Goal: Task Accomplishment & Management: Complete application form

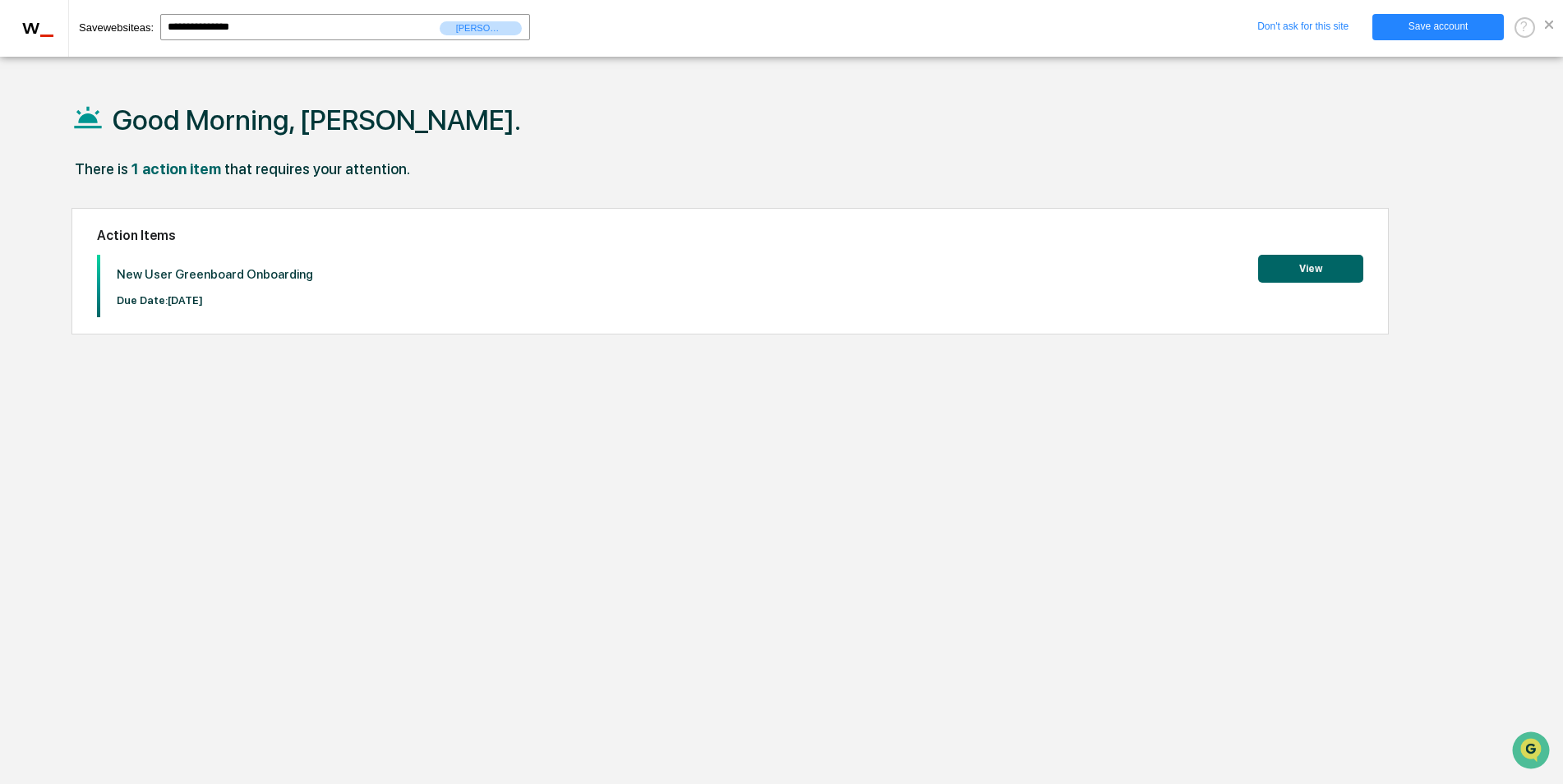
click at [1309, 267] on button "View" at bounding box center [1311, 268] width 105 height 28
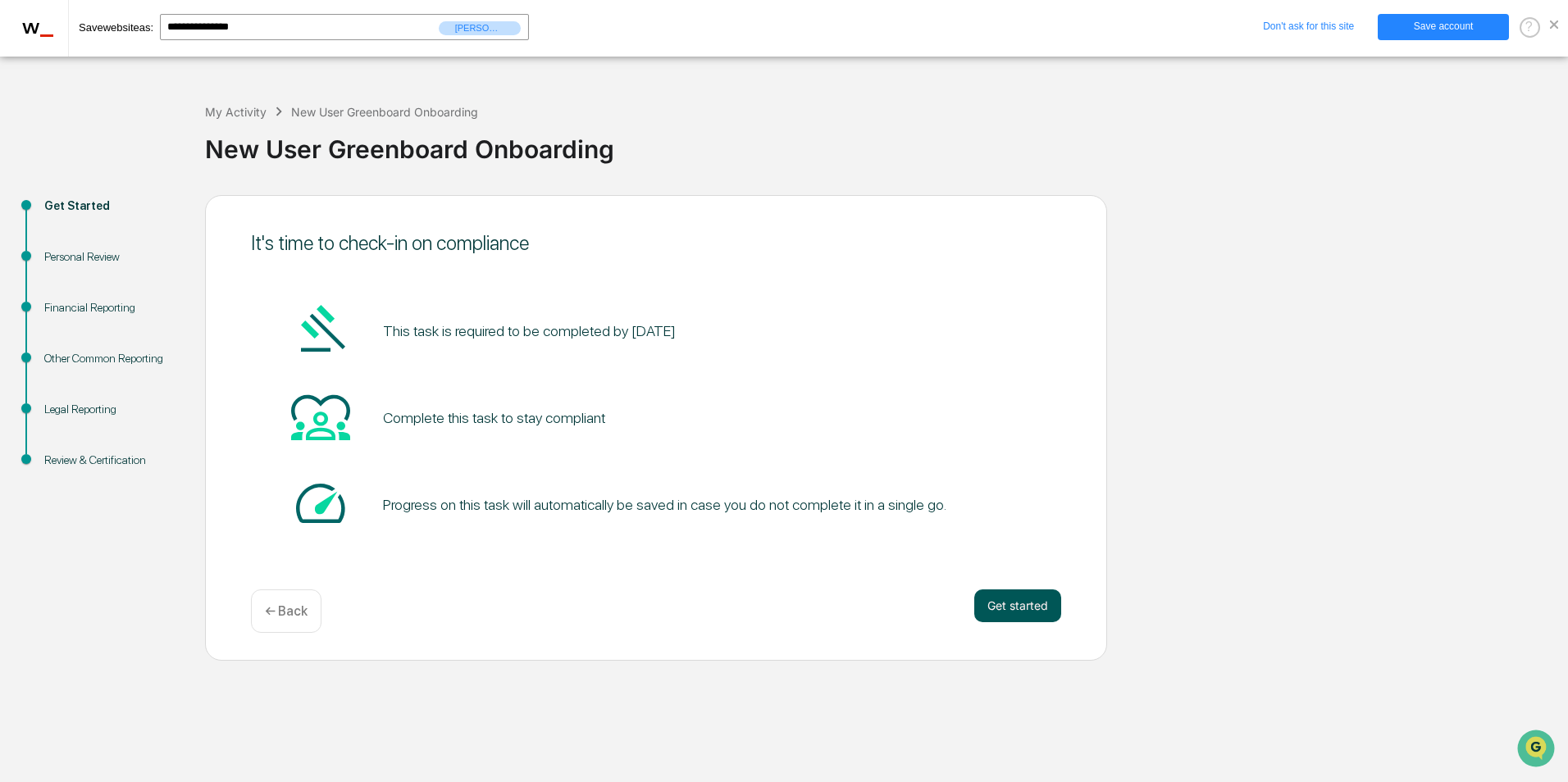
click at [1010, 599] on button "Get started" at bounding box center [1018, 605] width 87 height 33
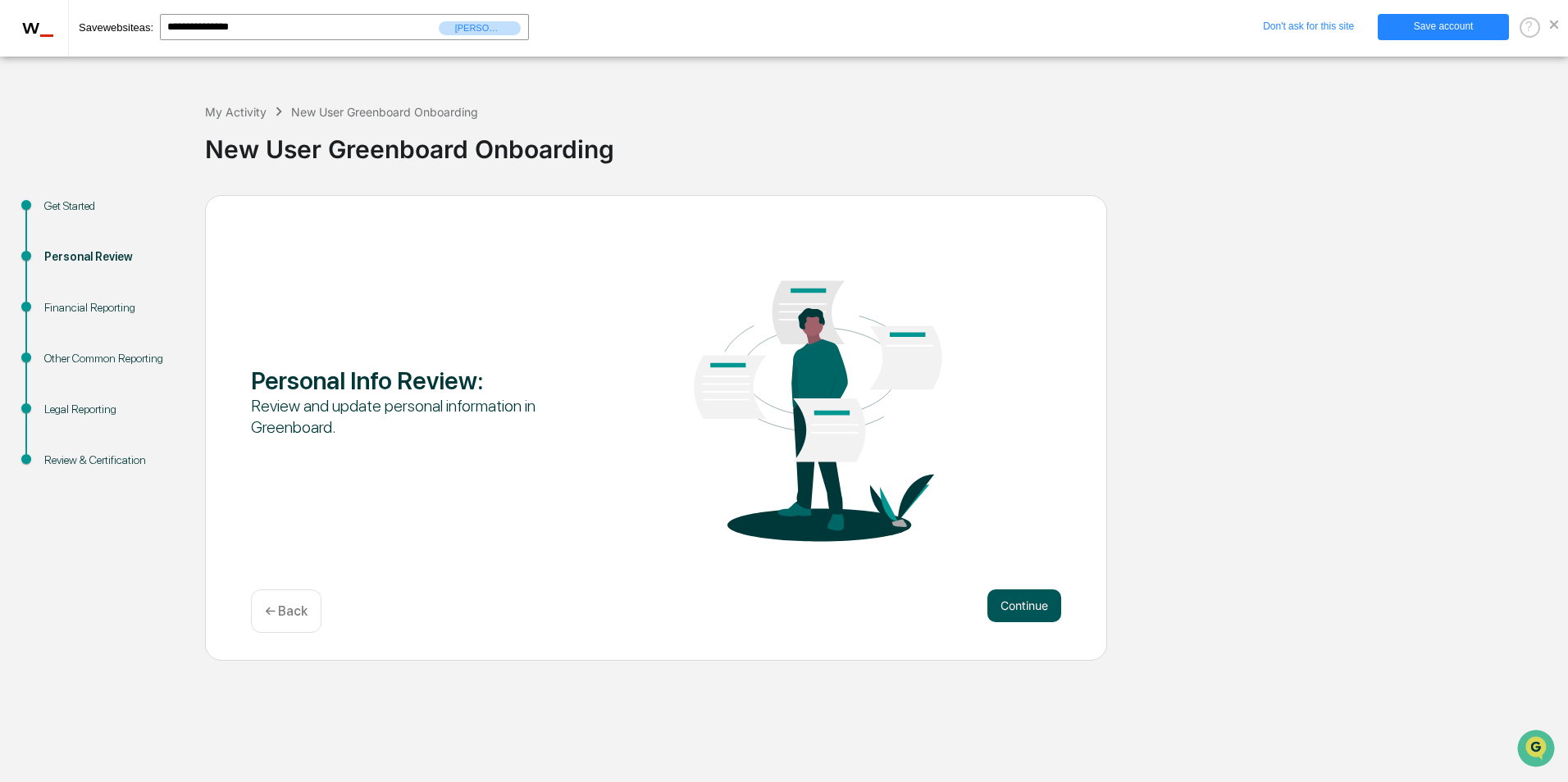
click at [1013, 601] on button "Continue" at bounding box center [1024, 605] width 73 height 33
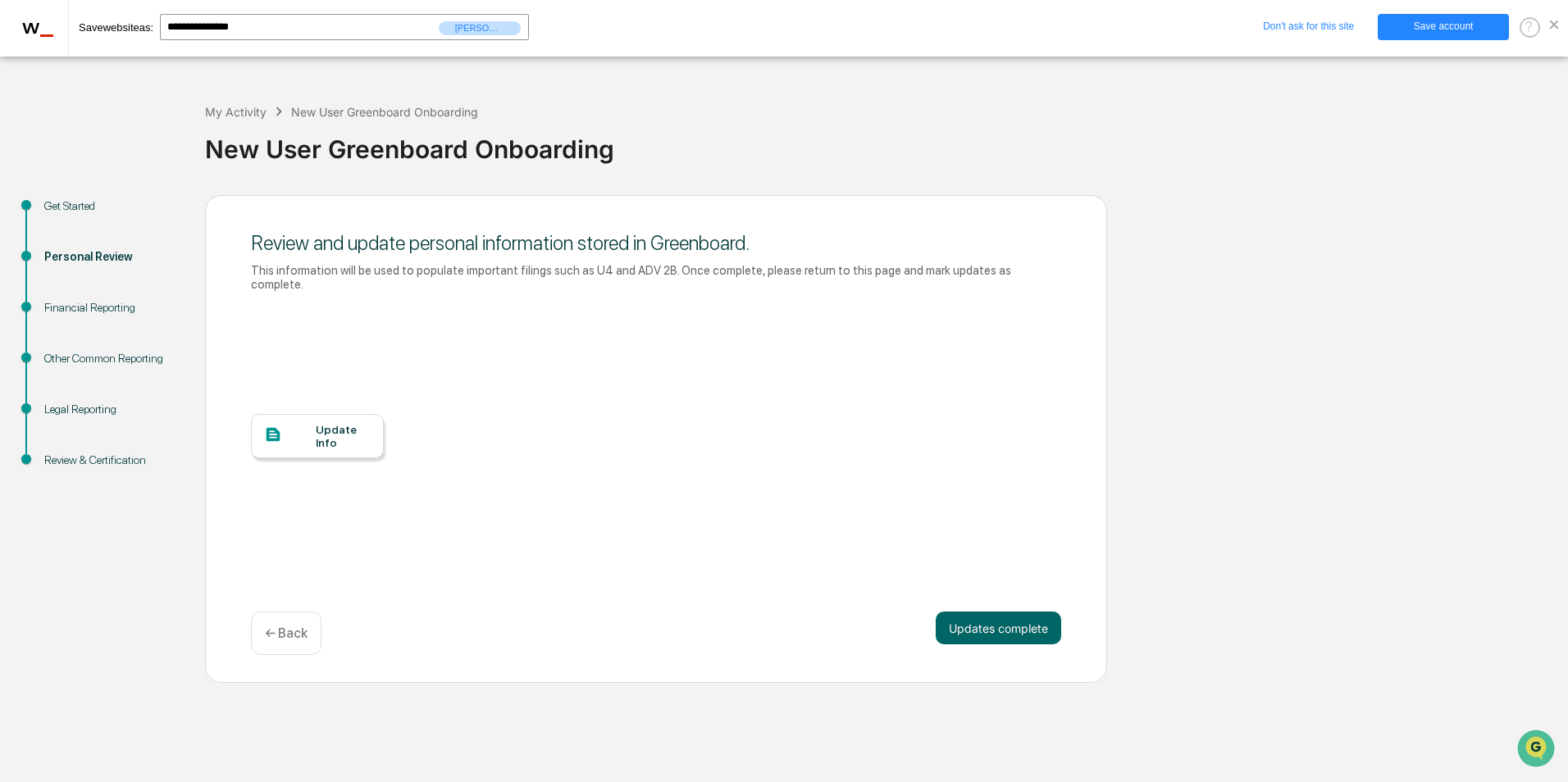
click at [307, 434] on div "Update Info" at bounding box center [317, 436] width 133 height 44
click at [988, 624] on button "Updates complete" at bounding box center [998, 628] width 125 height 33
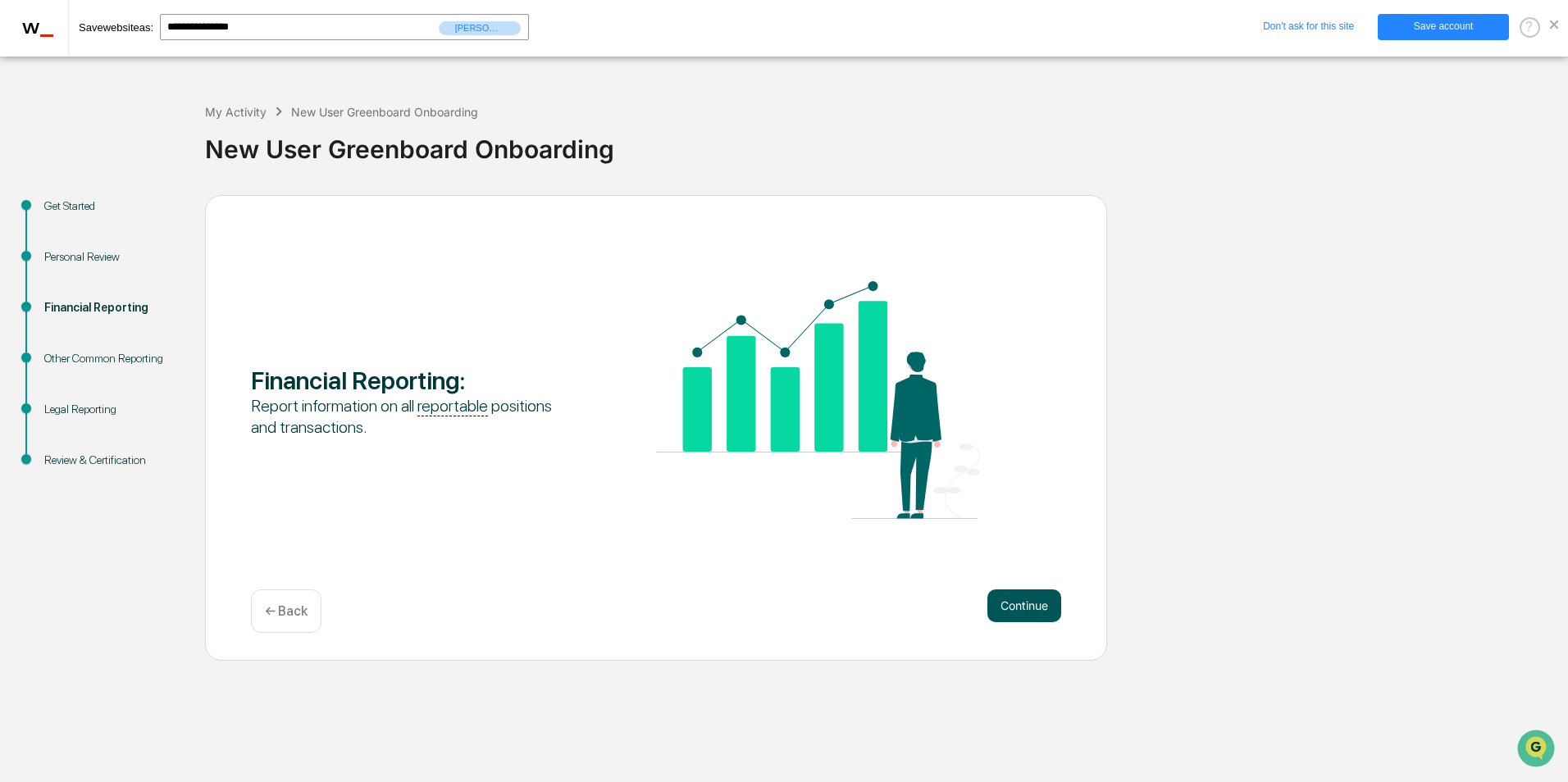
click at [1015, 604] on button "Continue" at bounding box center [1024, 605] width 73 height 33
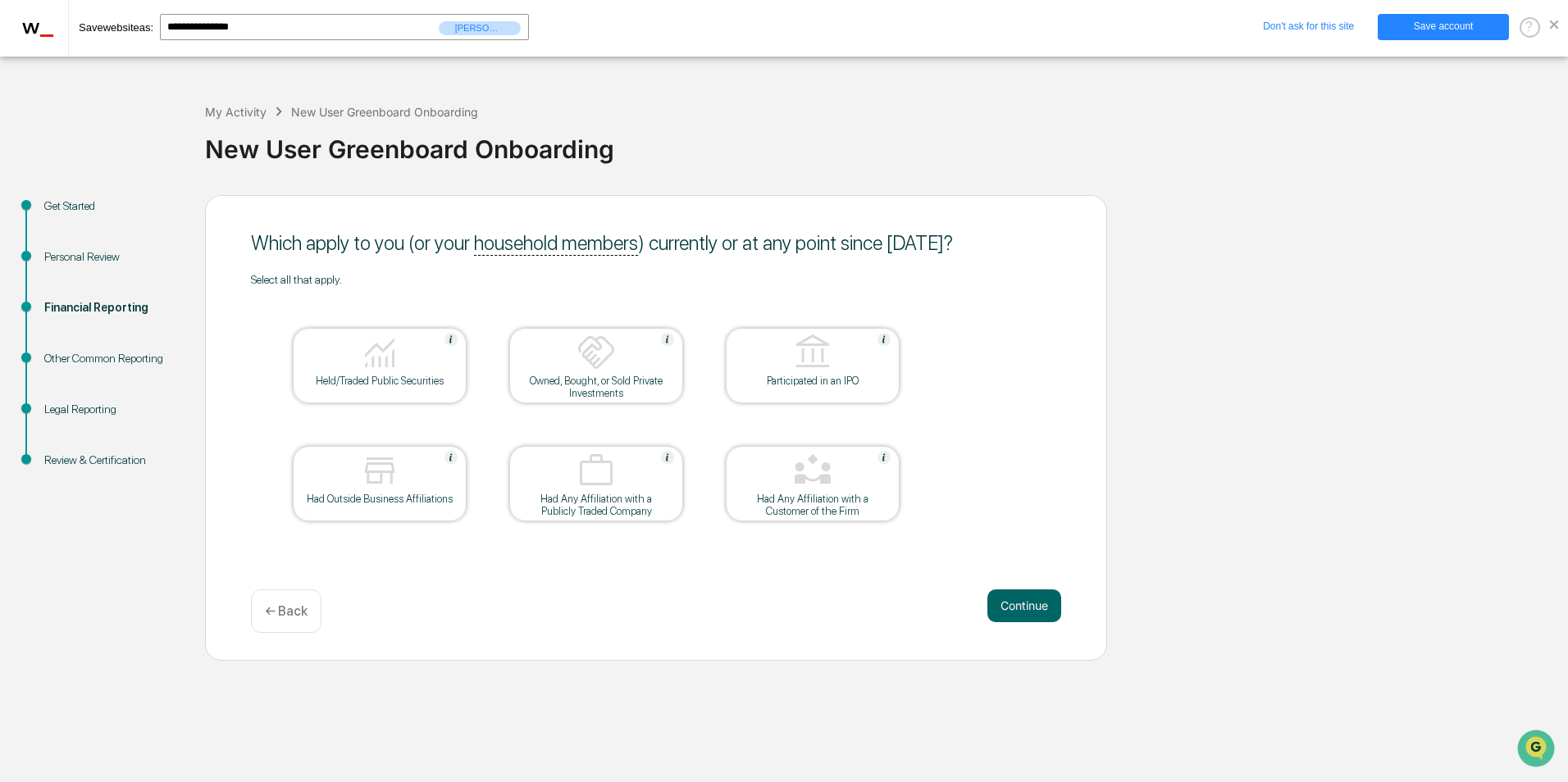
click at [378, 343] on img at bounding box center [379, 352] width 39 height 39
click at [1009, 596] on button "Continue" at bounding box center [1024, 605] width 73 height 33
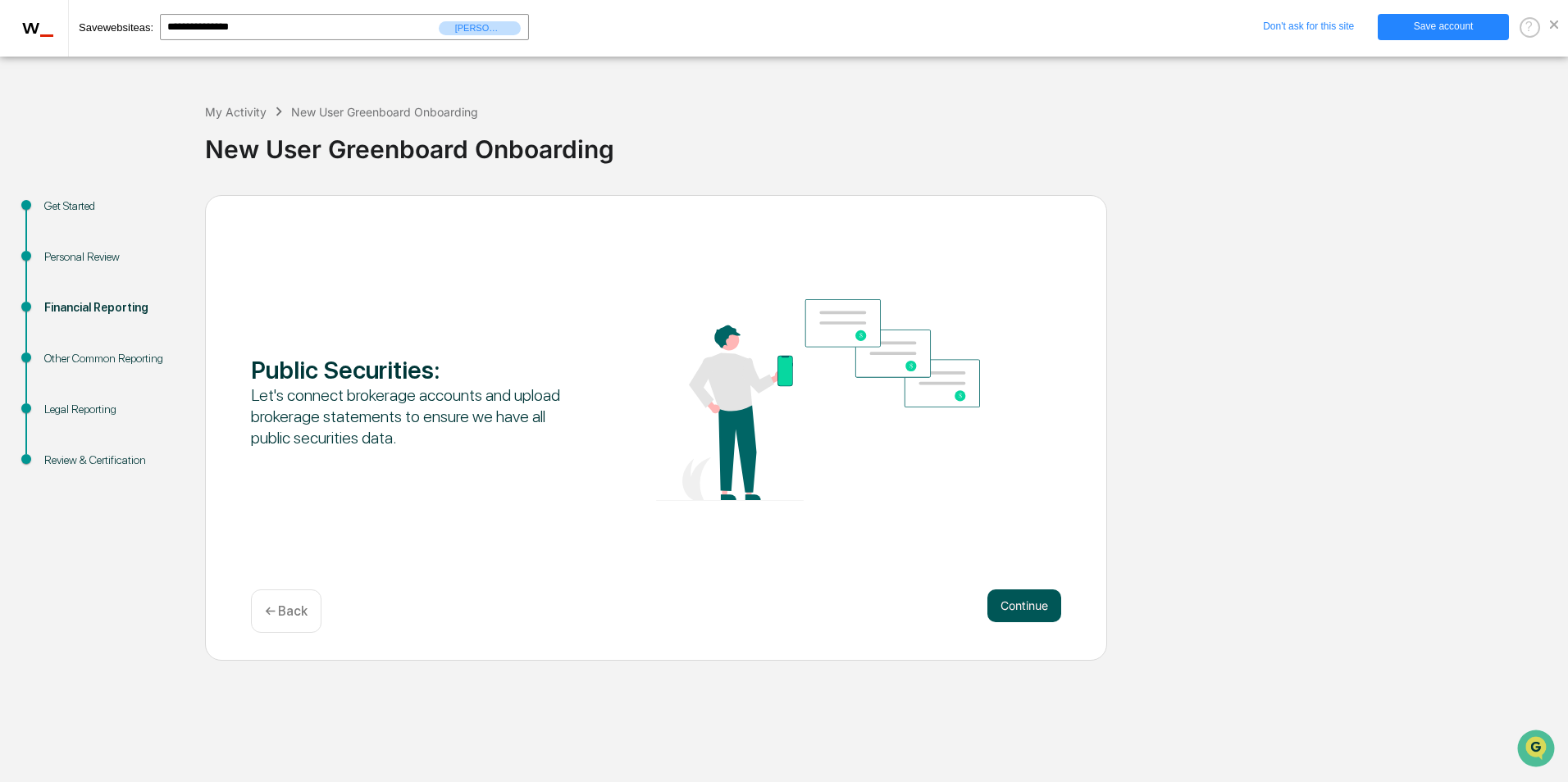
click at [1037, 603] on button "Continue" at bounding box center [1024, 605] width 73 height 33
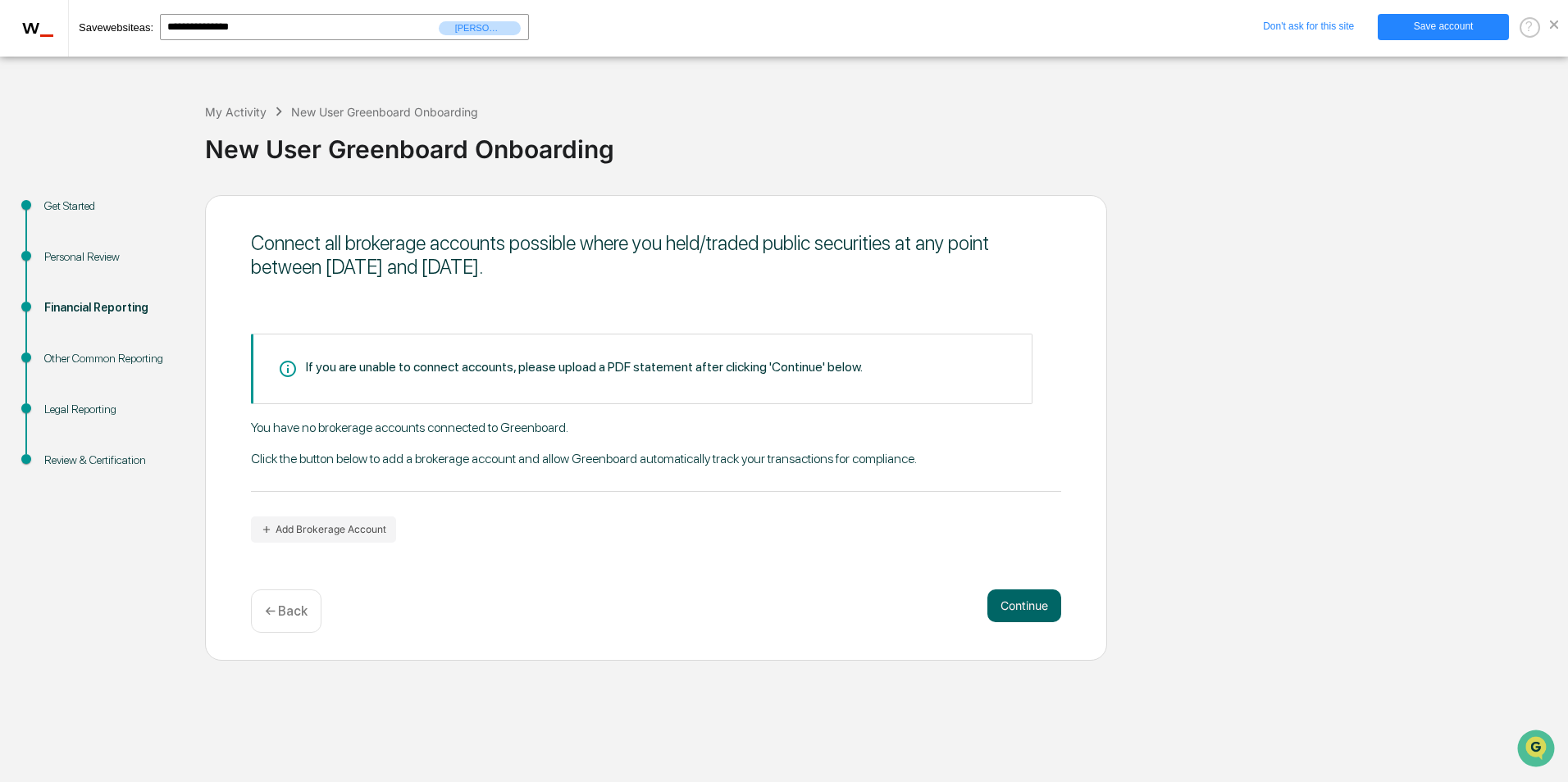
click at [351, 544] on div "Connect all brokerage accounts possible where you held/traded public securities…" at bounding box center [656, 428] width 902 height 466
click at [350, 540] on button "Add Brokerage Account" at bounding box center [324, 529] width 145 height 26
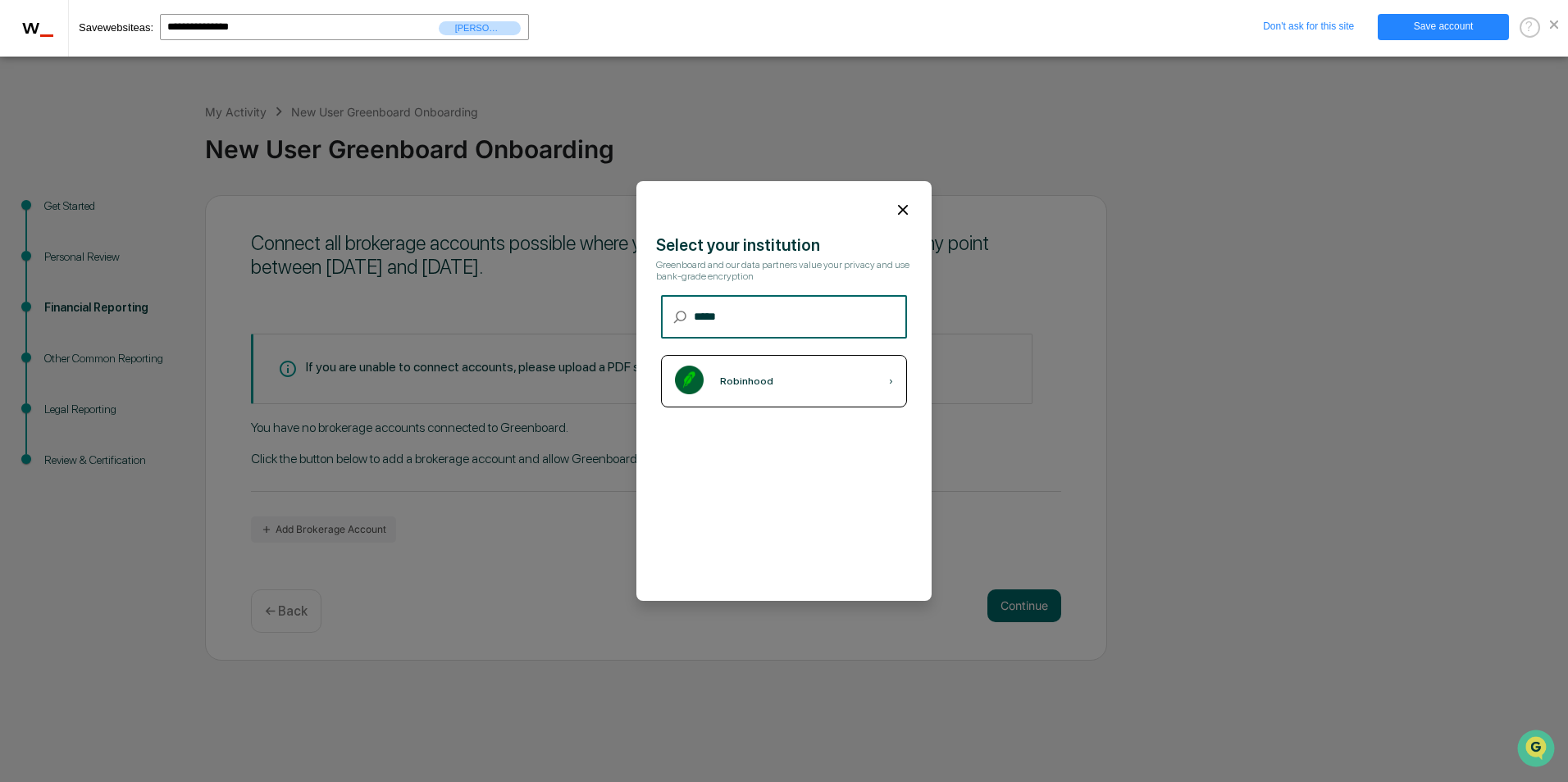
type input "*****"
click at [754, 393] on div "Robinhood ›" at bounding box center [784, 381] width 246 height 53
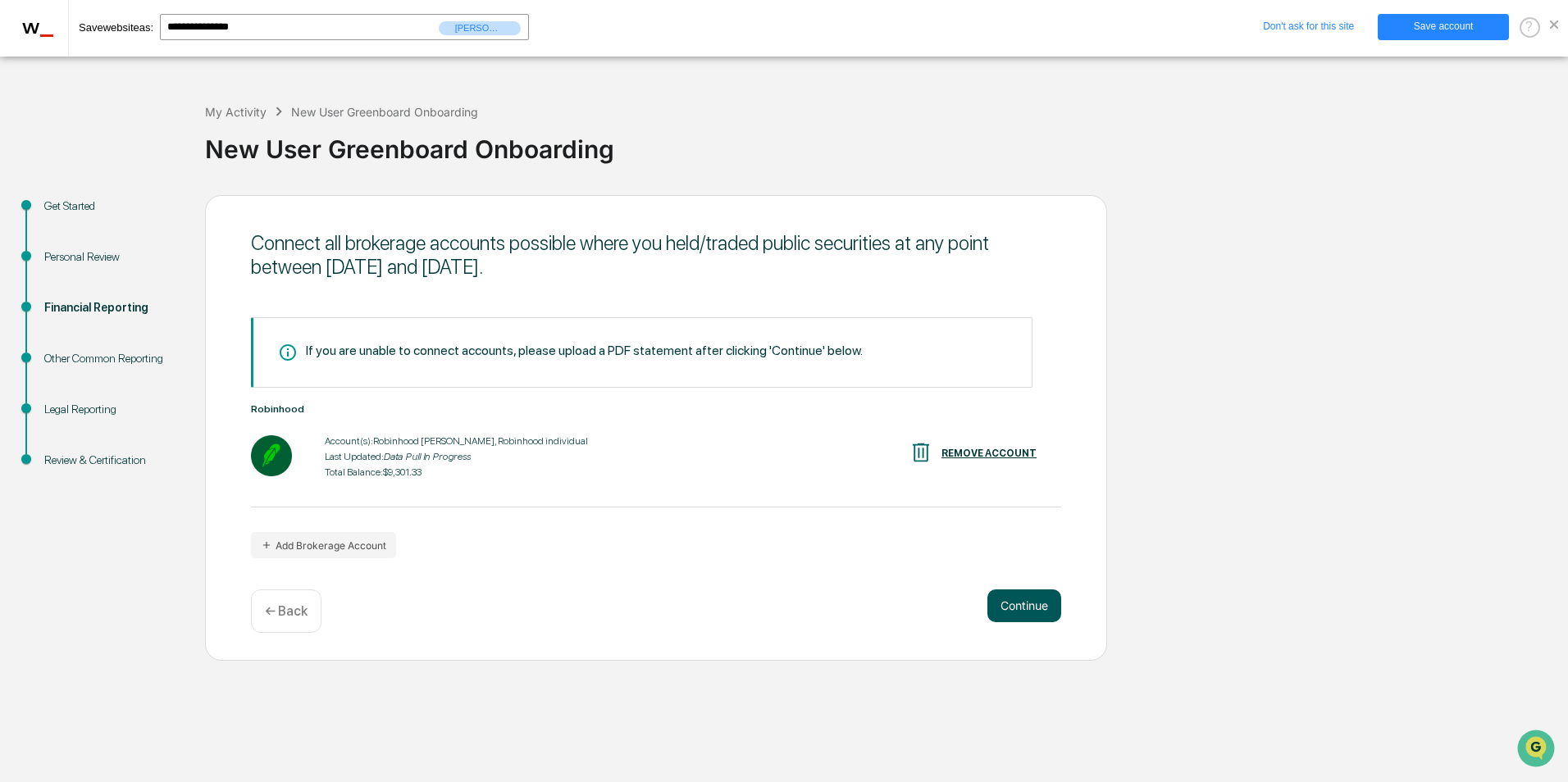
click at [1008, 606] on button "Continue" at bounding box center [1024, 605] width 73 height 33
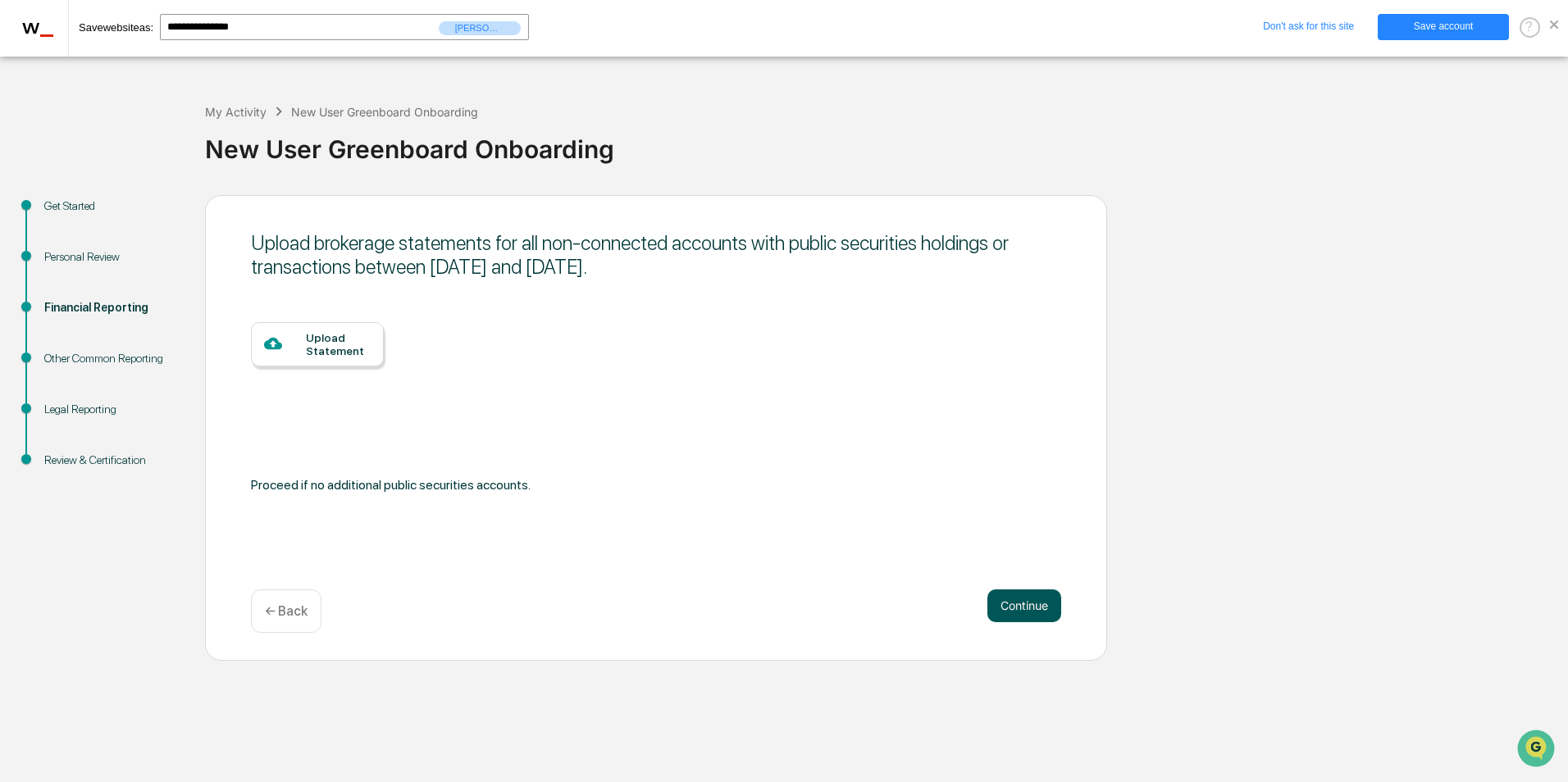
click at [1018, 603] on button "Continue" at bounding box center [1024, 605] width 73 height 33
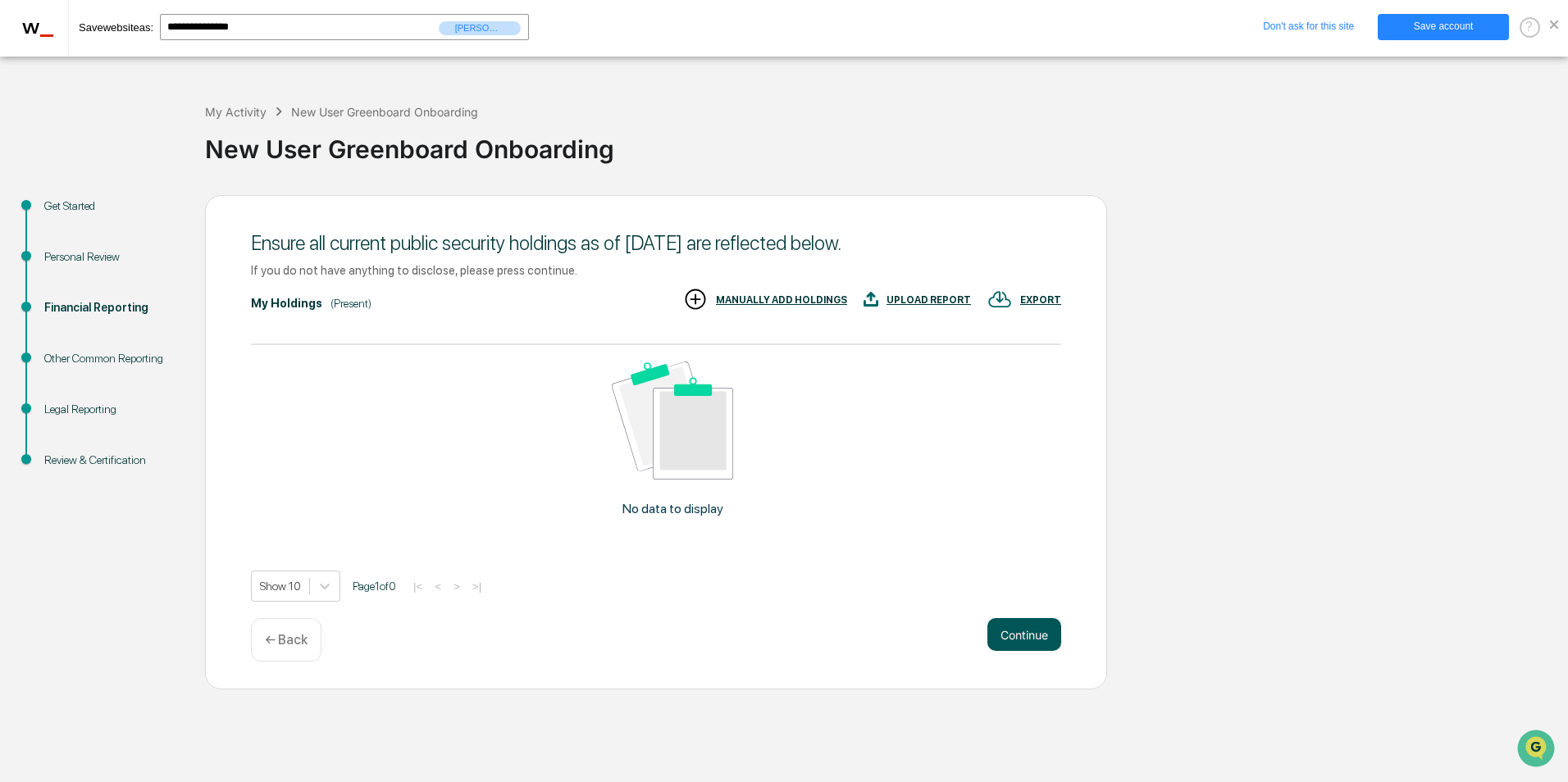
click at [1028, 641] on button "Continue" at bounding box center [1024, 634] width 73 height 33
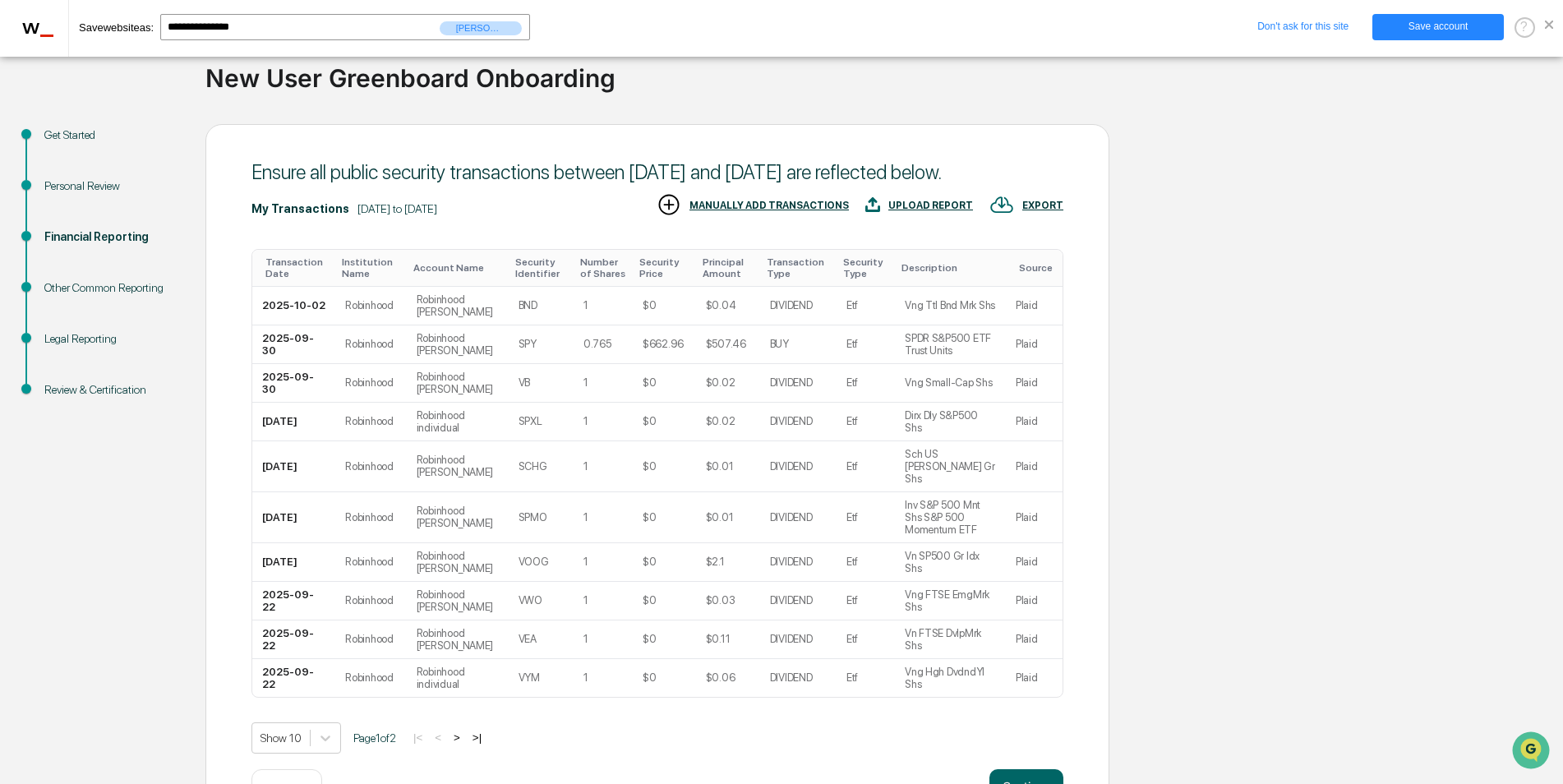
scroll to position [140, 0]
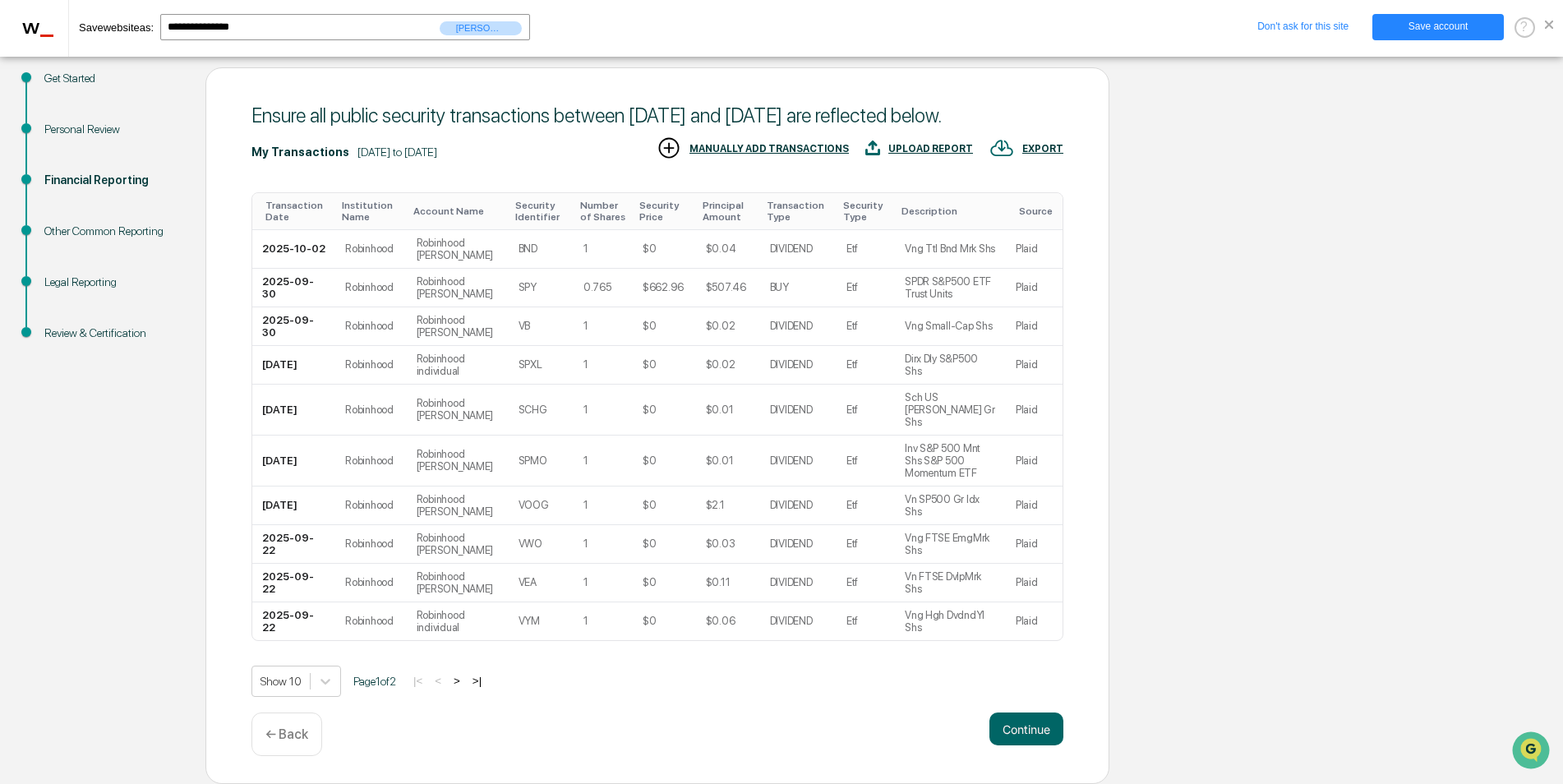
click at [466, 680] on button ">" at bounding box center [457, 680] width 17 height 14
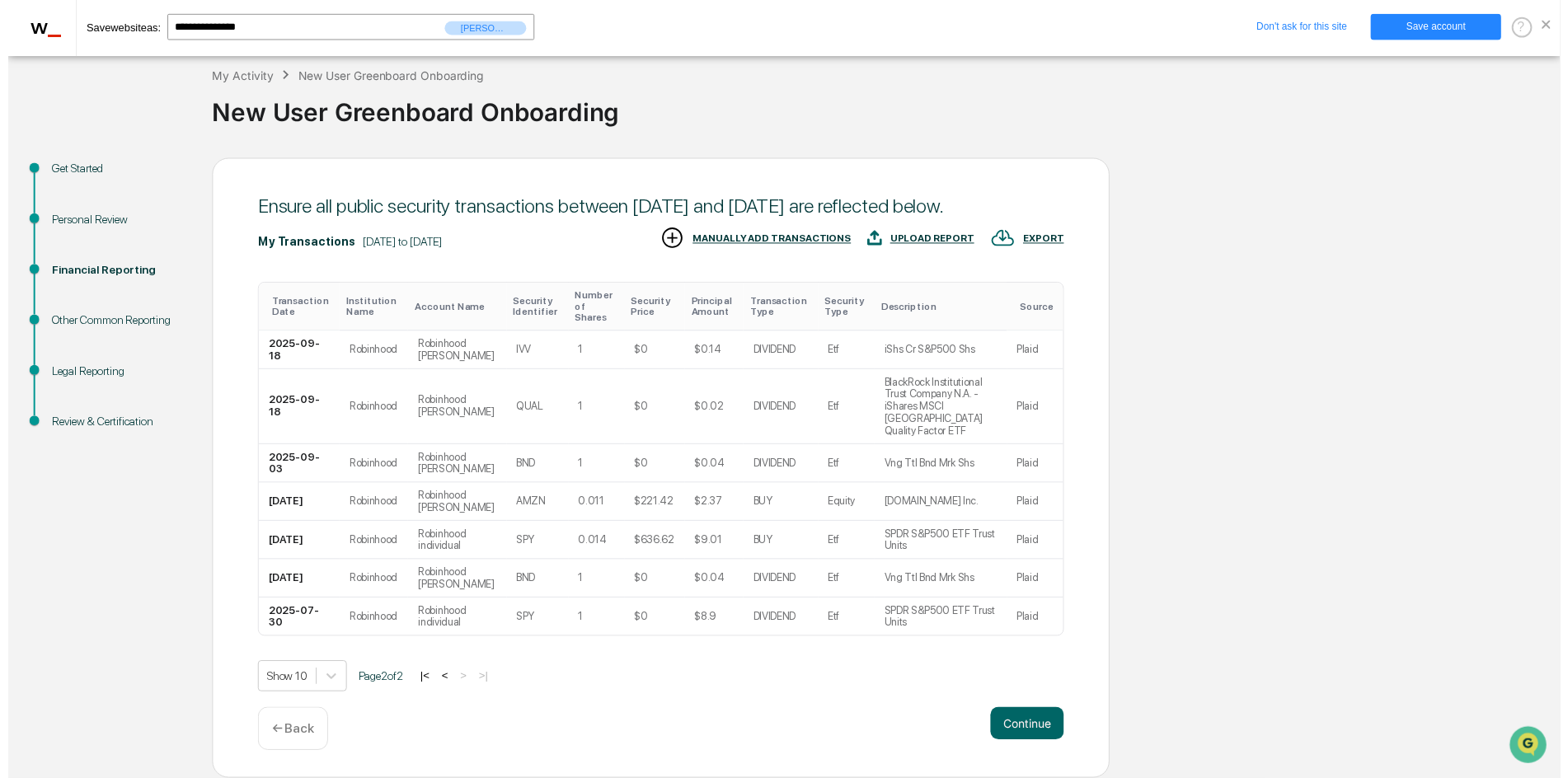
scroll to position [24, 0]
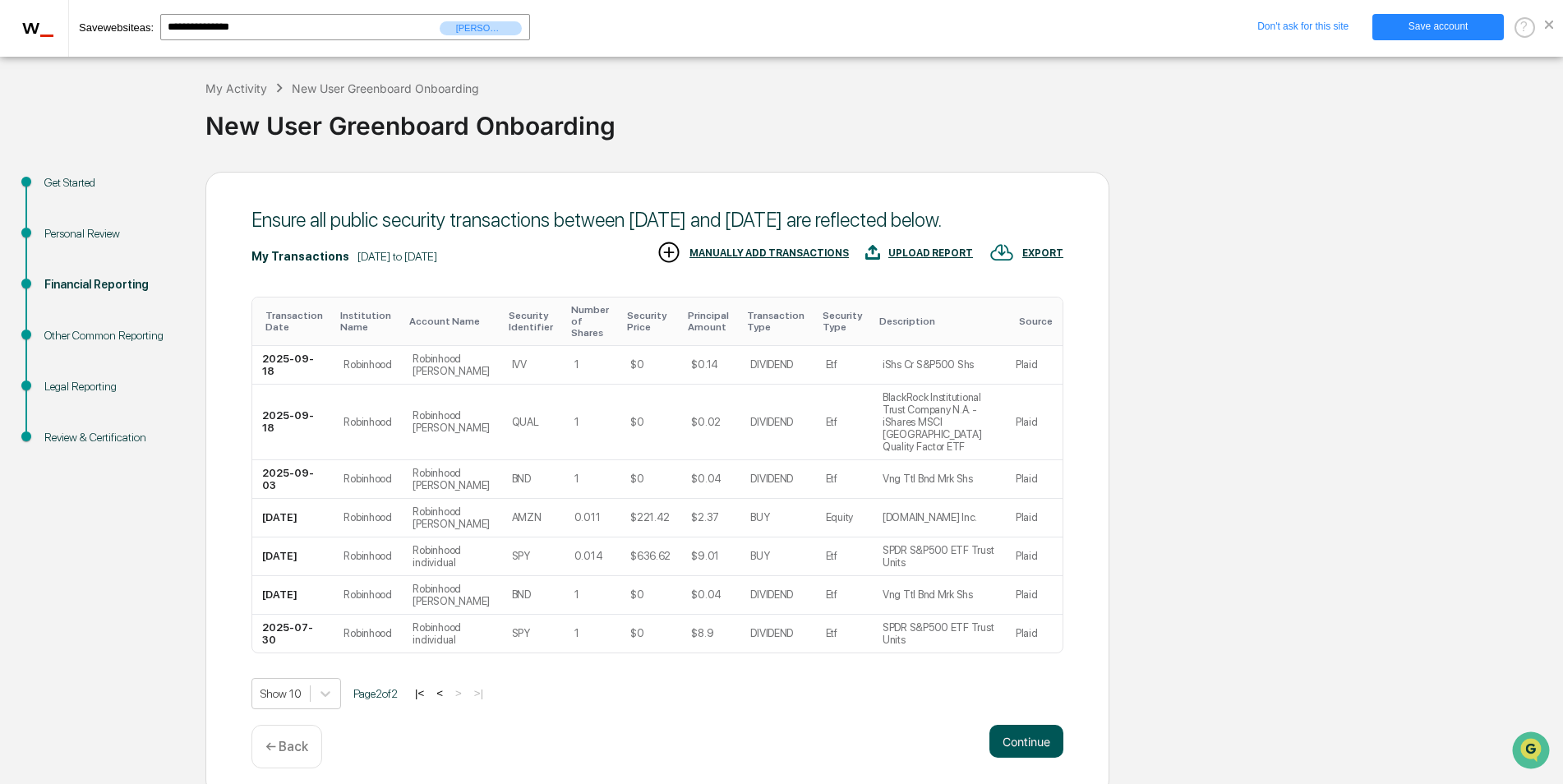
click at [1018, 731] on button "Continue" at bounding box center [1026, 741] width 74 height 33
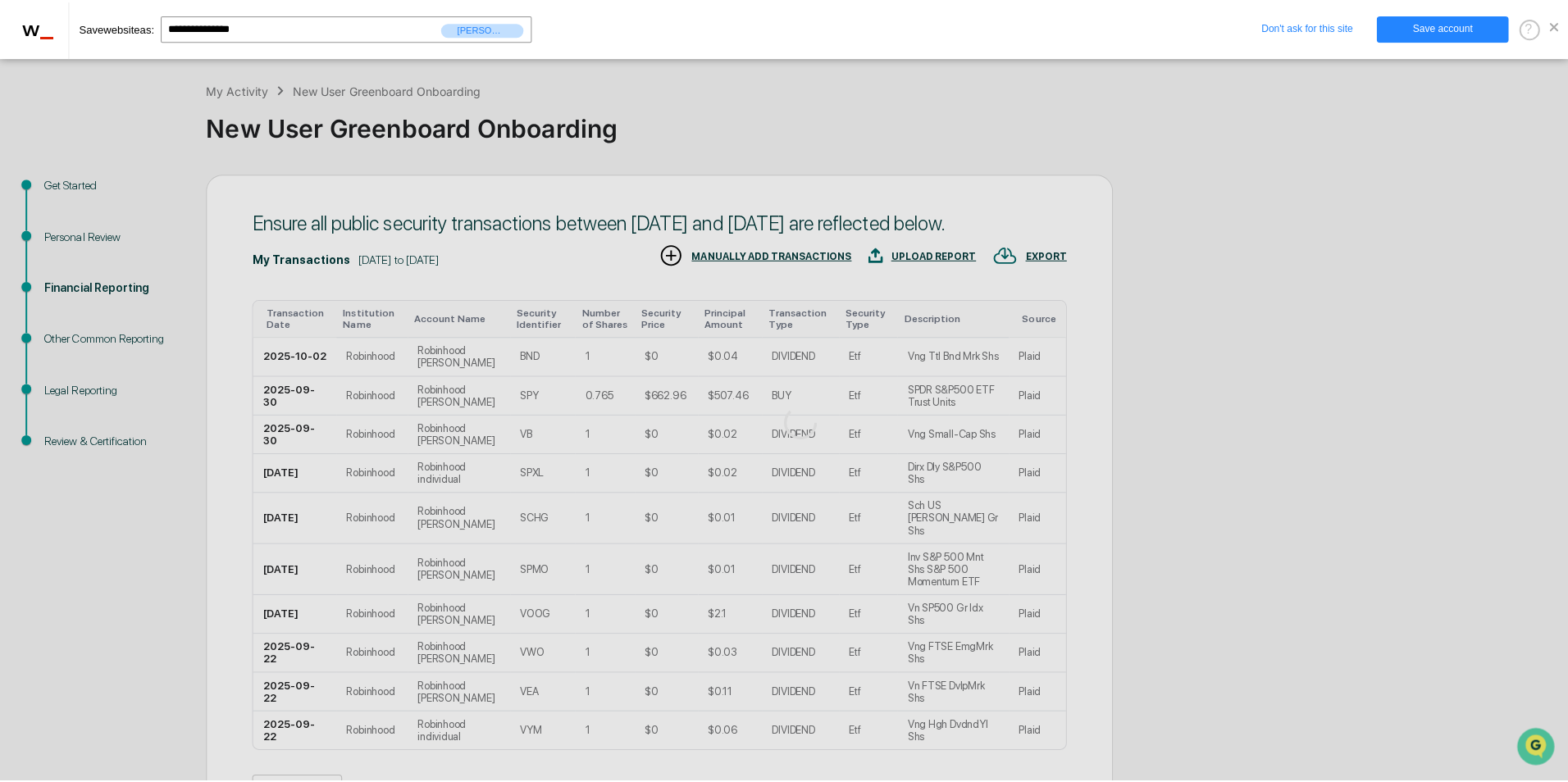
scroll to position [0, 0]
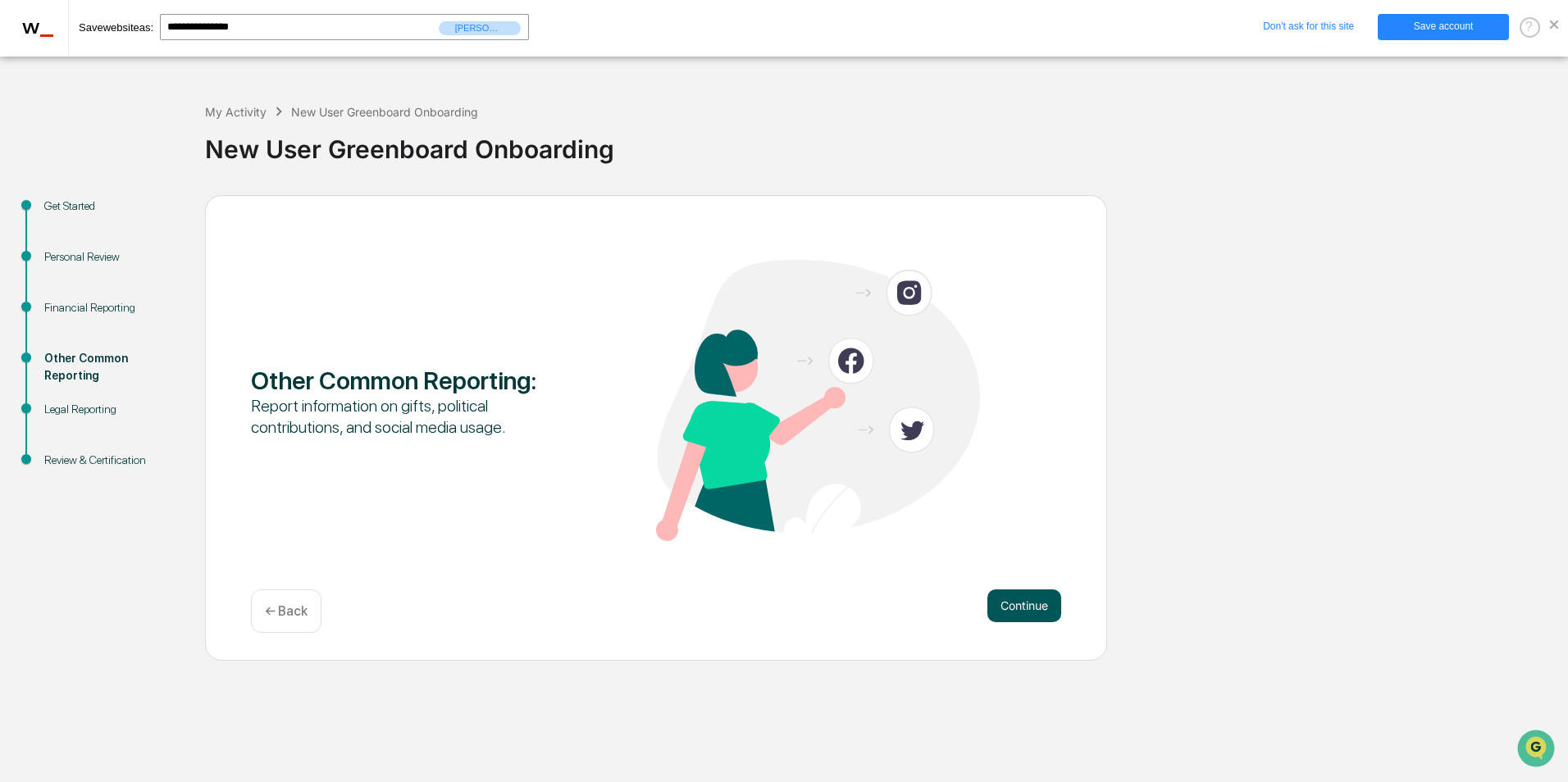
click at [1032, 598] on button "Continue" at bounding box center [1024, 605] width 73 height 33
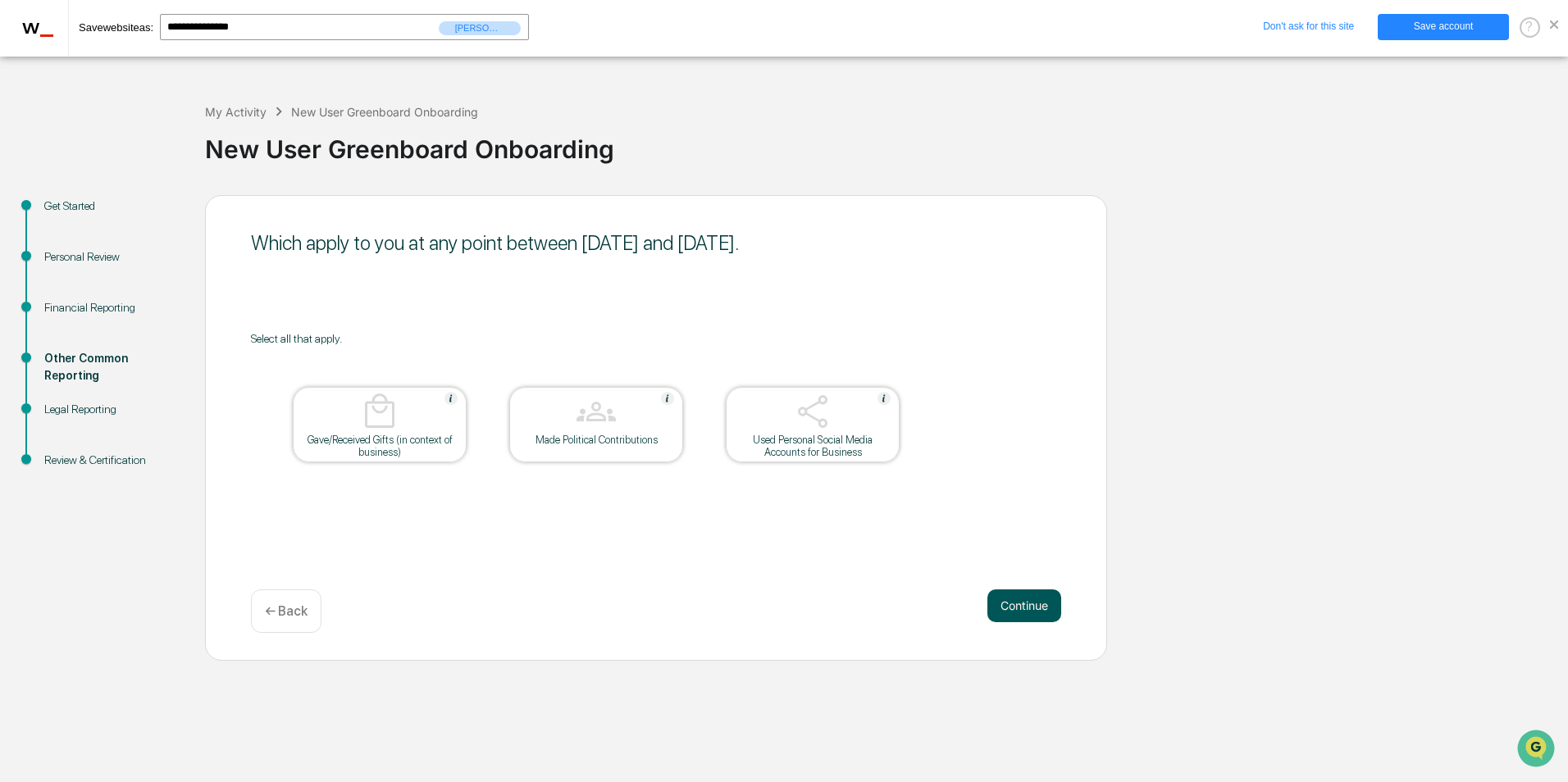
click at [993, 600] on button "Continue" at bounding box center [1024, 605] width 73 height 33
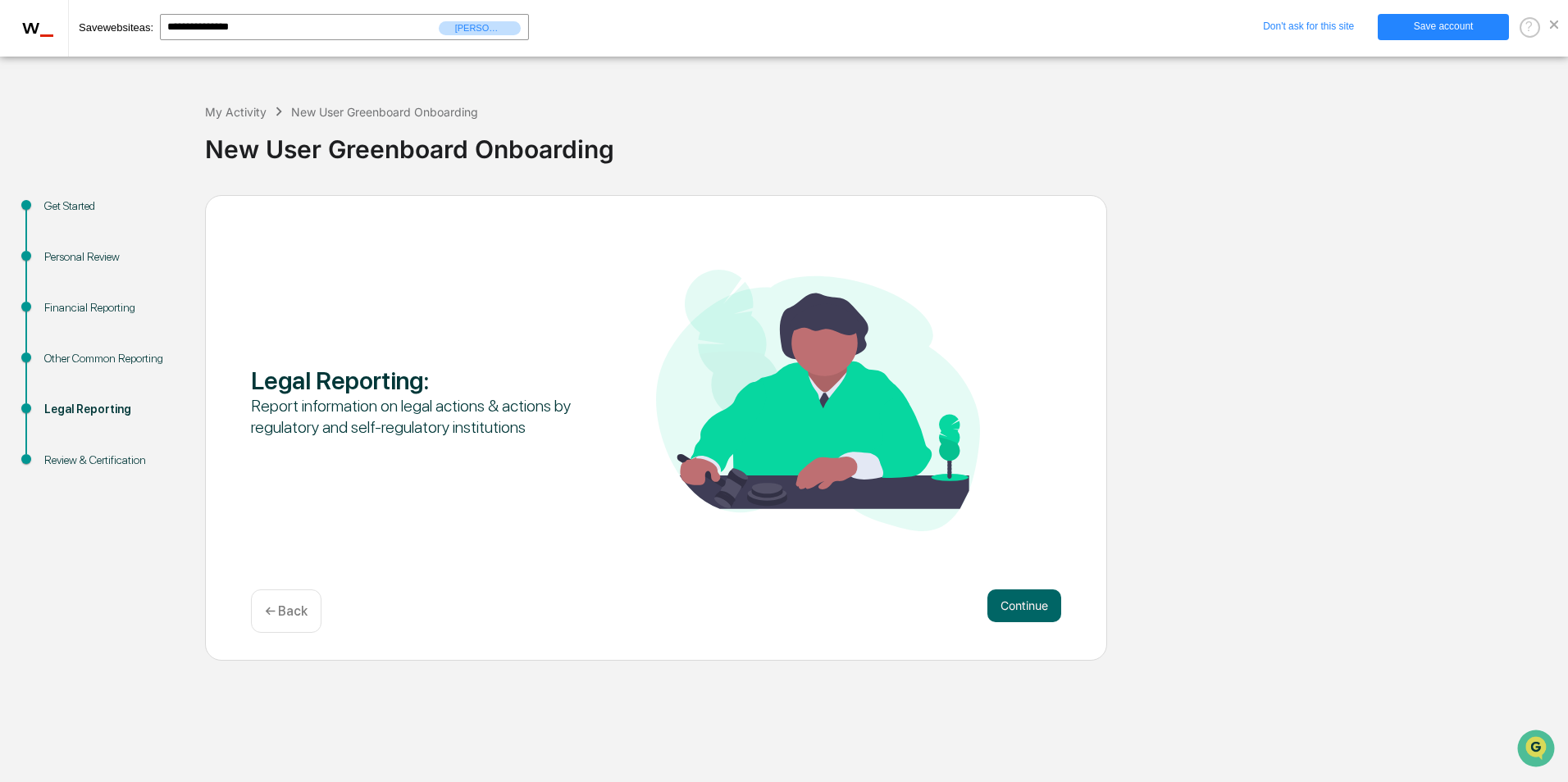
click at [993, 600] on button "Continue" at bounding box center [1024, 605] width 73 height 33
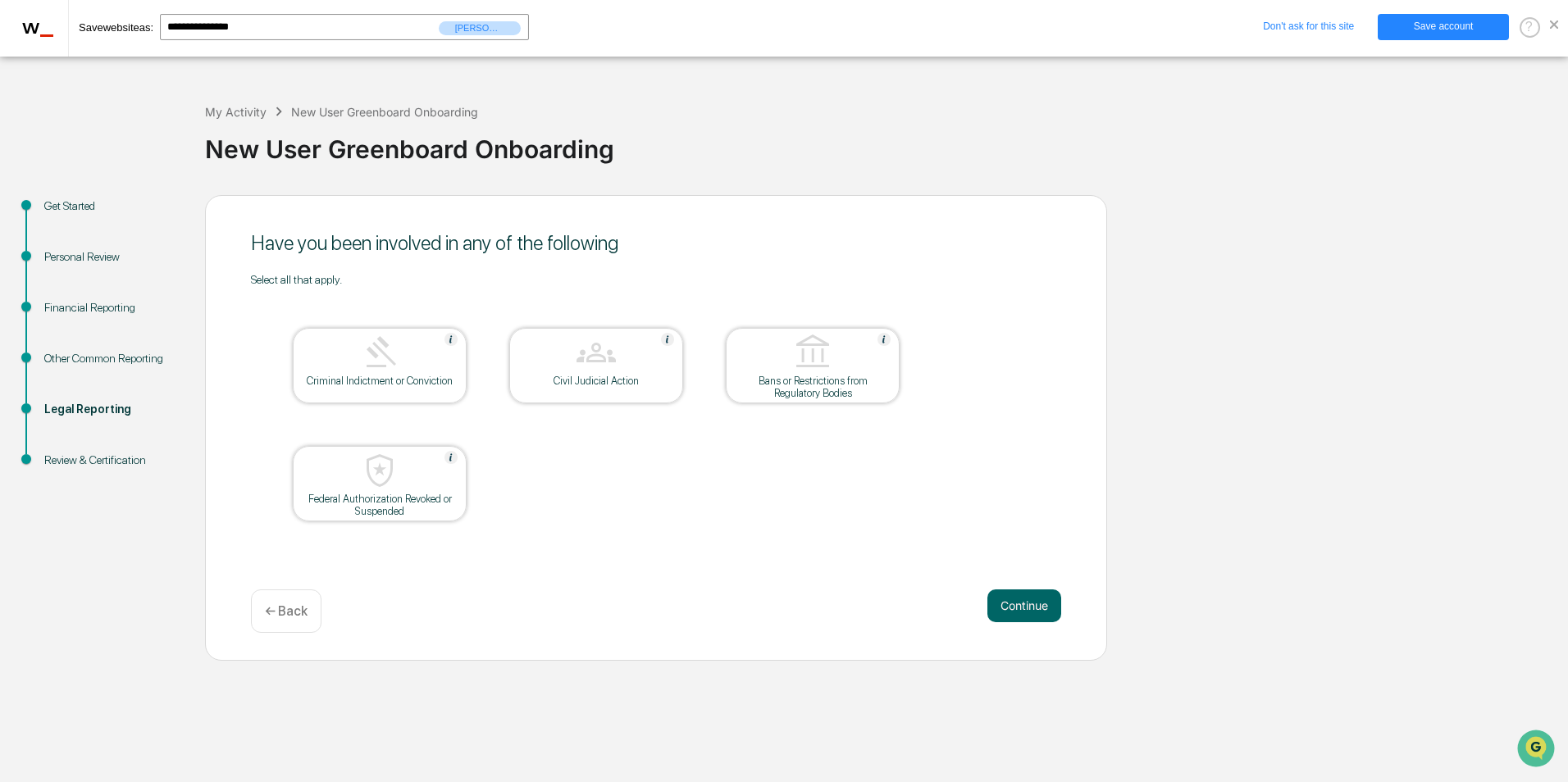
click at [993, 600] on button "Continue" at bounding box center [1024, 605] width 73 height 33
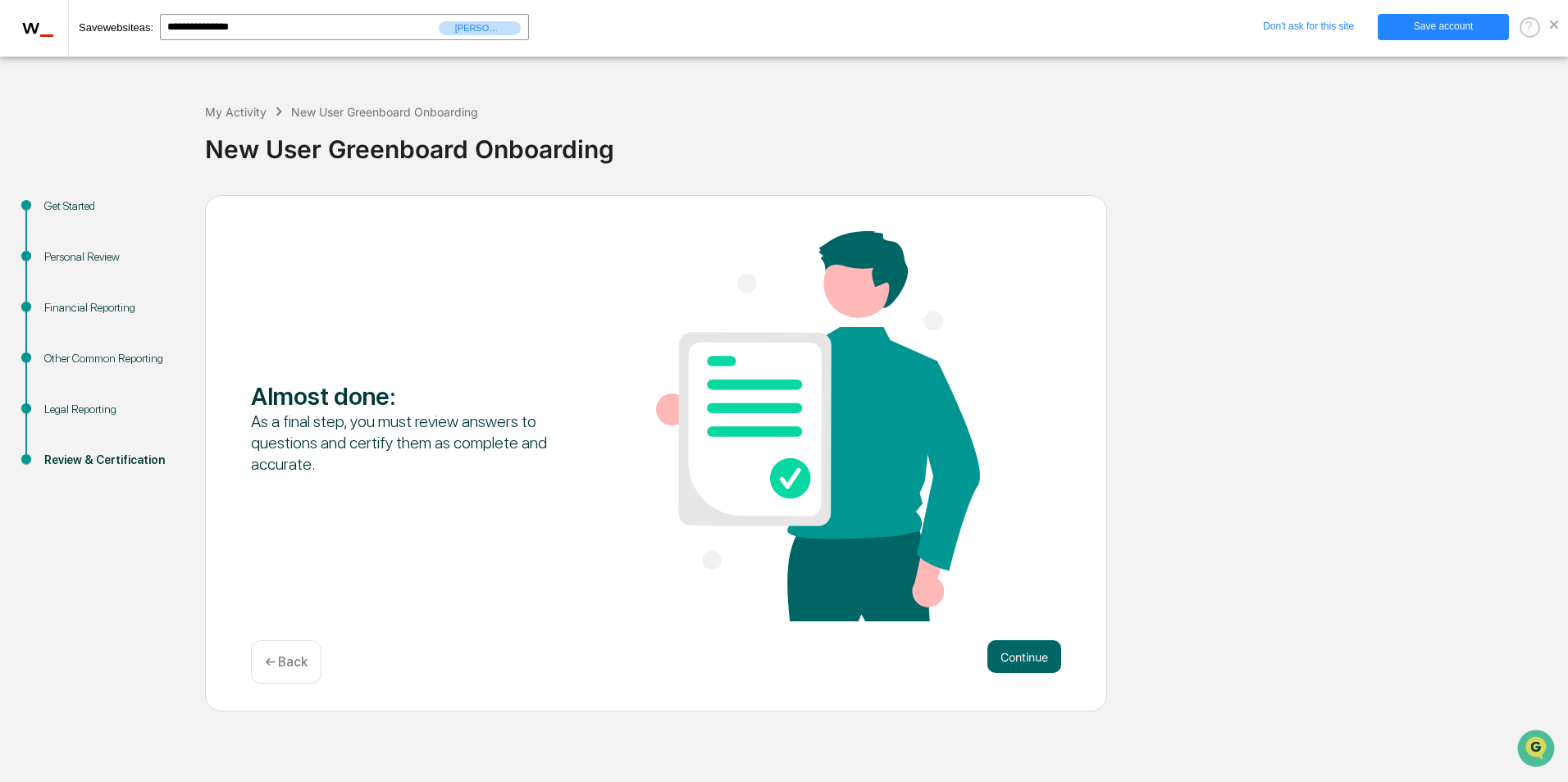
click at [993, 600] on div "Almost done : As a final step, you must review answers to questions and certify…" at bounding box center [656, 428] width 810 height 394
click at [1012, 665] on button "Continue" at bounding box center [1024, 656] width 73 height 33
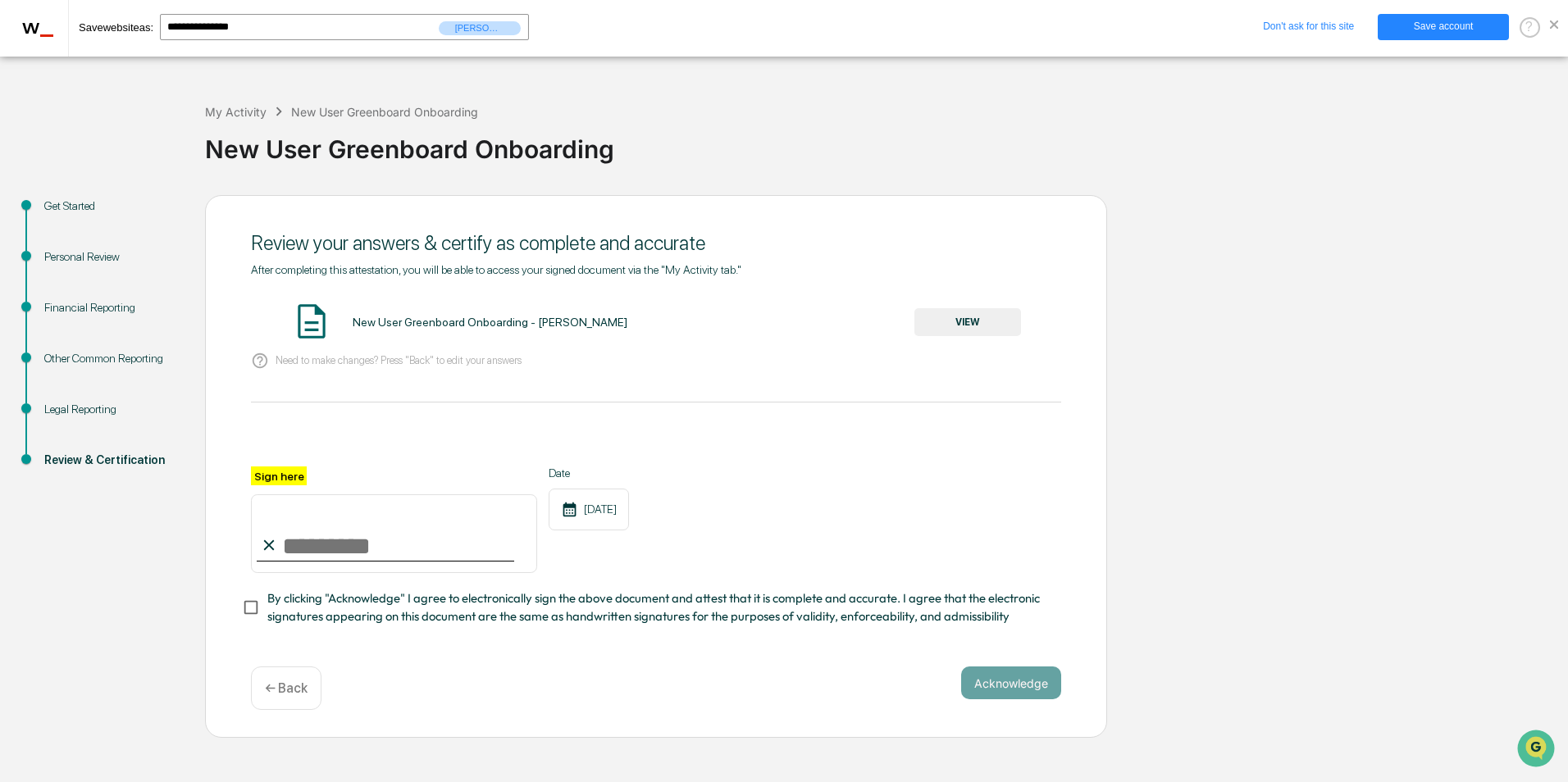
click at [303, 539] on input "Sign here" at bounding box center [394, 534] width 286 height 78
type input "**********"
click at [699, 385] on div "**********" at bounding box center [656, 445] width 810 height 363
click at [1029, 679] on button "Acknowledge" at bounding box center [1011, 682] width 100 height 33
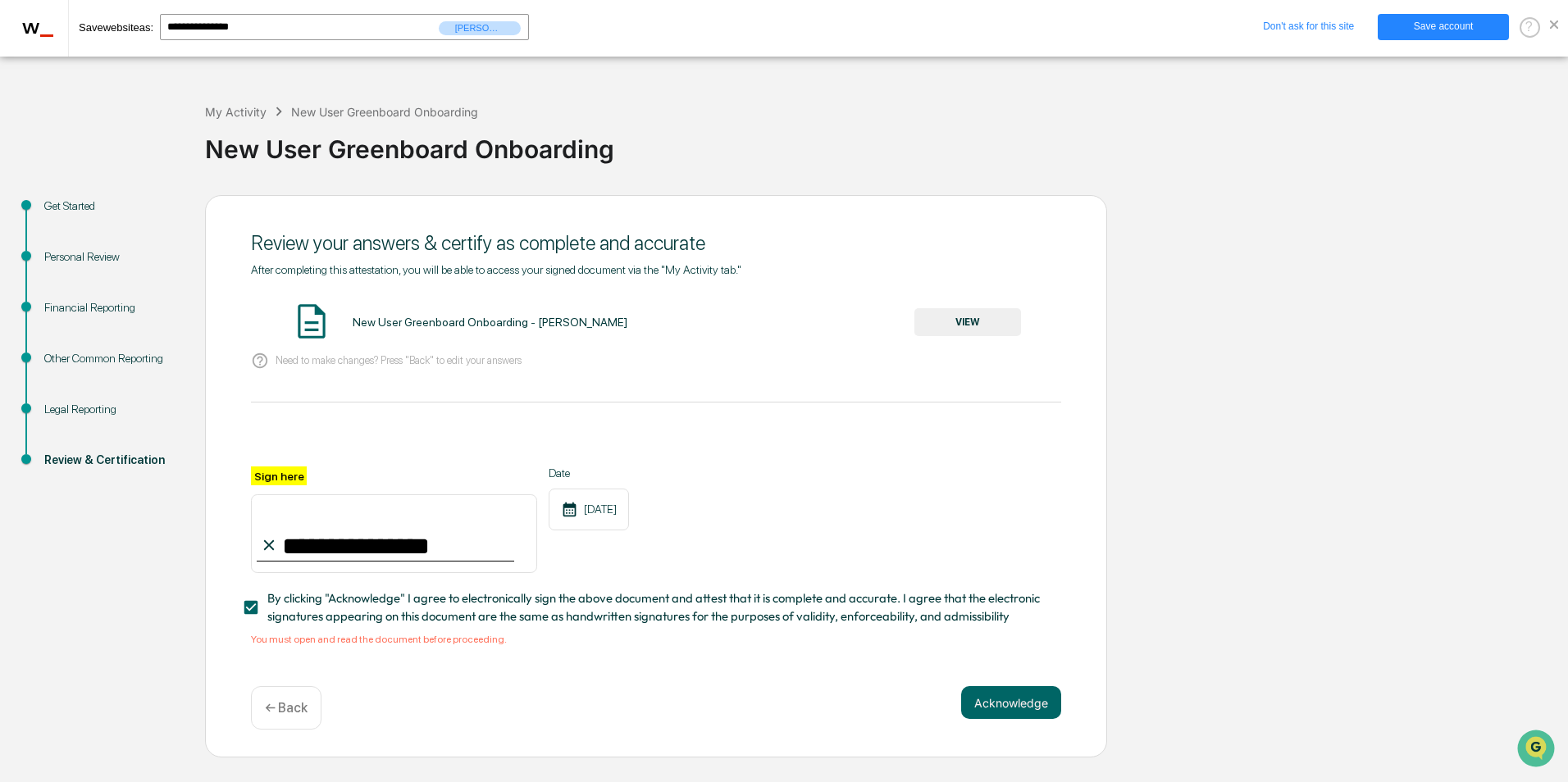
click at [959, 328] on button "VIEW" at bounding box center [967, 322] width 107 height 28
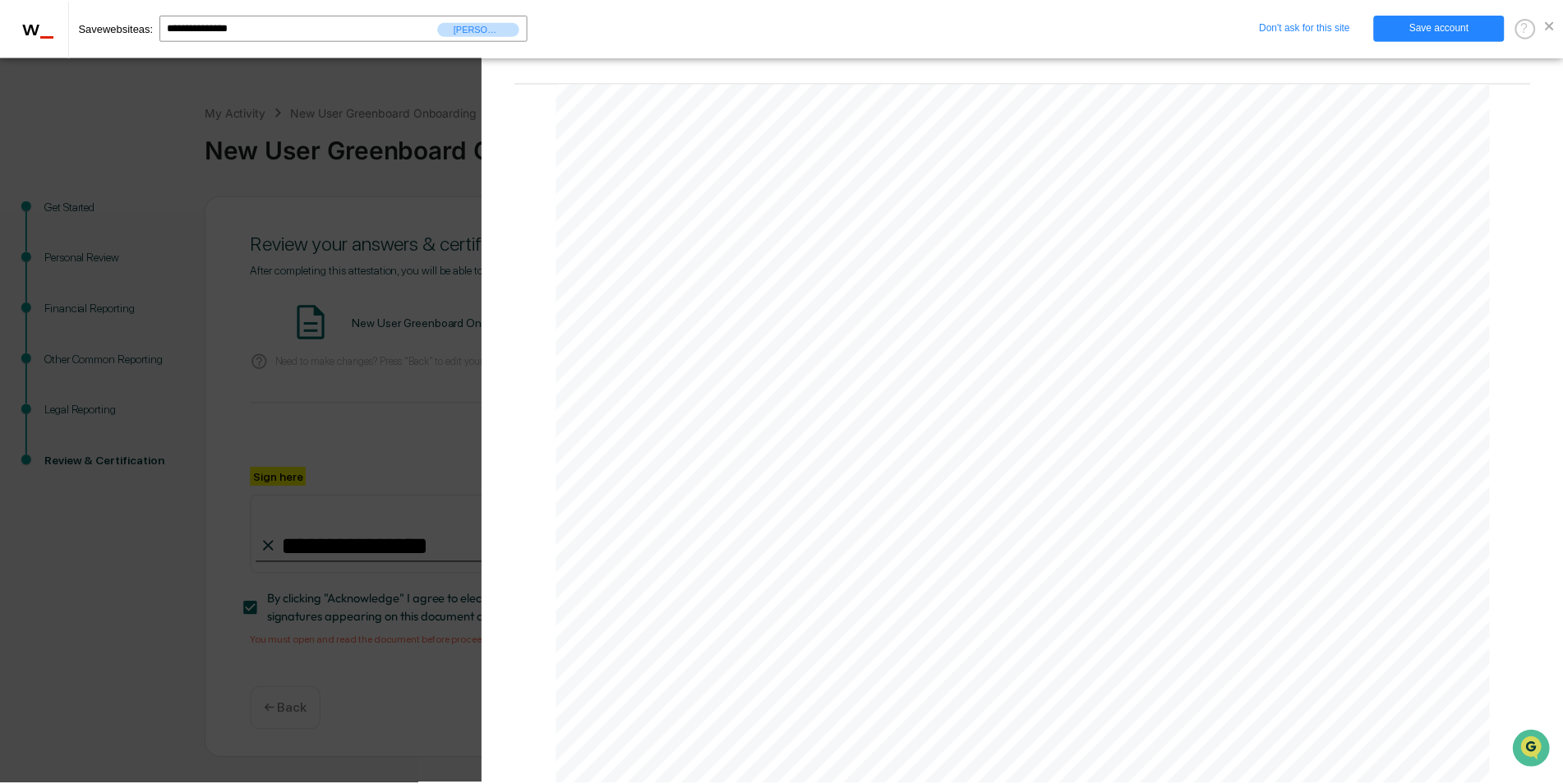
scroll to position [4685, 0]
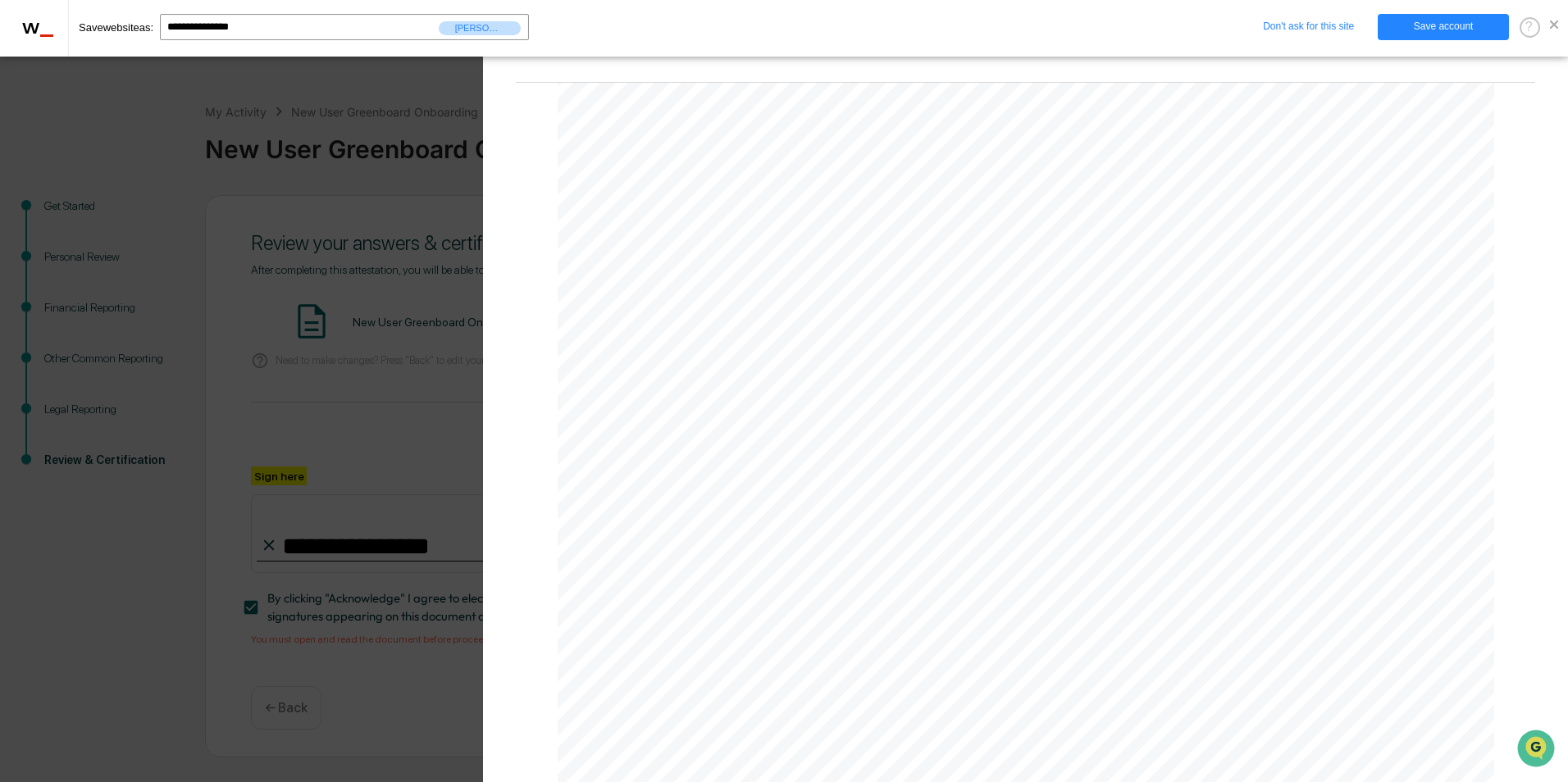
click at [399, 346] on div "Version History 10/13/2025, 01:39 PM Dominic Grasse 2025-10-13_New User Greenbo…" at bounding box center [784, 391] width 1568 height 782
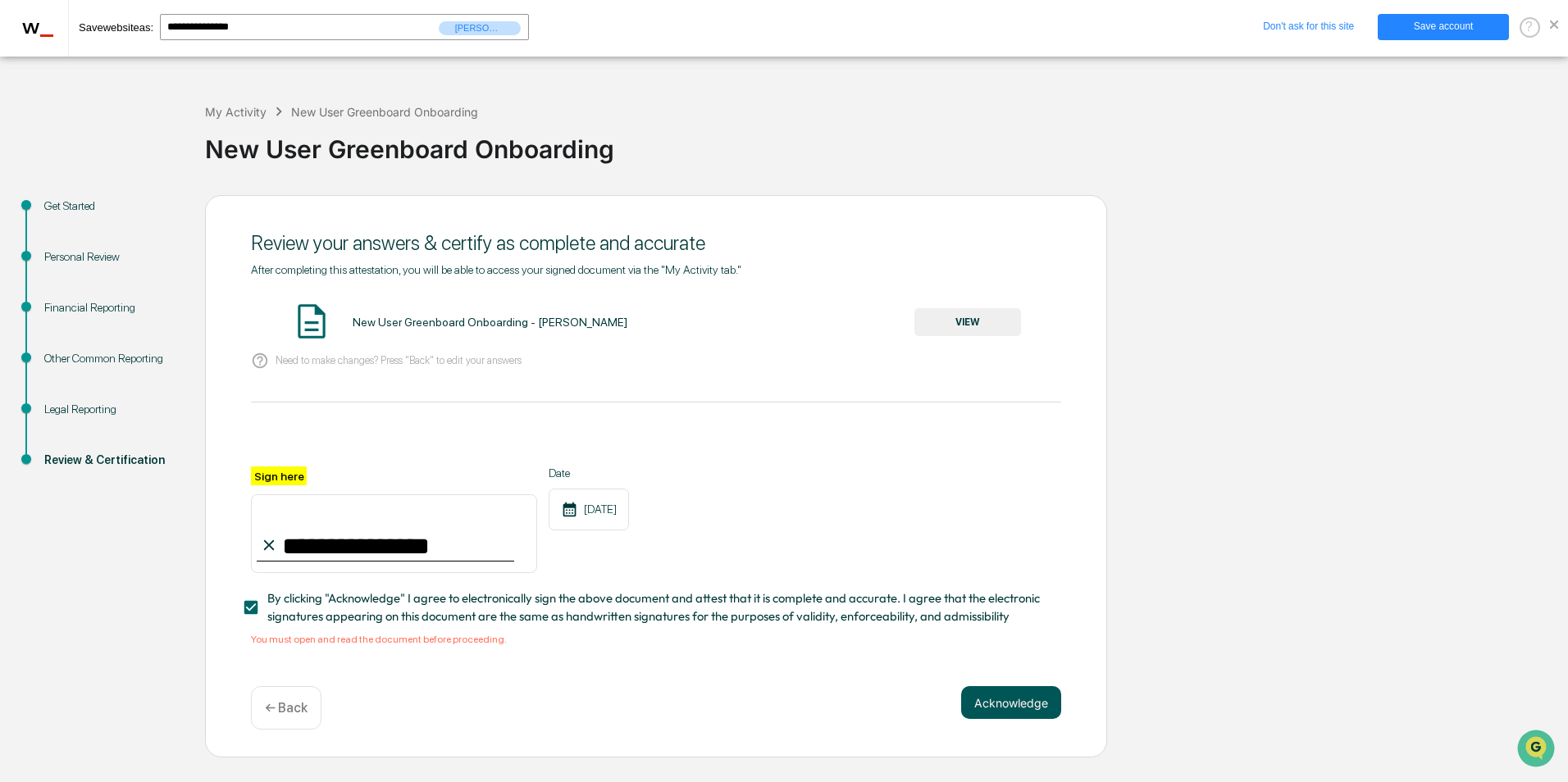
drag, startPoint x: 1035, startPoint y: 725, endPoint x: 1023, endPoint y: 705, distance: 23.3
click at [1034, 724] on div "Acknowledge ← Back" at bounding box center [656, 708] width 810 height 43
click at [1023, 705] on button "Acknowledge" at bounding box center [1011, 702] width 100 height 33
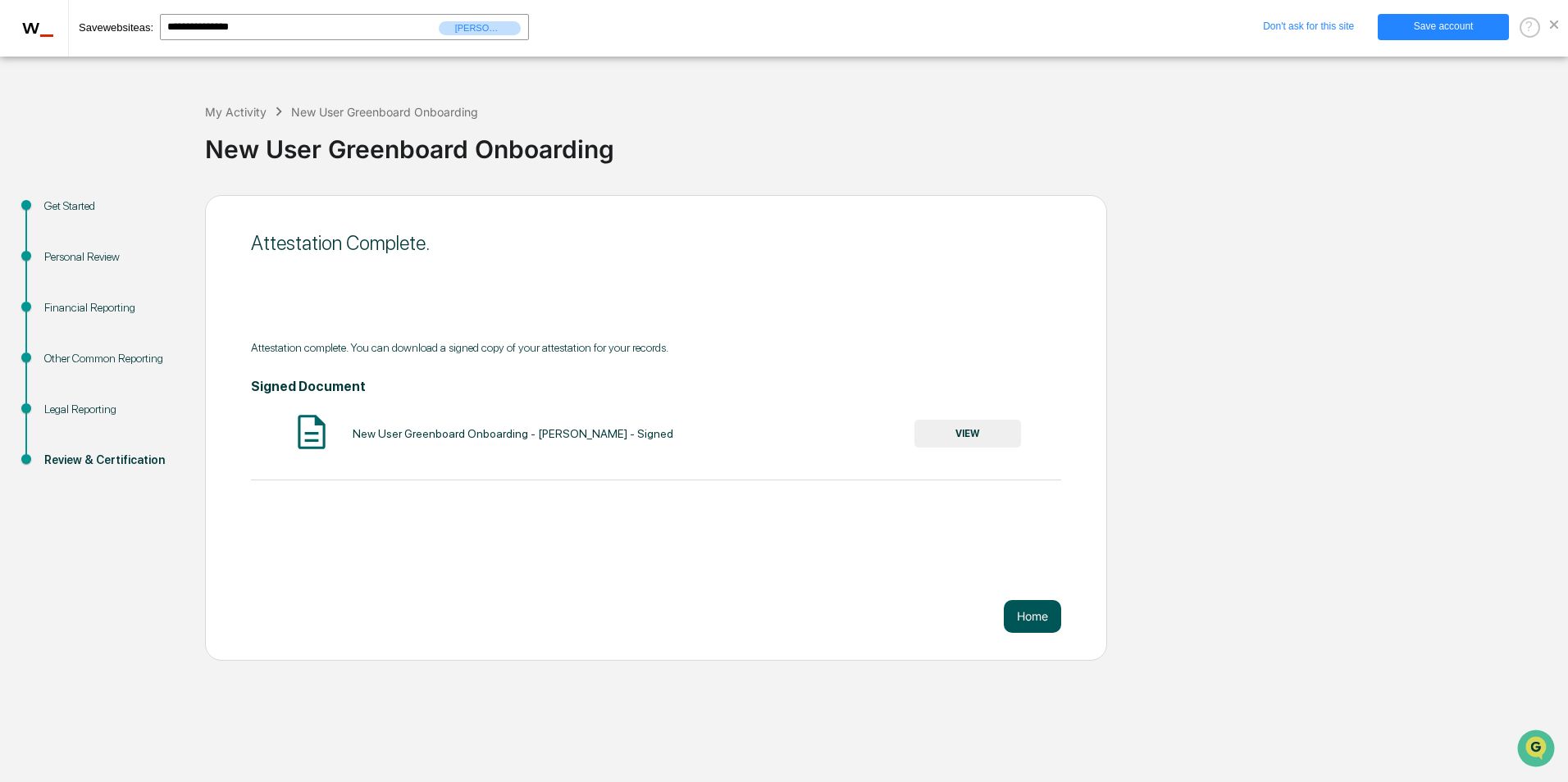
click at [1032, 610] on button "Home" at bounding box center [1033, 616] width 58 height 33
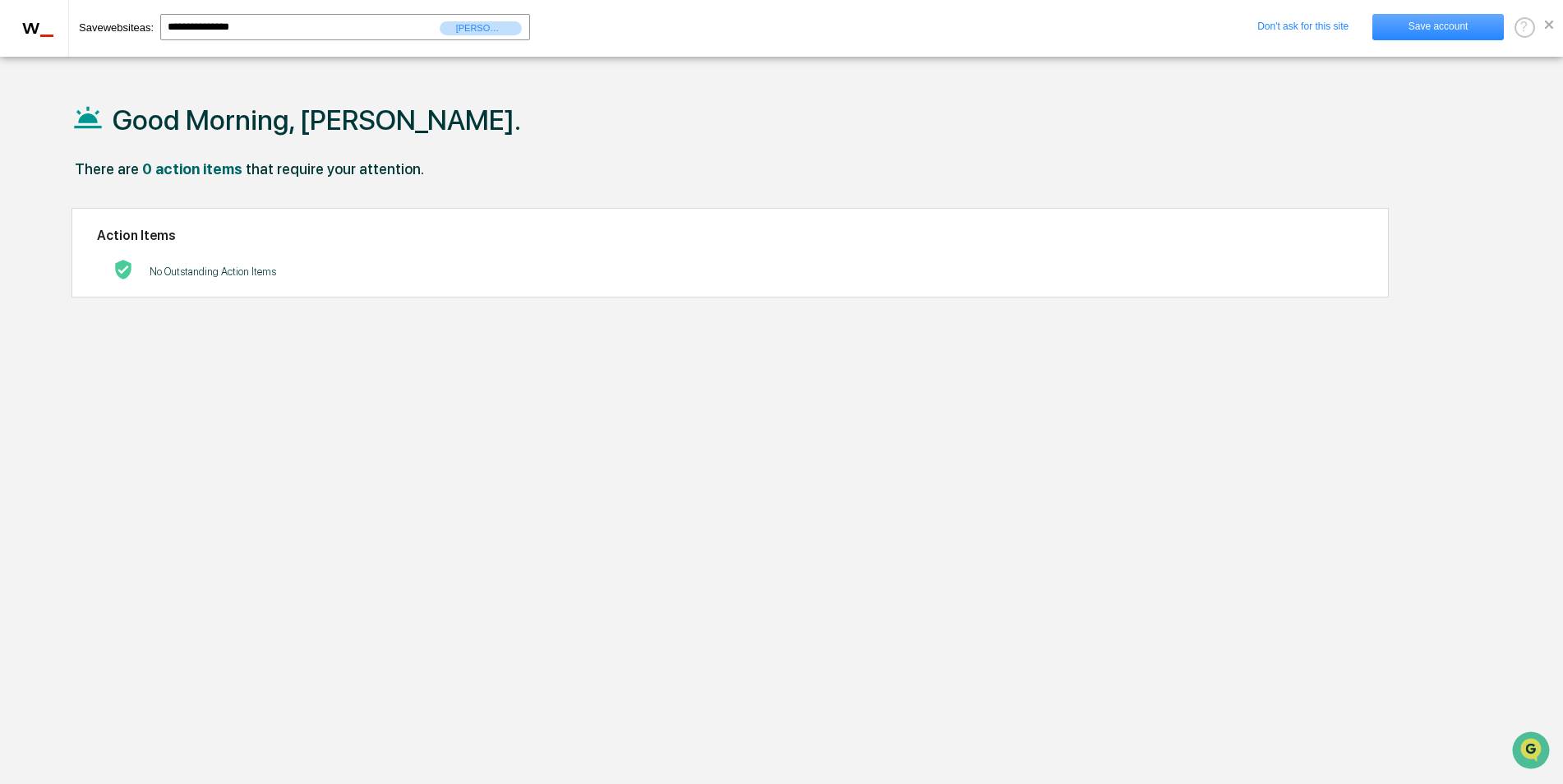
click at [1410, 33] on link "Save account" at bounding box center [1438, 27] width 131 height 26
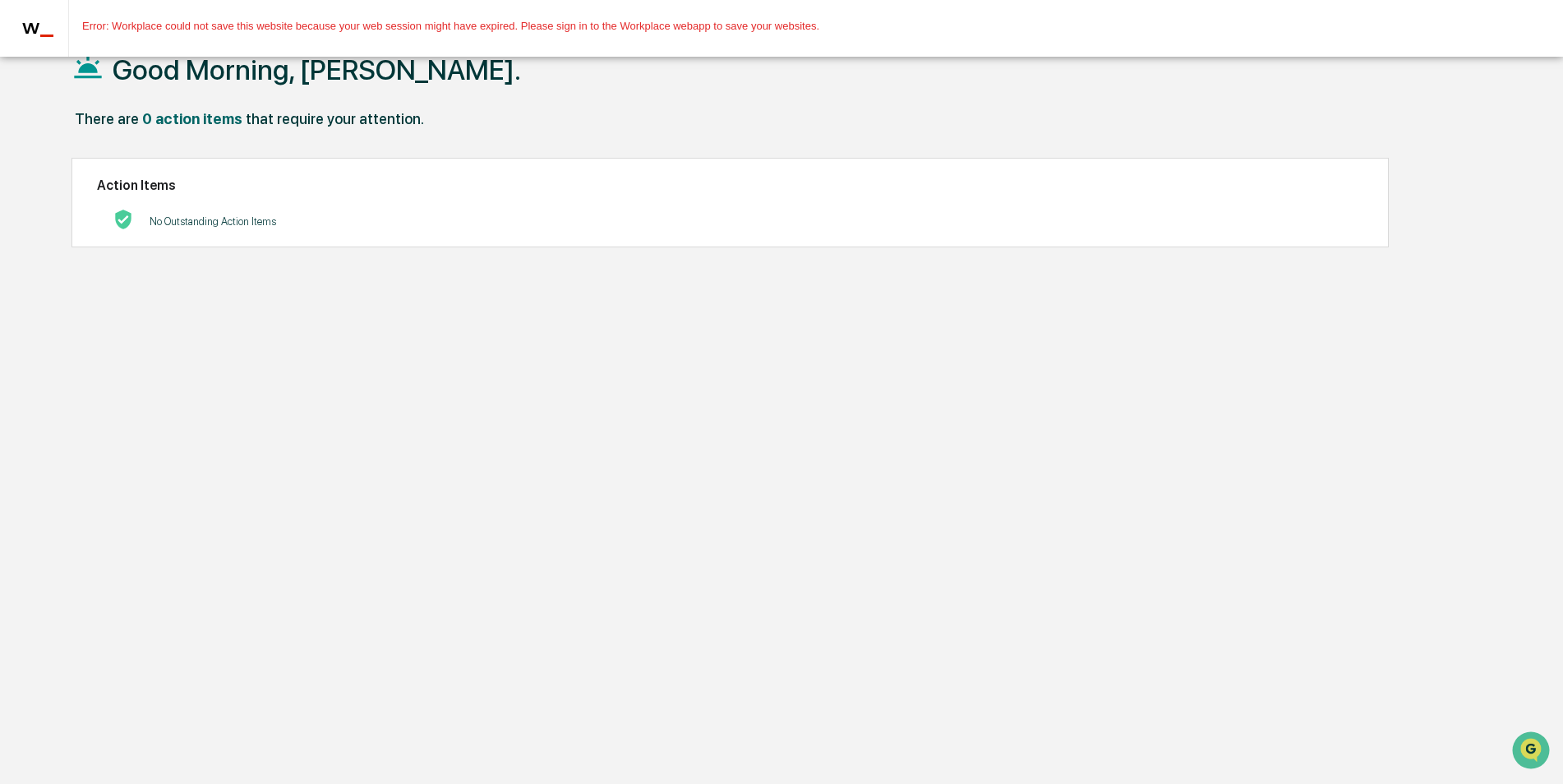
scroll to position [78, 0]
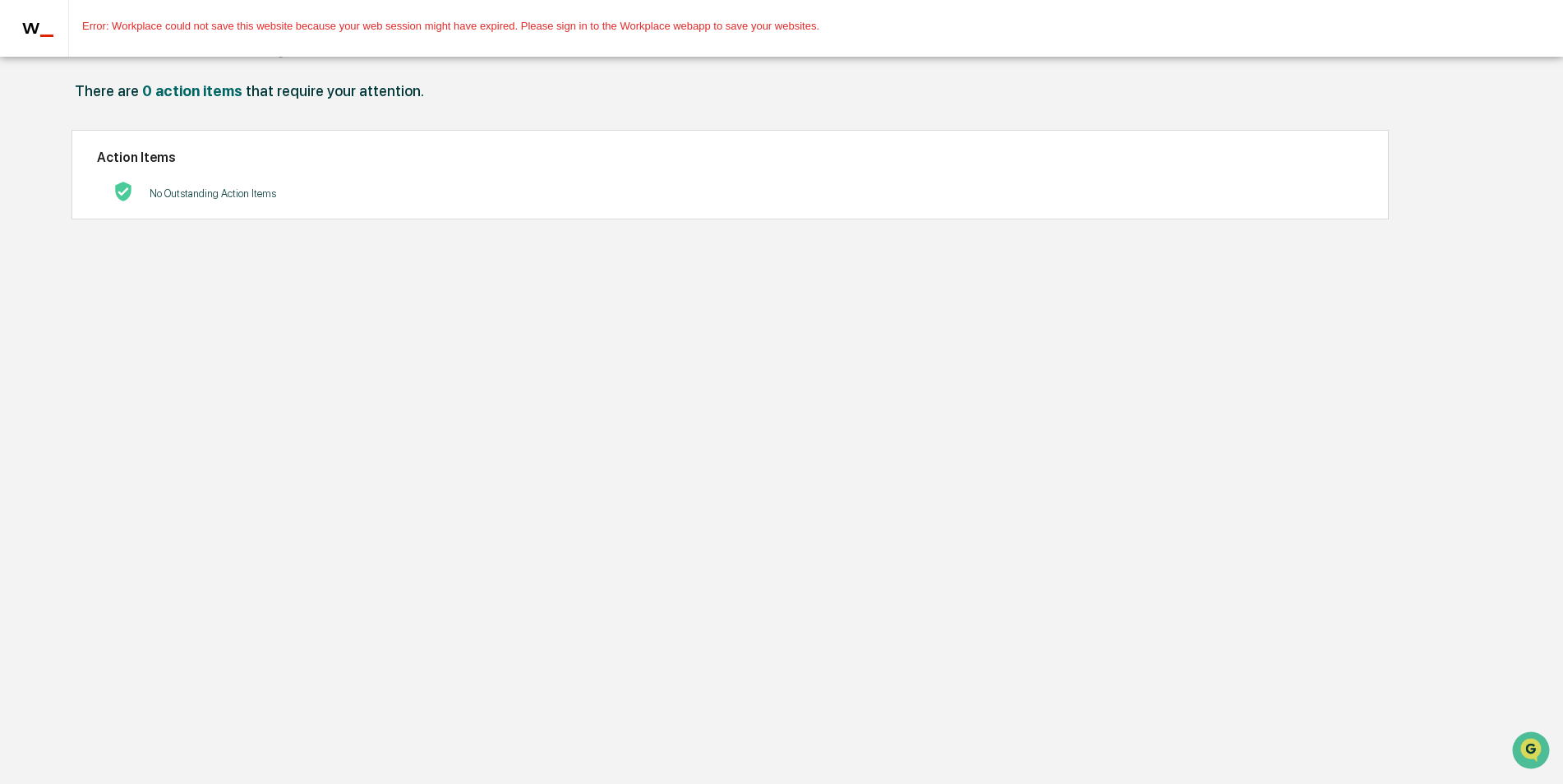
click at [1547, 64] on span at bounding box center [1550, 69] width 8 height 8
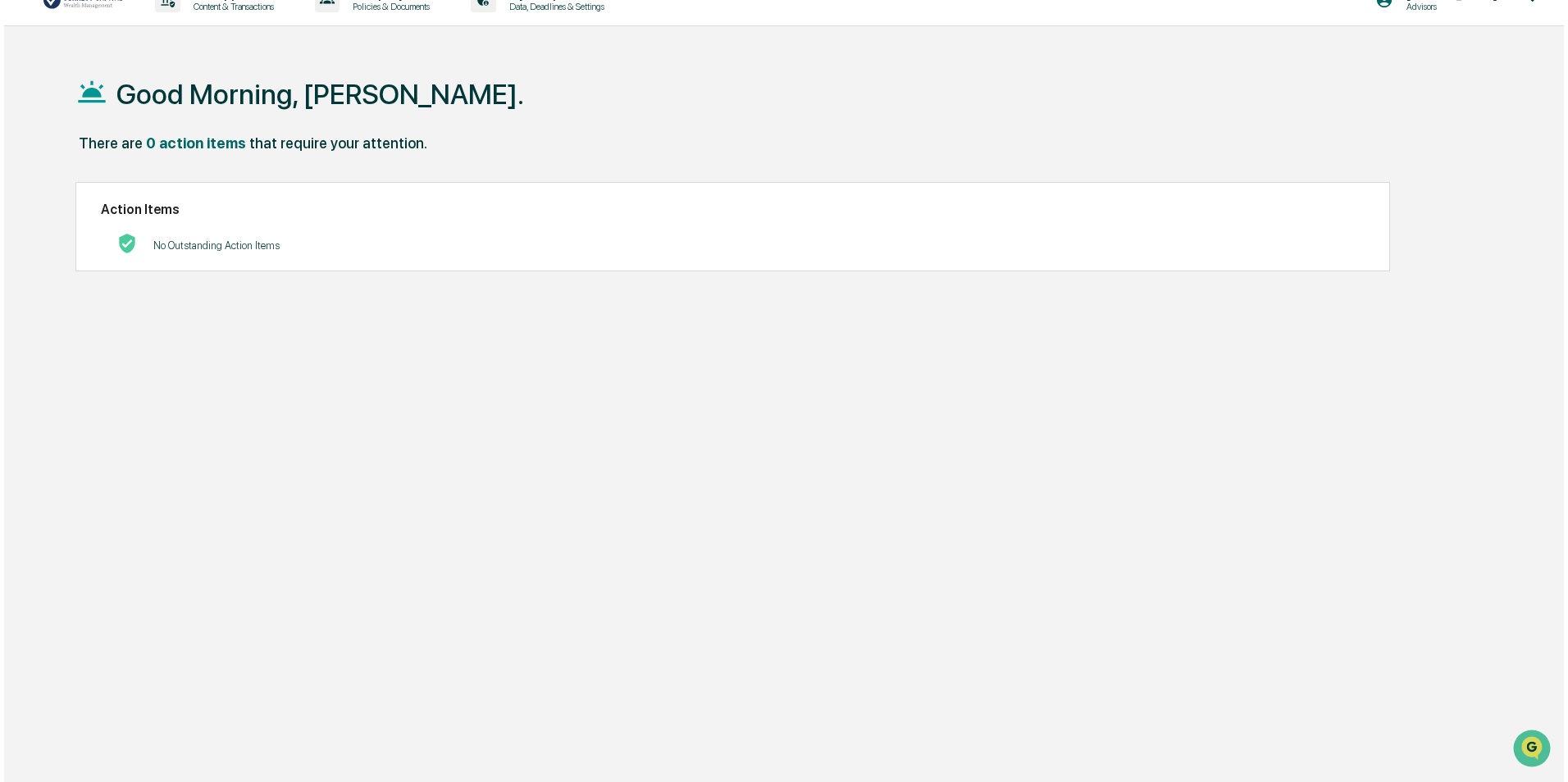
scroll to position [0, 0]
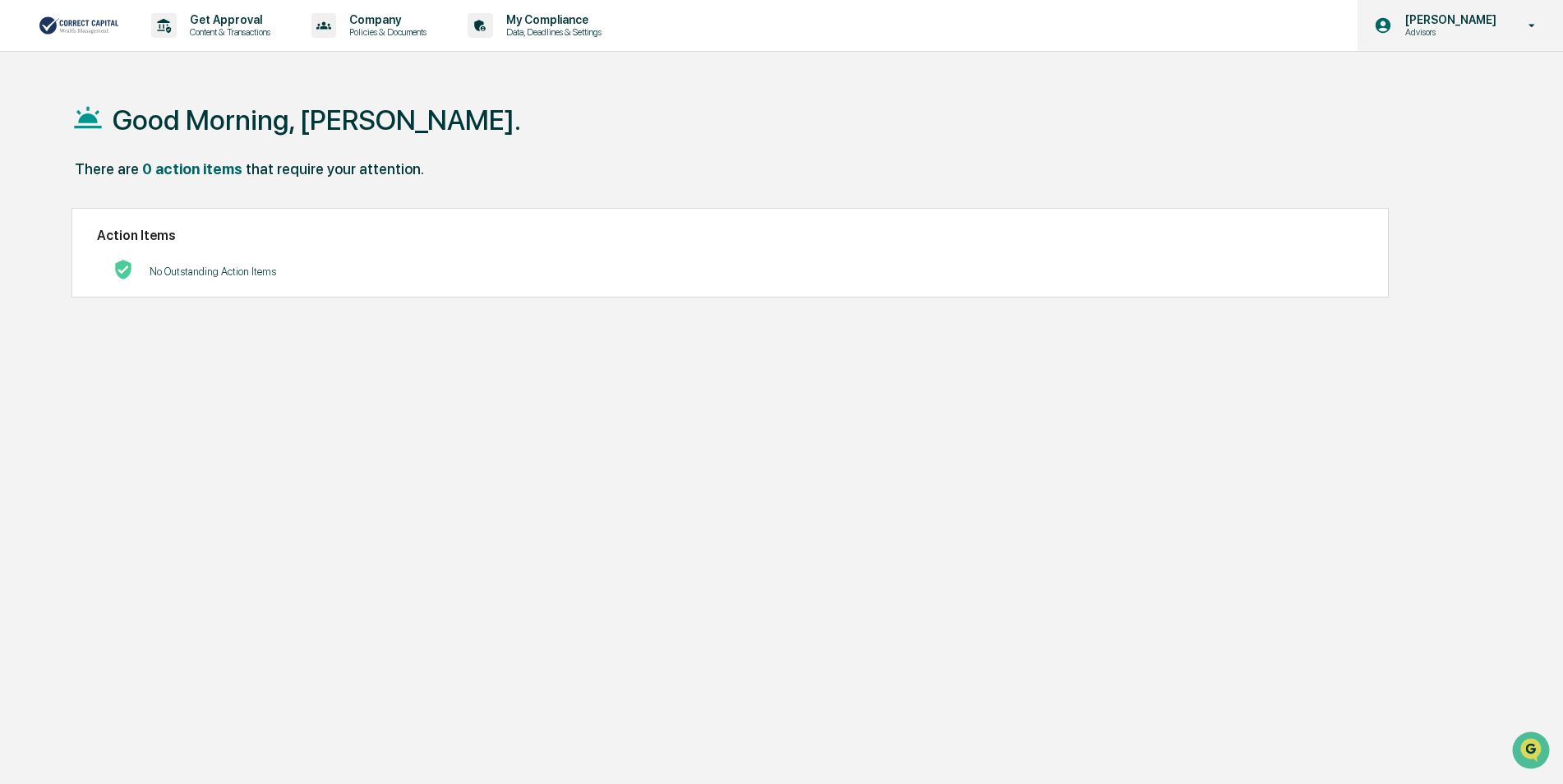
click at [1536, 22] on icon at bounding box center [1532, 26] width 28 height 16
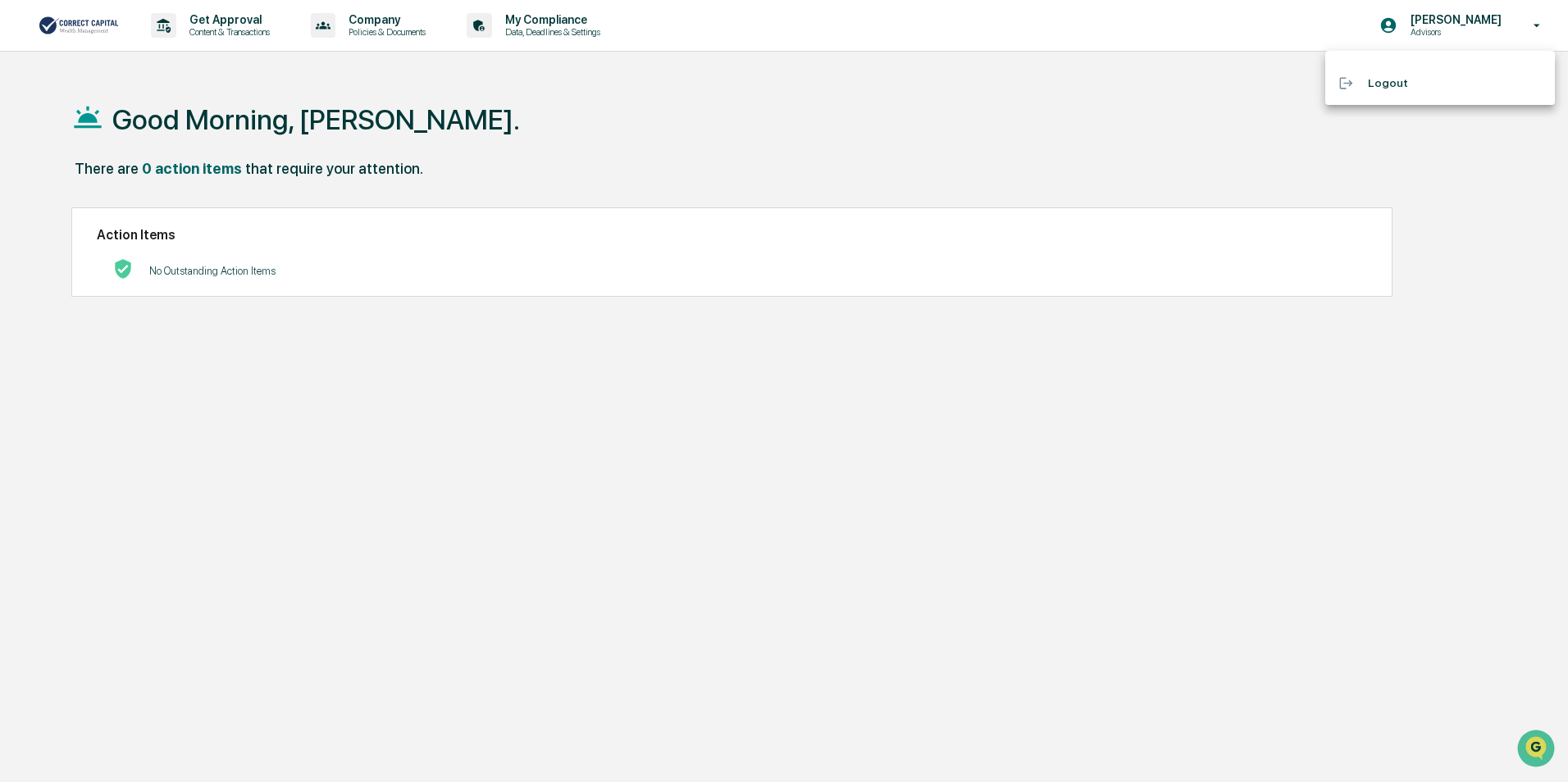
click at [830, 108] on div at bounding box center [784, 391] width 1568 height 782
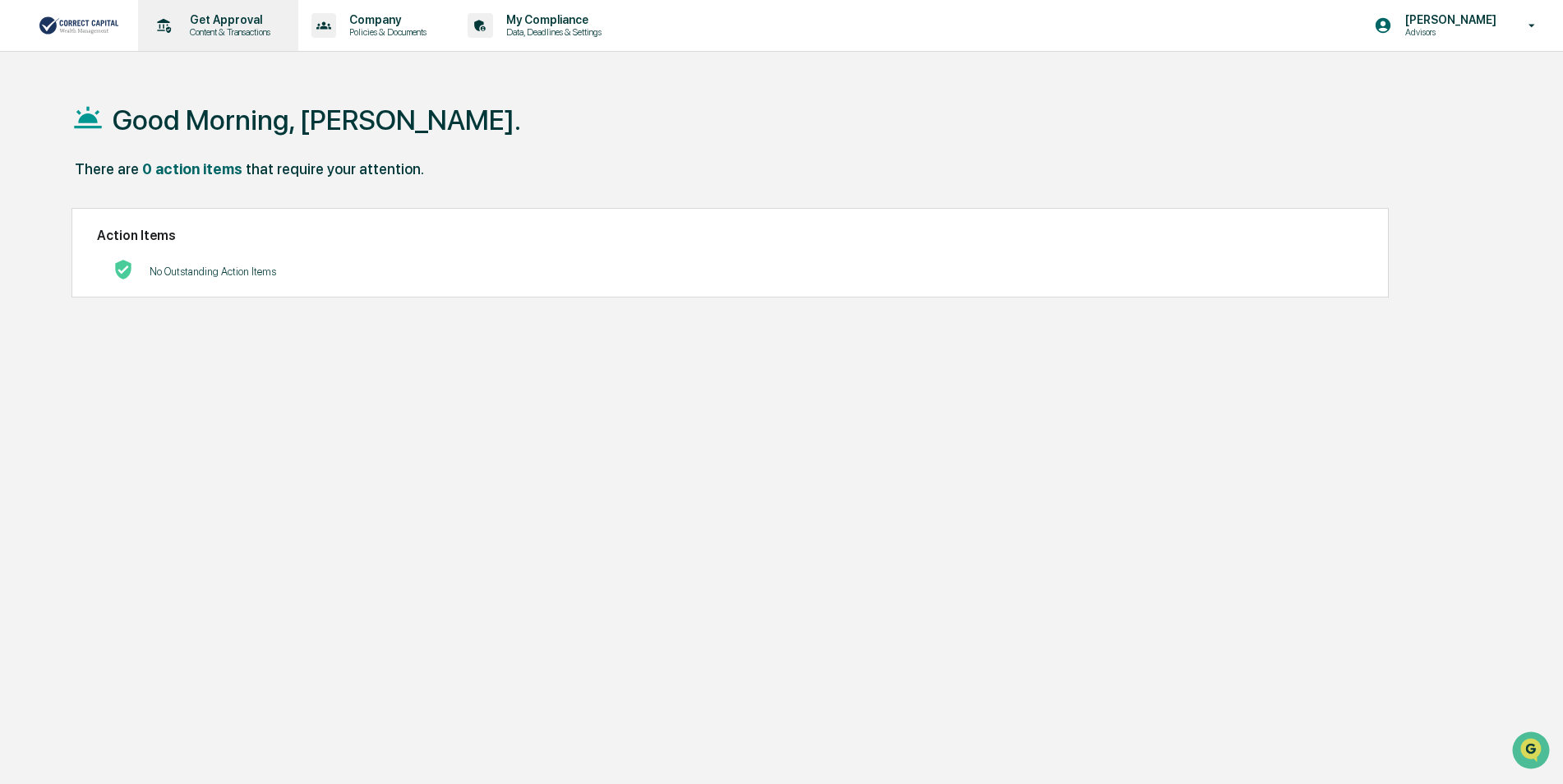
click at [241, 32] on p "Content & Transactions" at bounding box center [227, 32] width 102 height 12
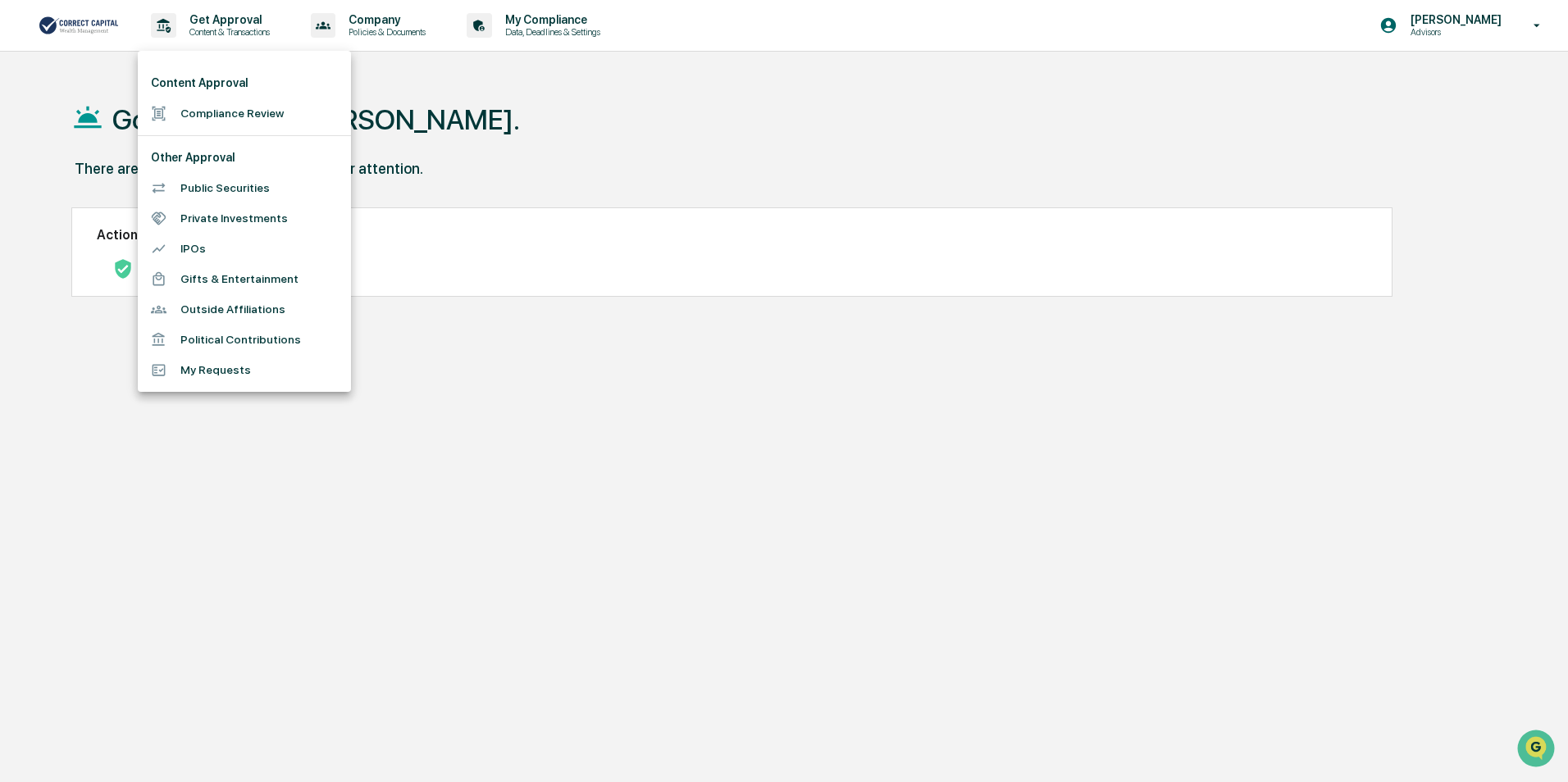
click at [618, 129] on div at bounding box center [784, 391] width 1568 height 782
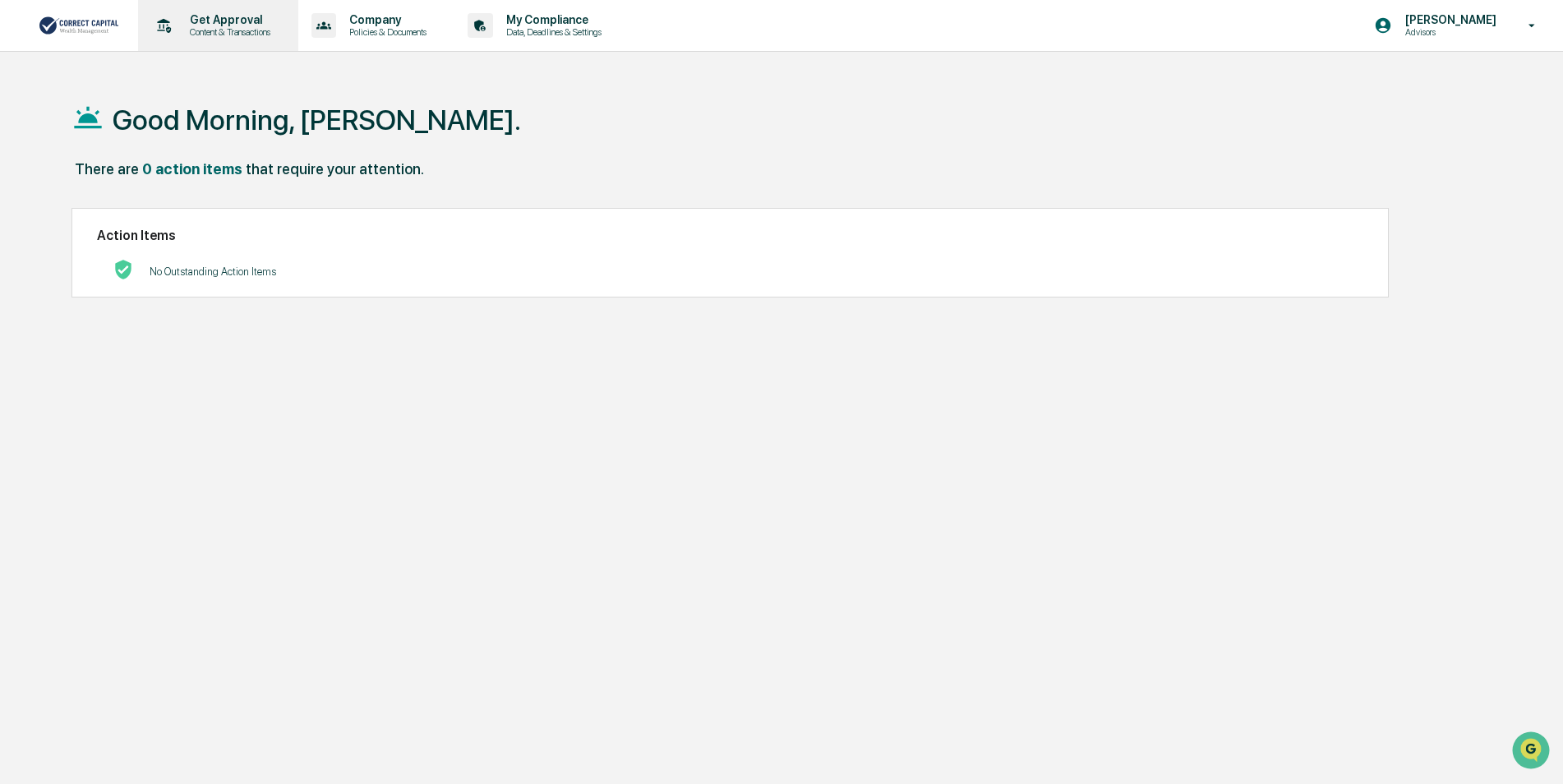
click at [186, 33] on p "Content & Transactions" at bounding box center [227, 32] width 102 height 12
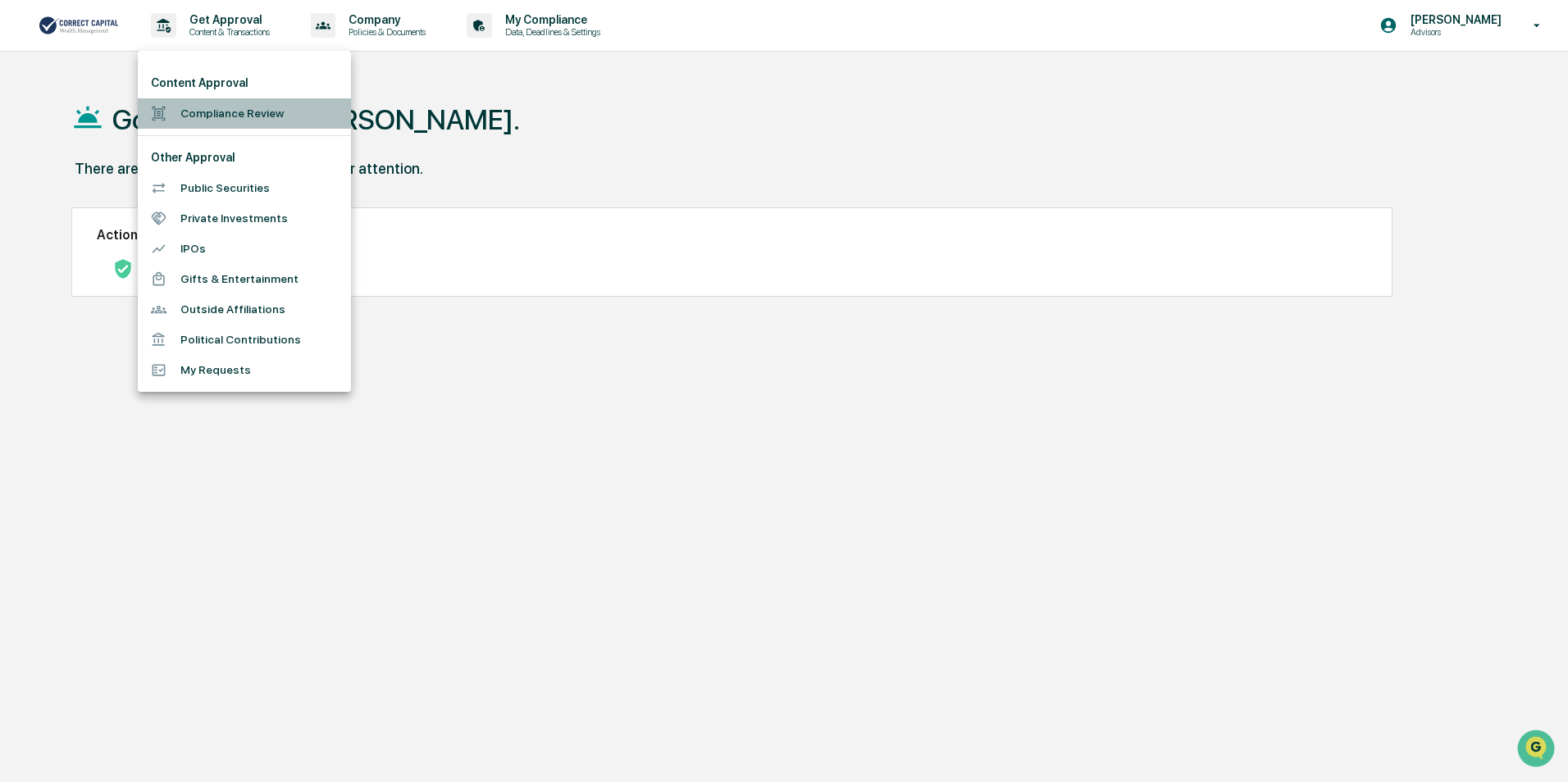
click at [226, 115] on li "Compliance Review" at bounding box center [244, 113] width 214 height 30
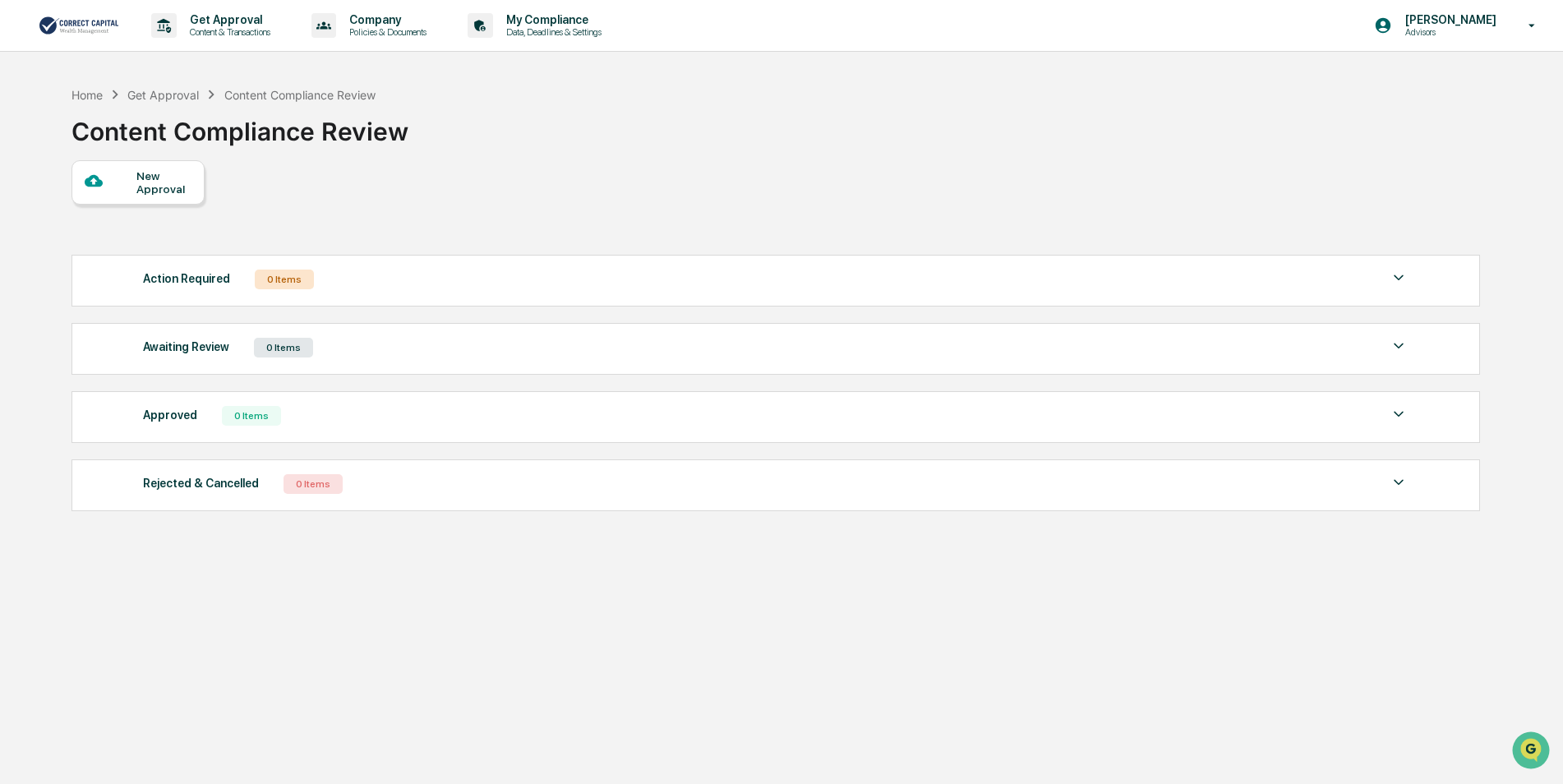
click at [176, 181] on div "New Approval" at bounding box center [164, 182] width 55 height 26
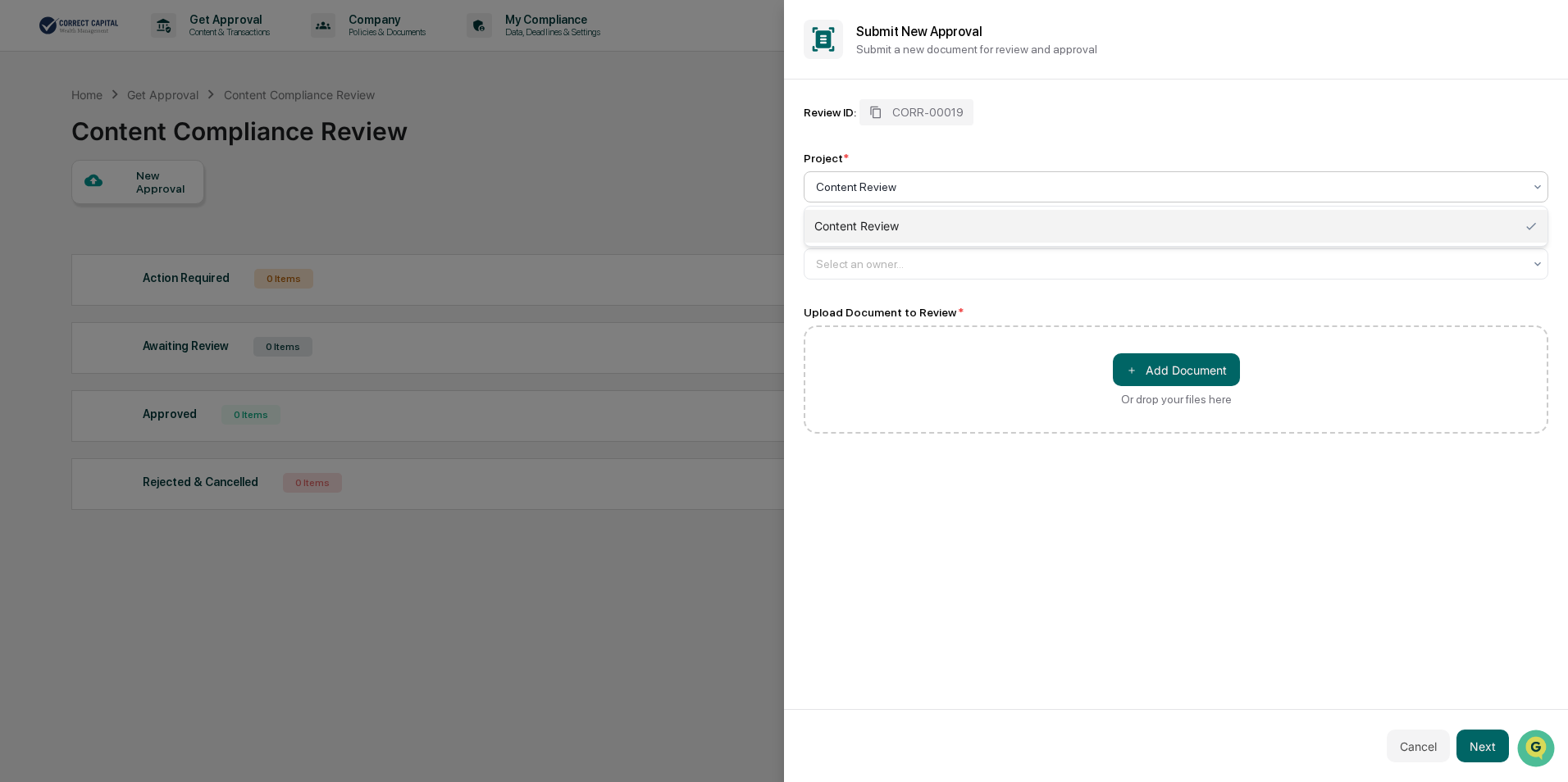
click at [933, 183] on div at bounding box center [1169, 187] width 707 height 17
type input "**********"
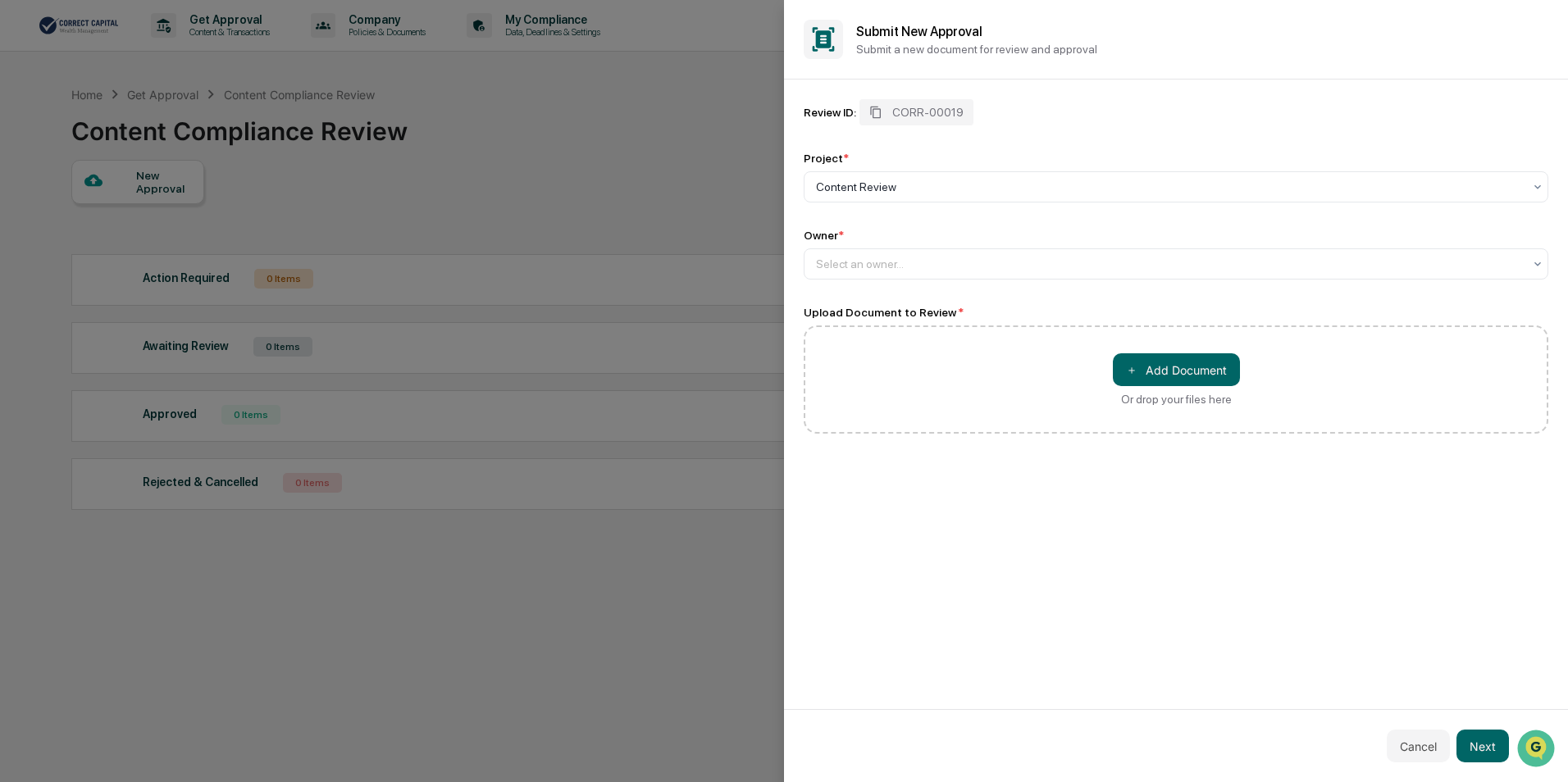
click at [1091, 309] on div "Upload Document to Review *" at bounding box center [1176, 313] width 745 height 13
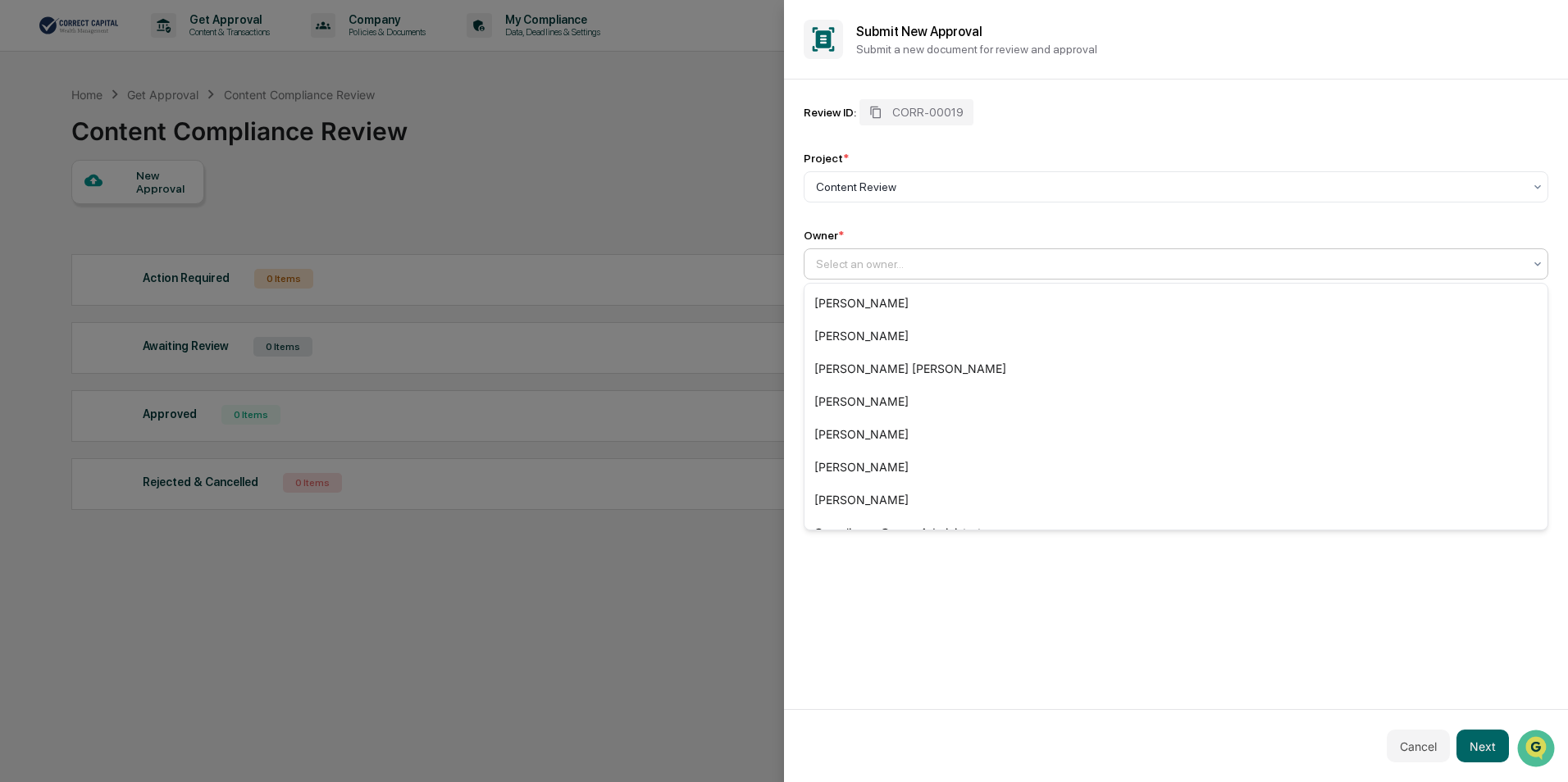
click at [915, 266] on div at bounding box center [1169, 264] width 707 height 17
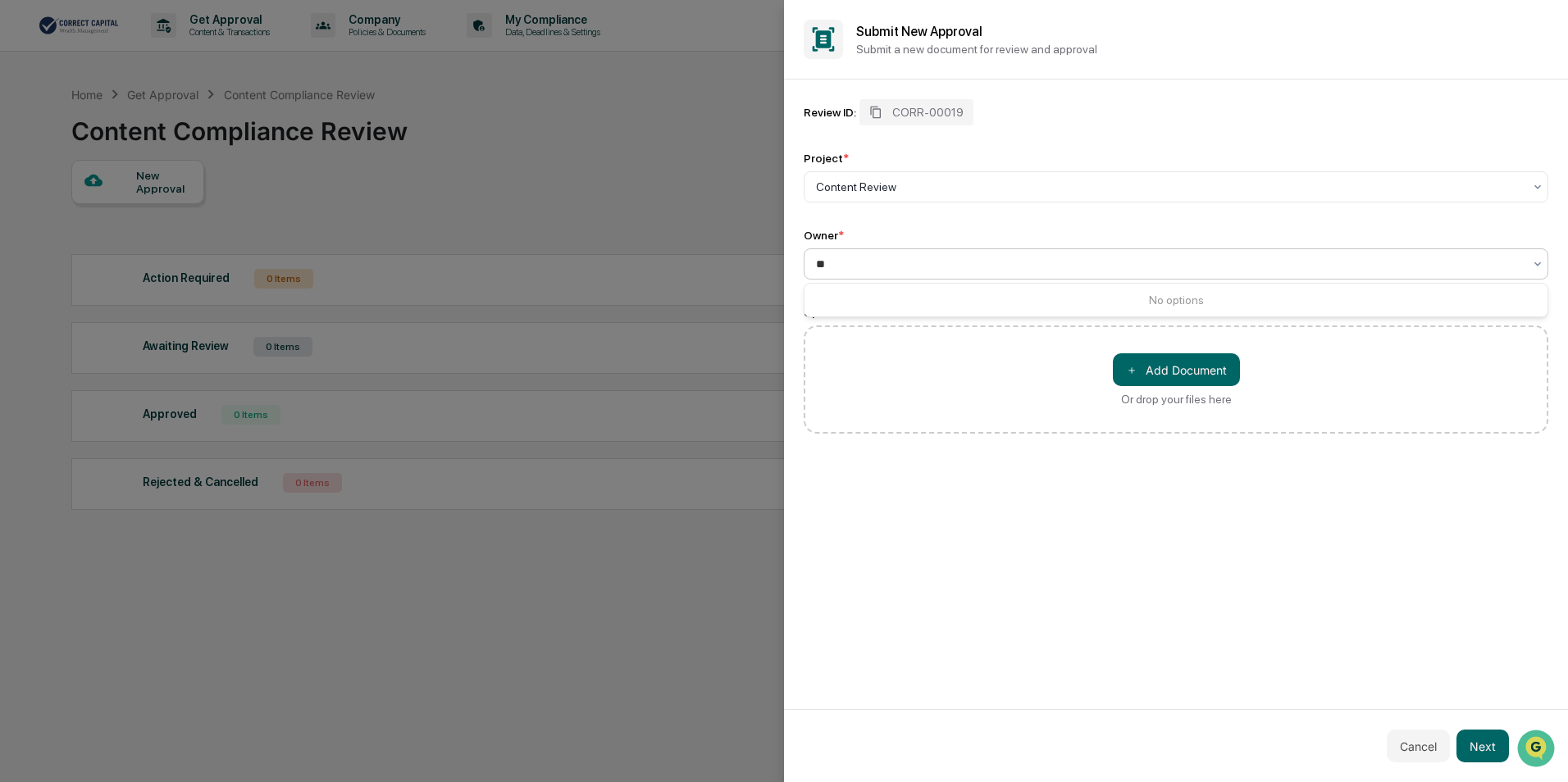
type input "*"
type input "**********"
click at [952, 392] on div "＋ Add Document Or drop your files here" at bounding box center [1176, 379] width 745 height 108
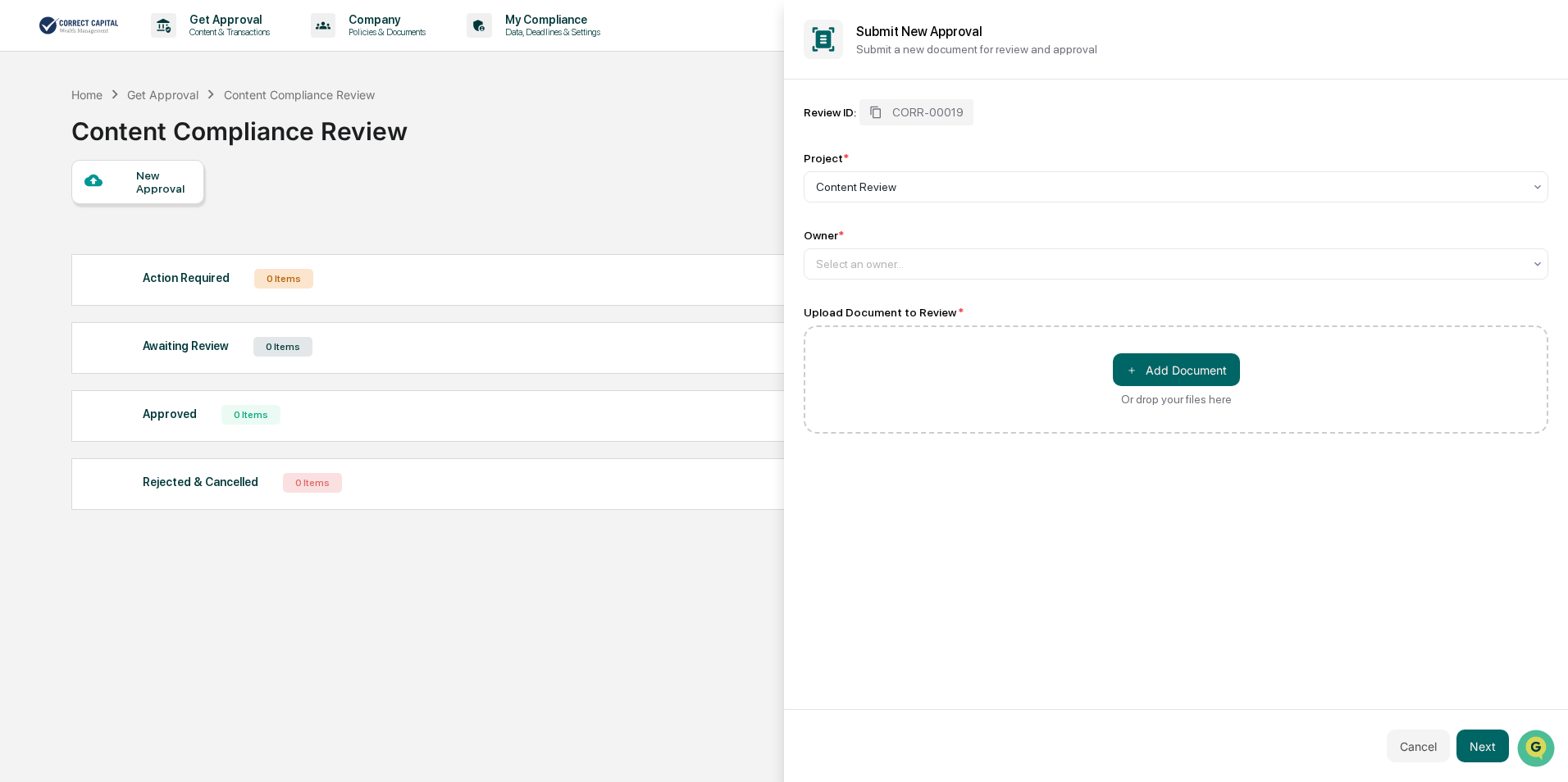
click at [492, 223] on div at bounding box center [784, 391] width 1568 height 782
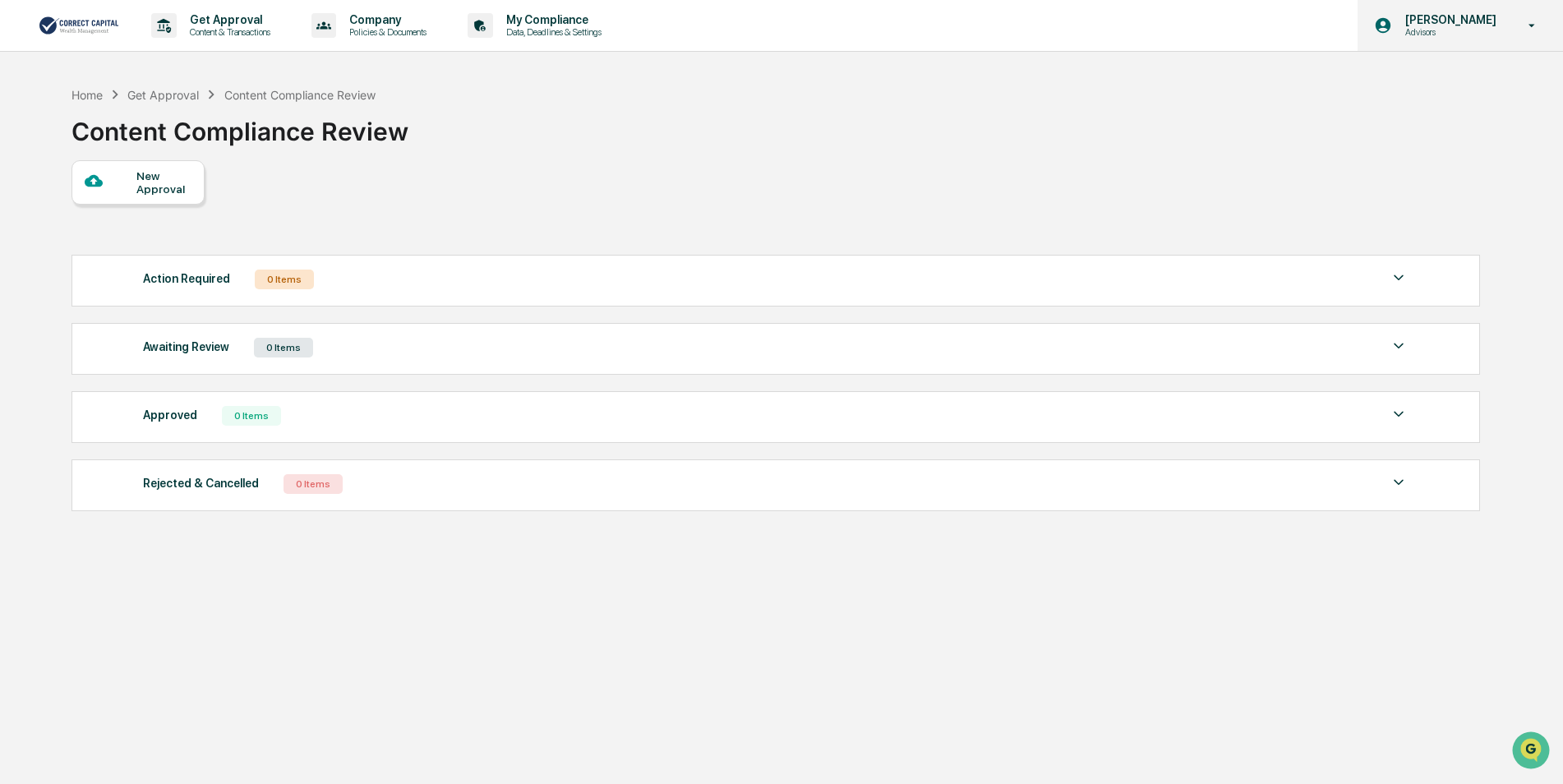
click at [1500, 30] on p "Advisors" at bounding box center [1448, 32] width 113 height 12
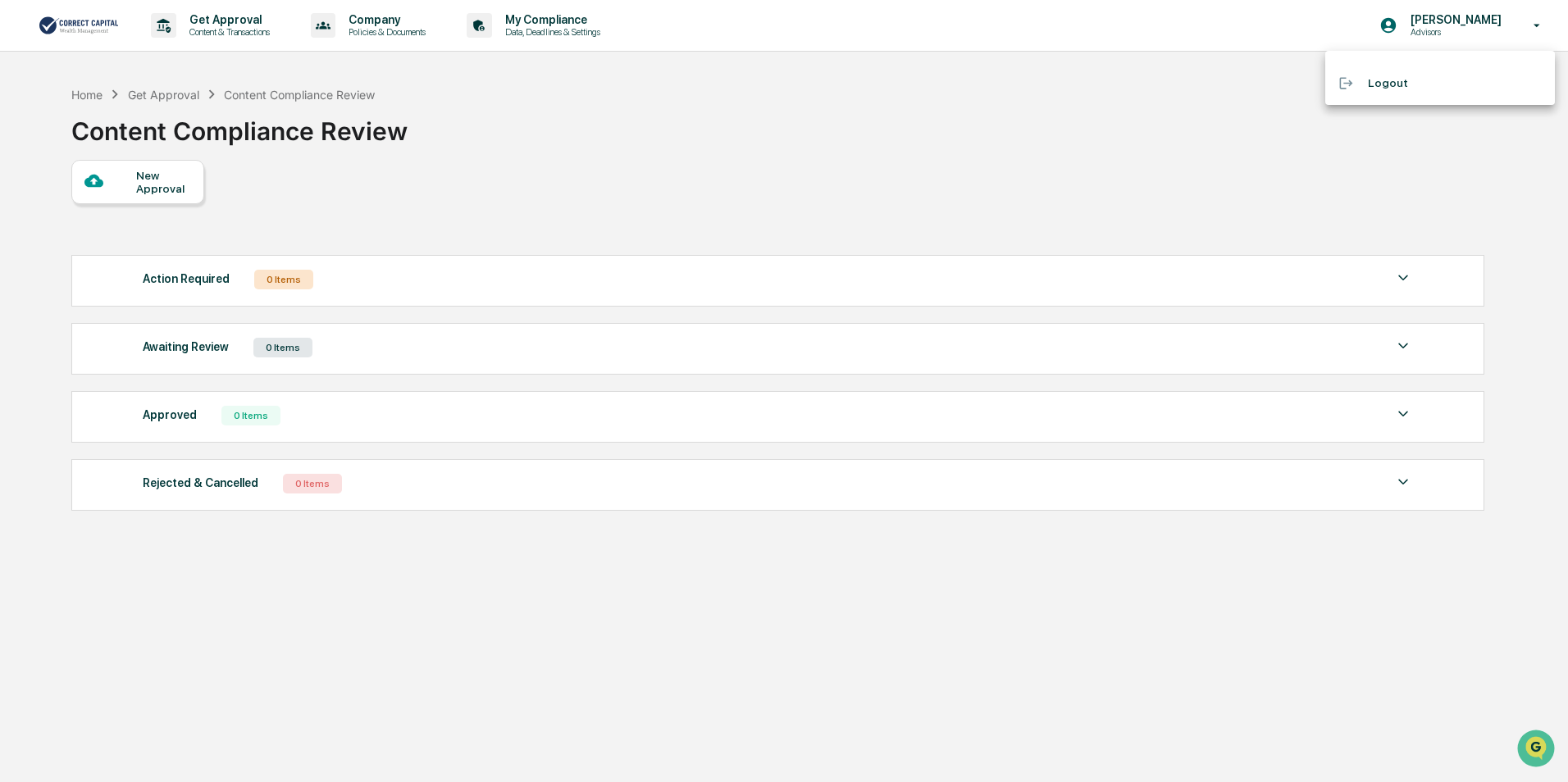
click at [811, 220] on div at bounding box center [784, 391] width 1568 height 782
click at [491, 289] on div "Action Required 0 Items" at bounding box center [774, 279] width 1264 height 23
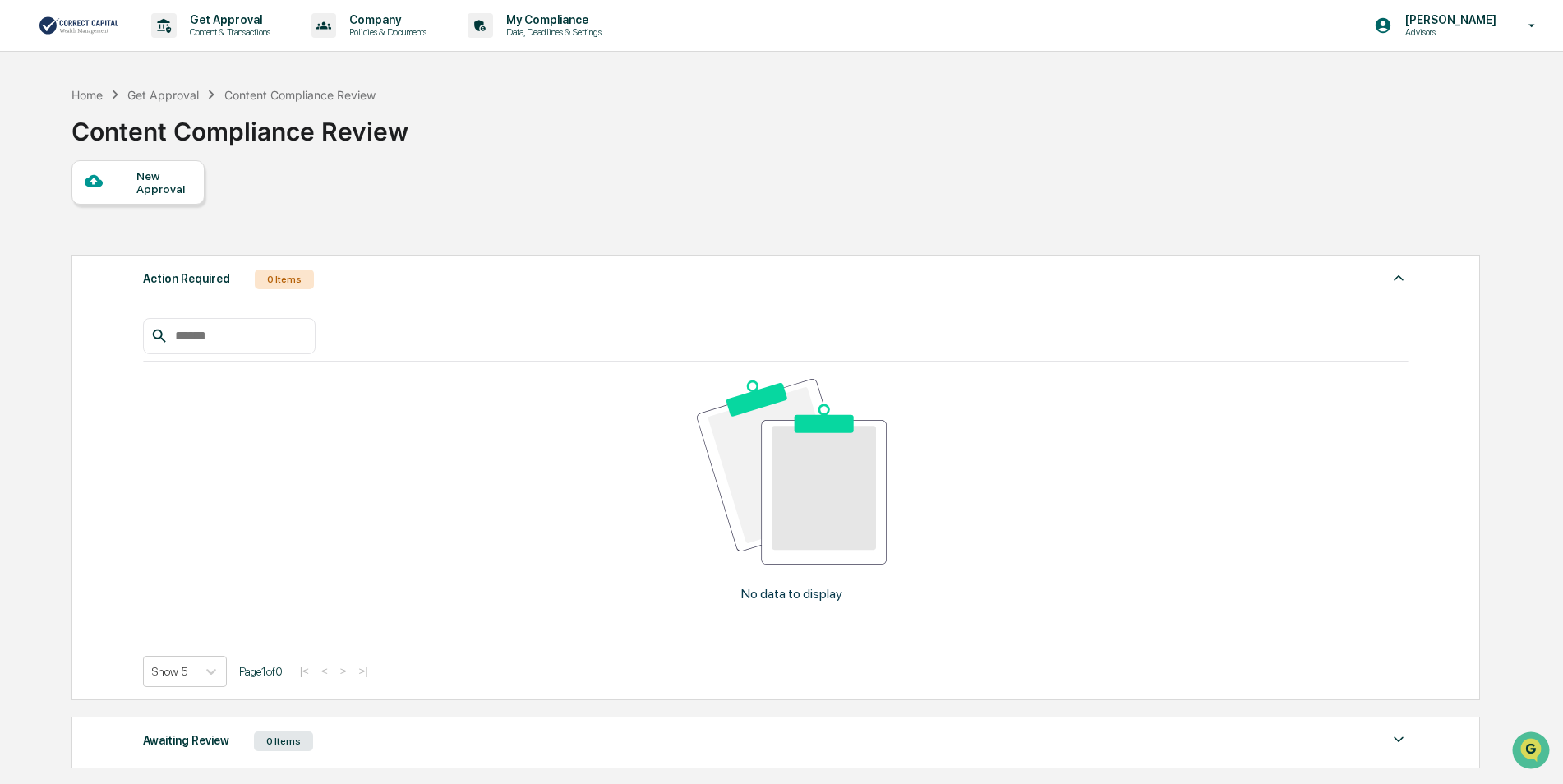
click at [492, 290] on div "Action Required 0 Items" at bounding box center [776, 280] width 1266 height 23
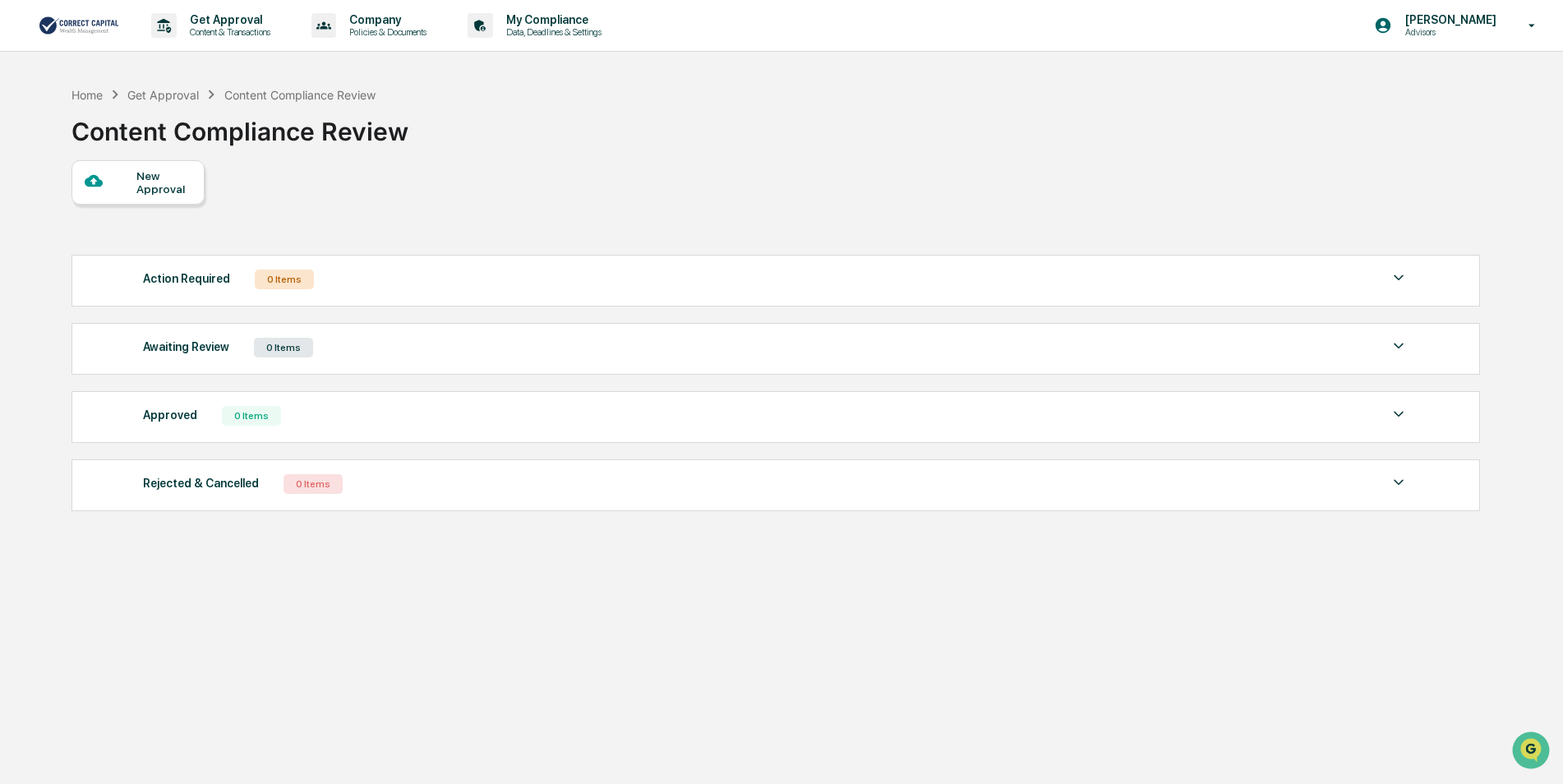
click at [446, 355] on div "Awaiting Review 0 Items" at bounding box center [776, 348] width 1266 height 23
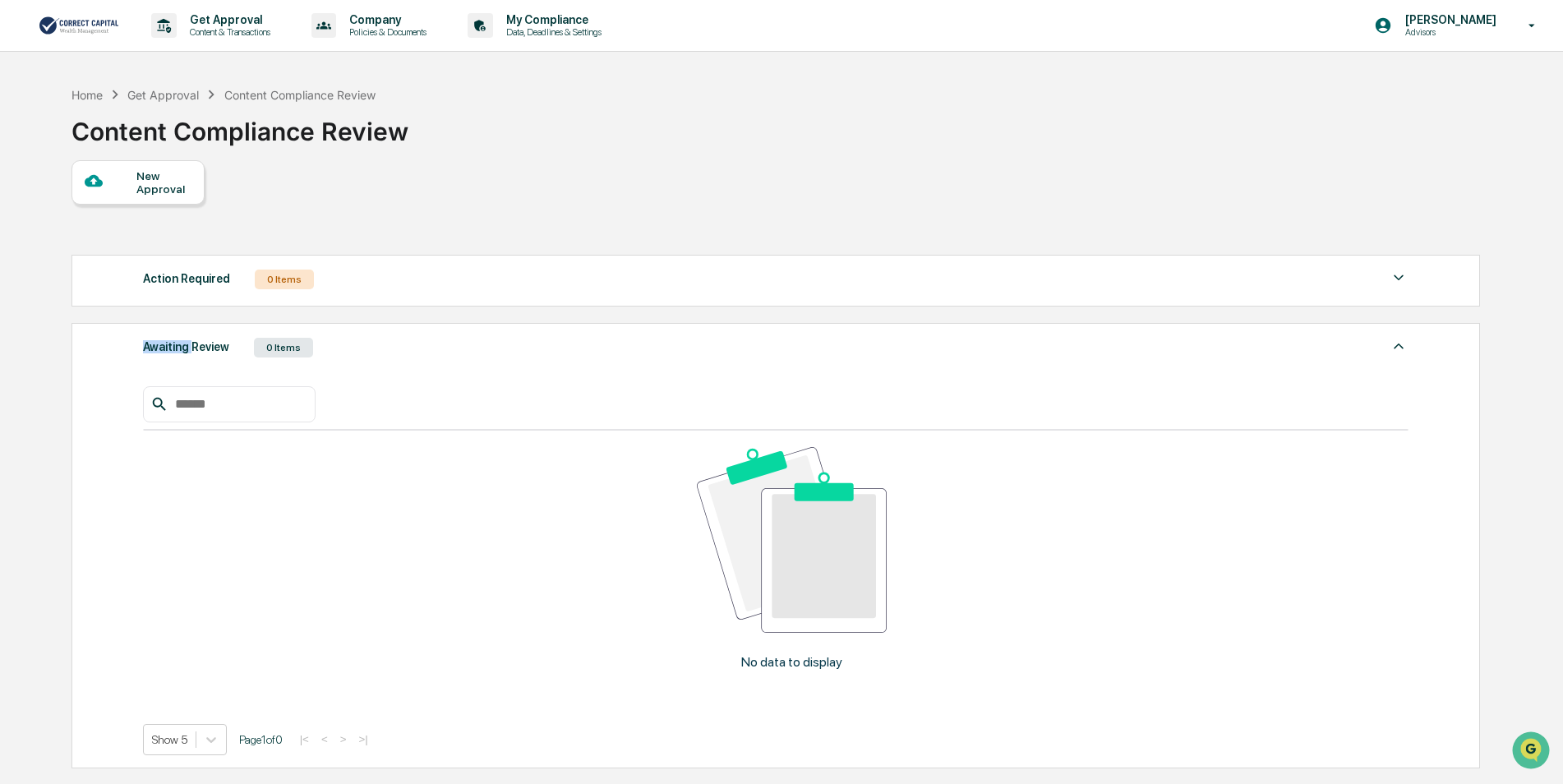
click at [446, 355] on div "Awaiting Review 0 Items" at bounding box center [776, 348] width 1266 height 23
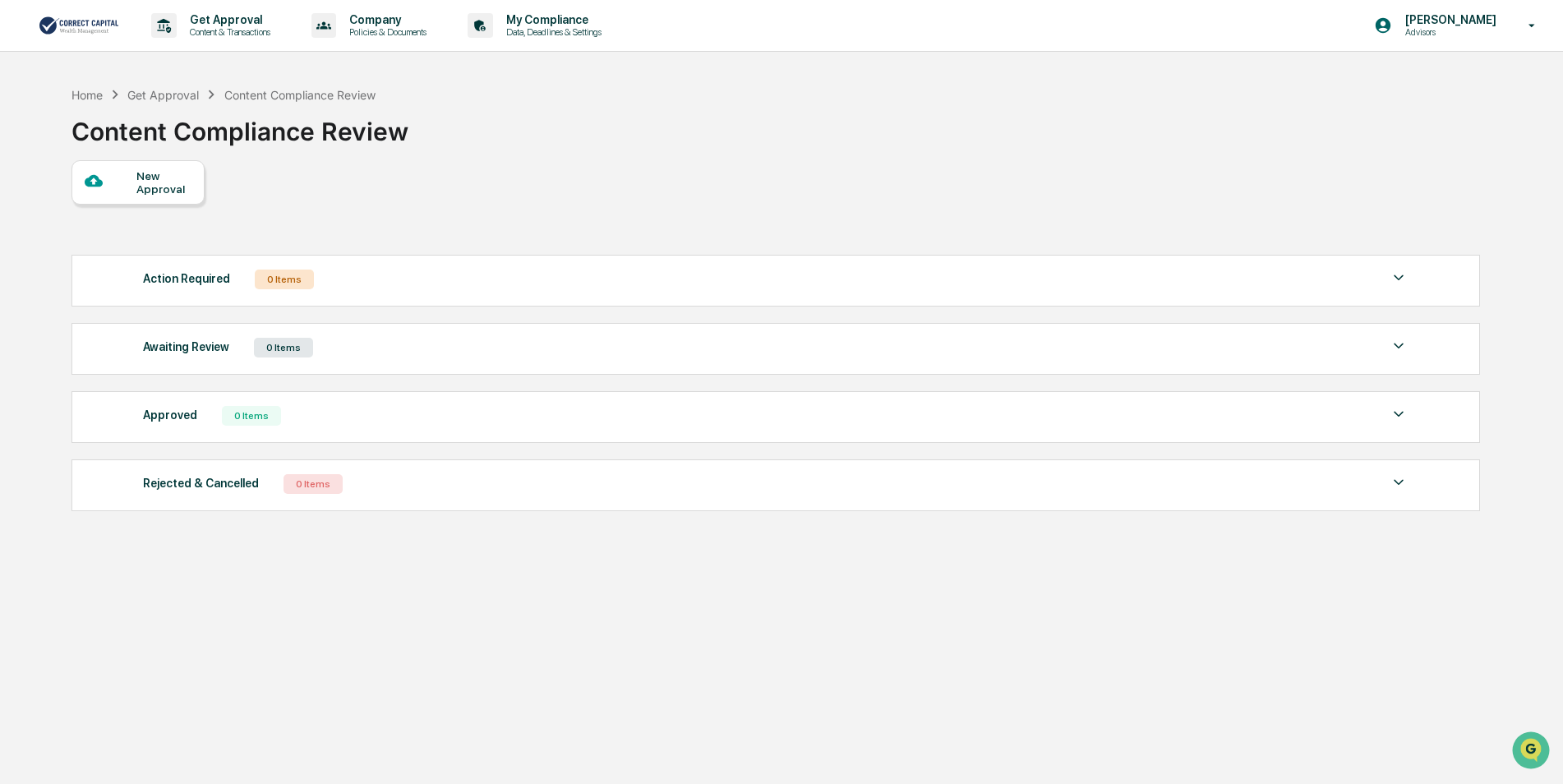
drag, startPoint x: 446, startPoint y: 355, endPoint x: 405, endPoint y: 425, distance: 81.1
click at [405, 425] on div "Approved 0 Items" at bounding box center [776, 416] width 1266 height 23
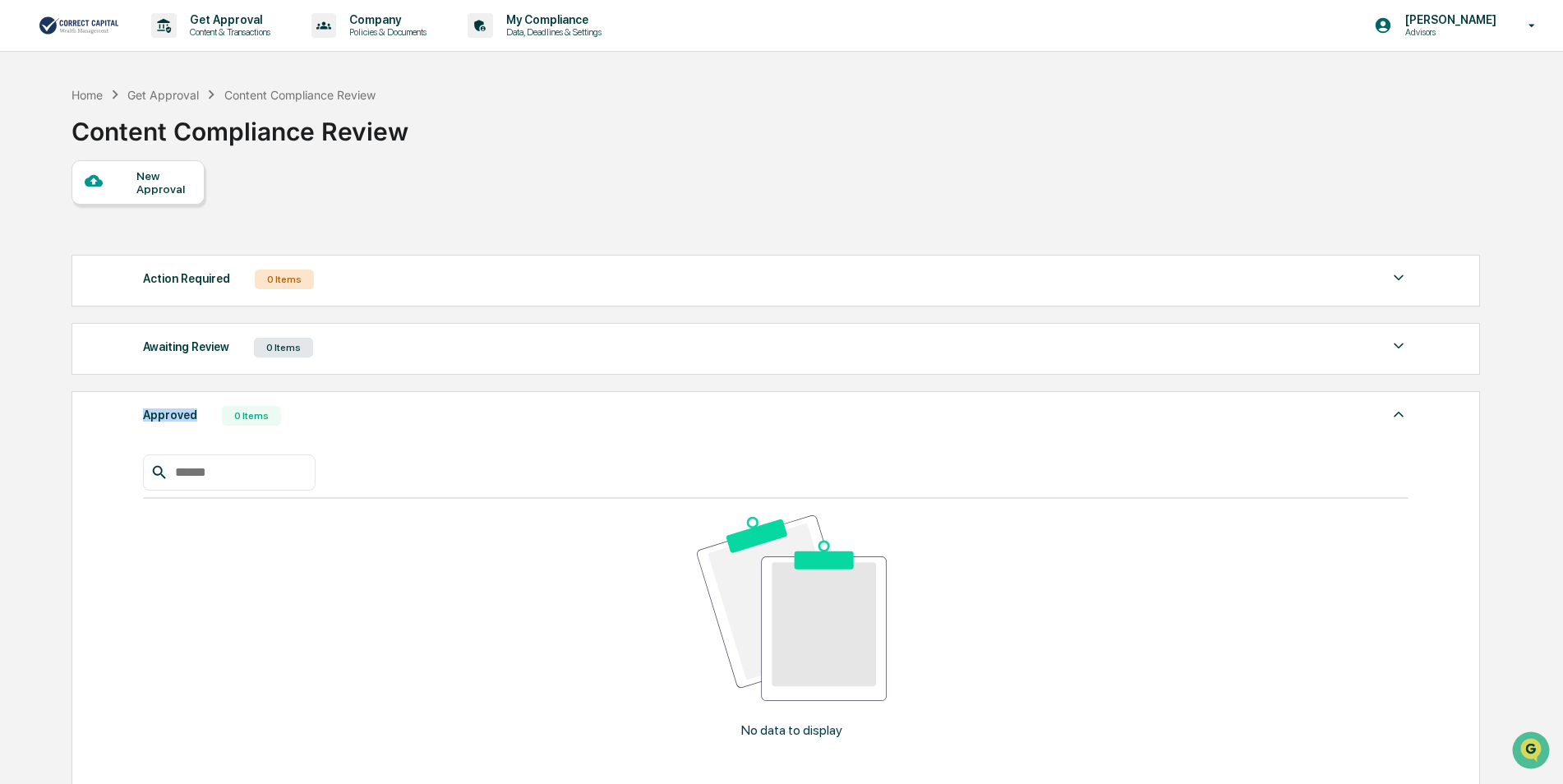
click at [405, 425] on div "Approved 0 Items" at bounding box center [776, 416] width 1266 height 23
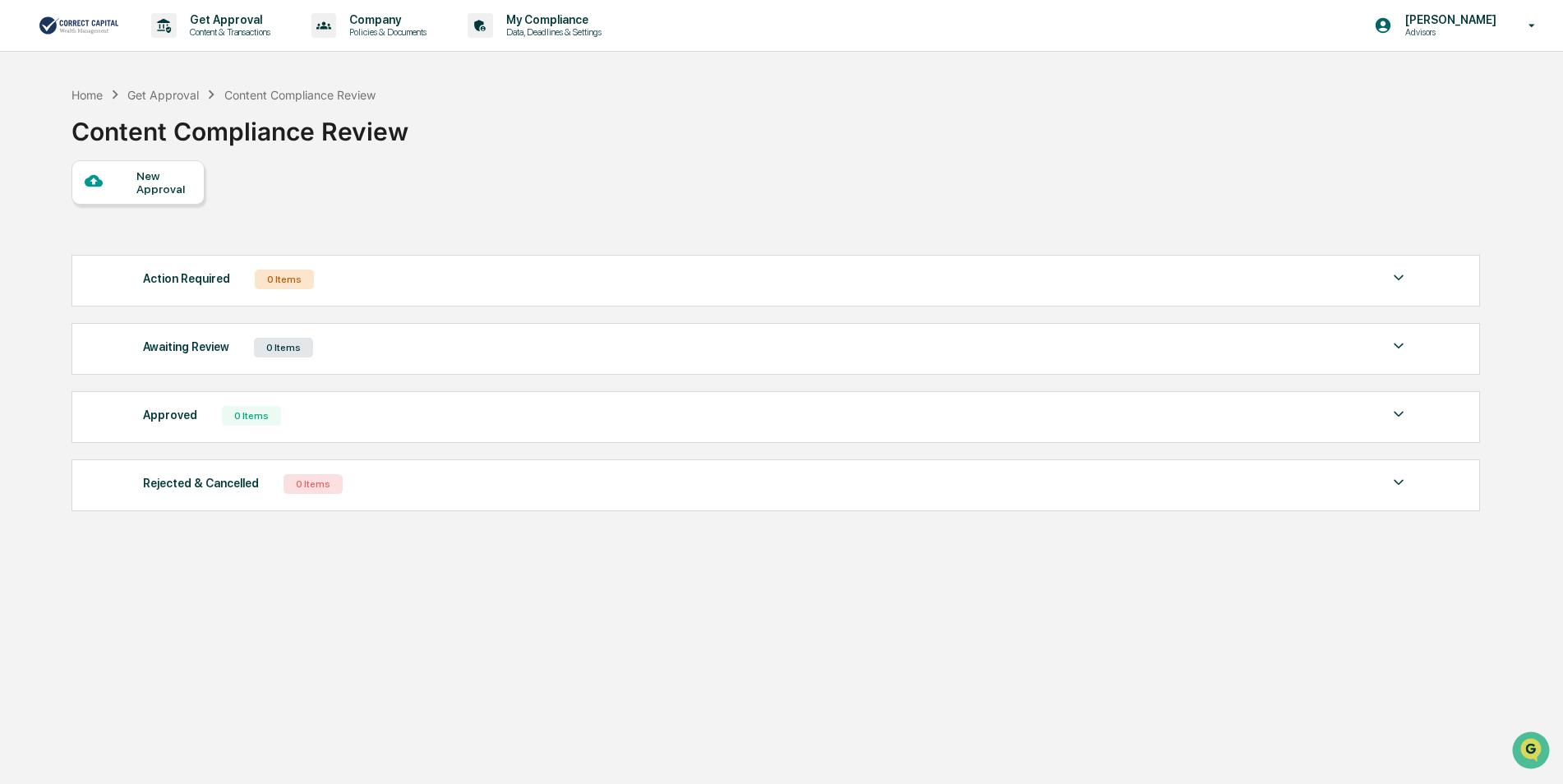
drag, startPoint x: 405, startPoint y: 425, endPoint x: 397, endPoint y: 481, distance: 56.6
click at [397, 481] on div "Rejected & Cancelled 0 Items" at bounding box center [776, 484] width 1266 height 23
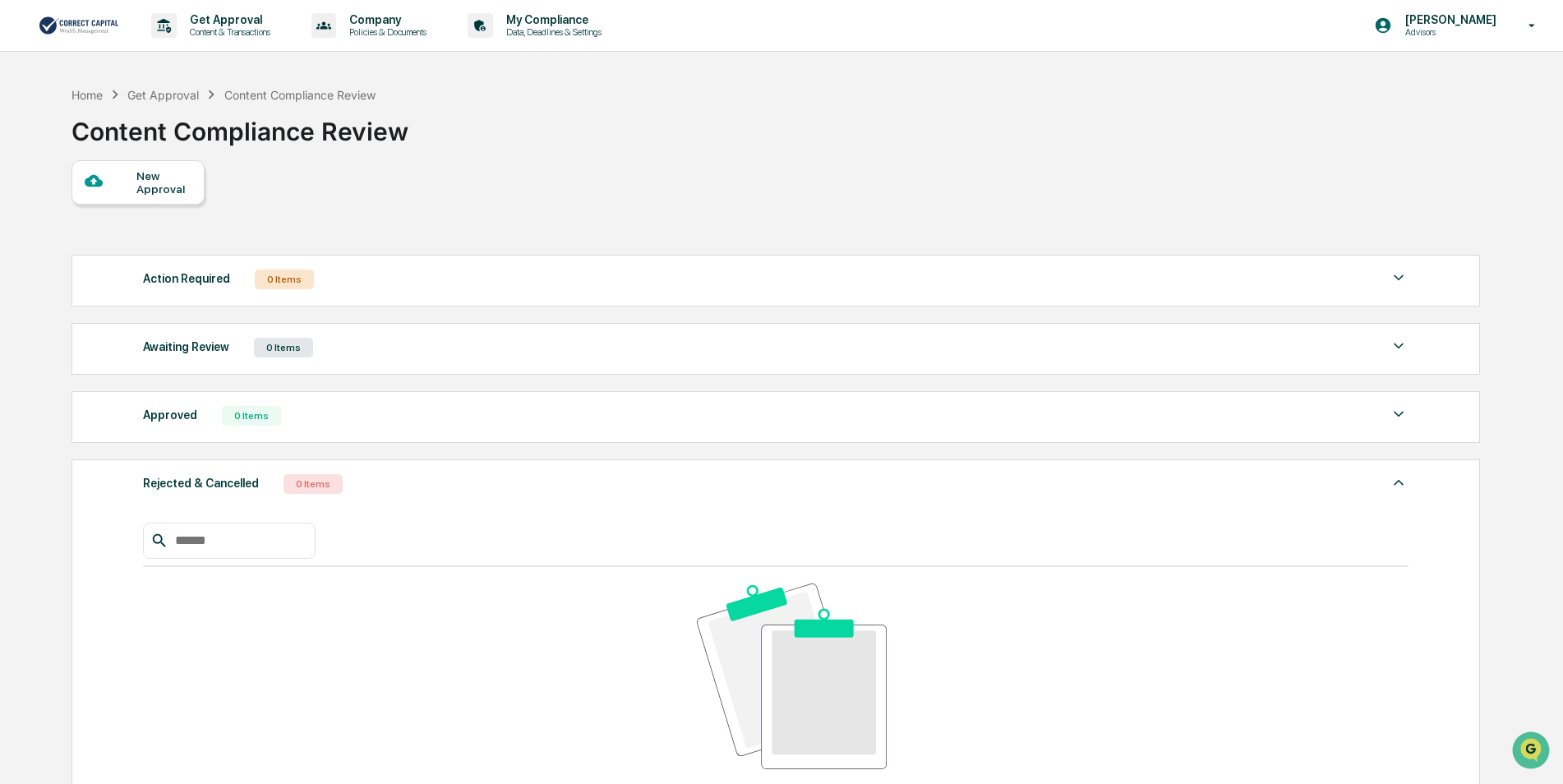
click at [397, 478] on div "Rejected & Cancelled 0 Items" at bounding box center [776, 484] width 1266 height 23
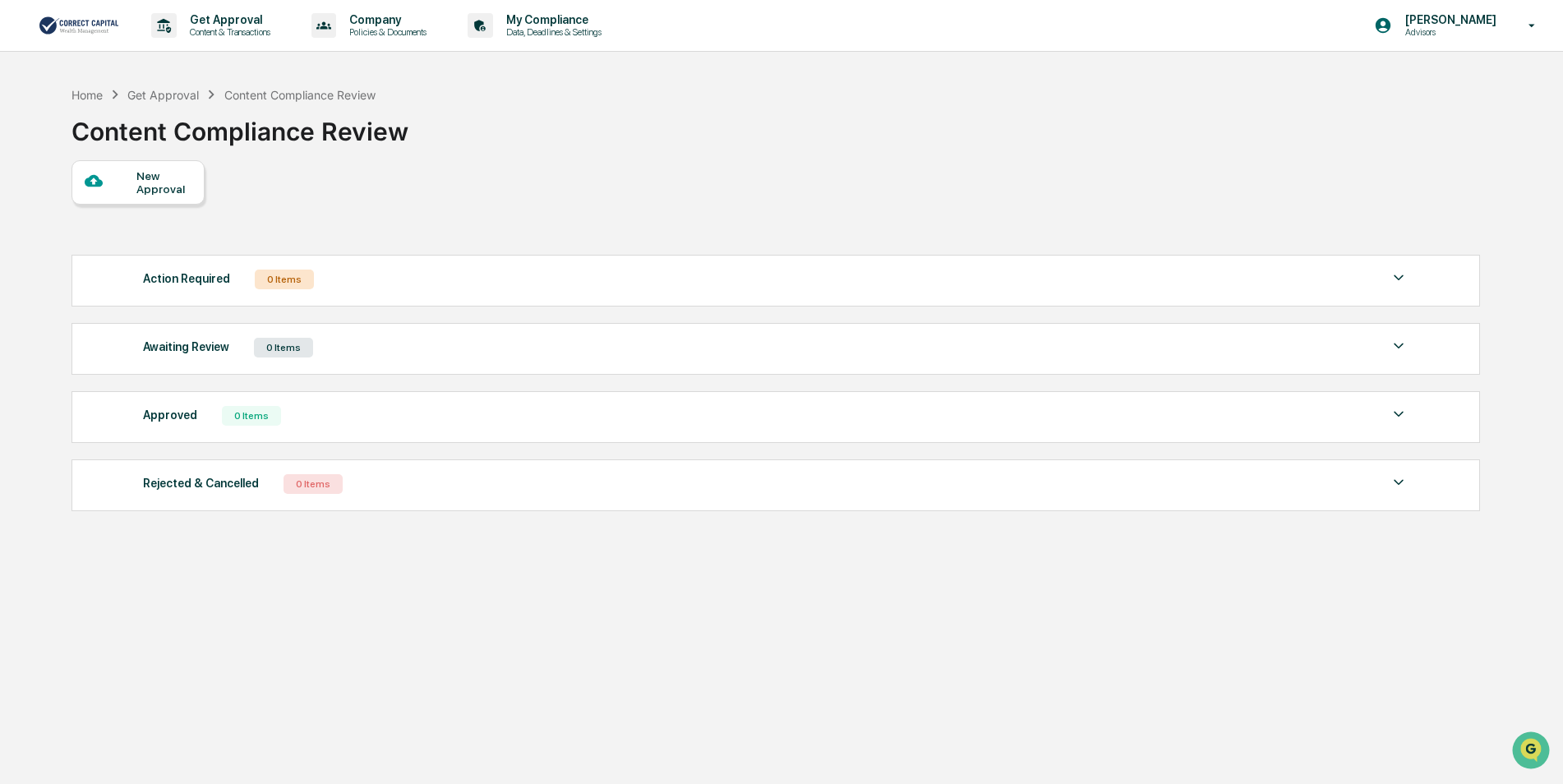
click at [1391, 283] on img at bounding box center [1399, 278] width 20 height 20
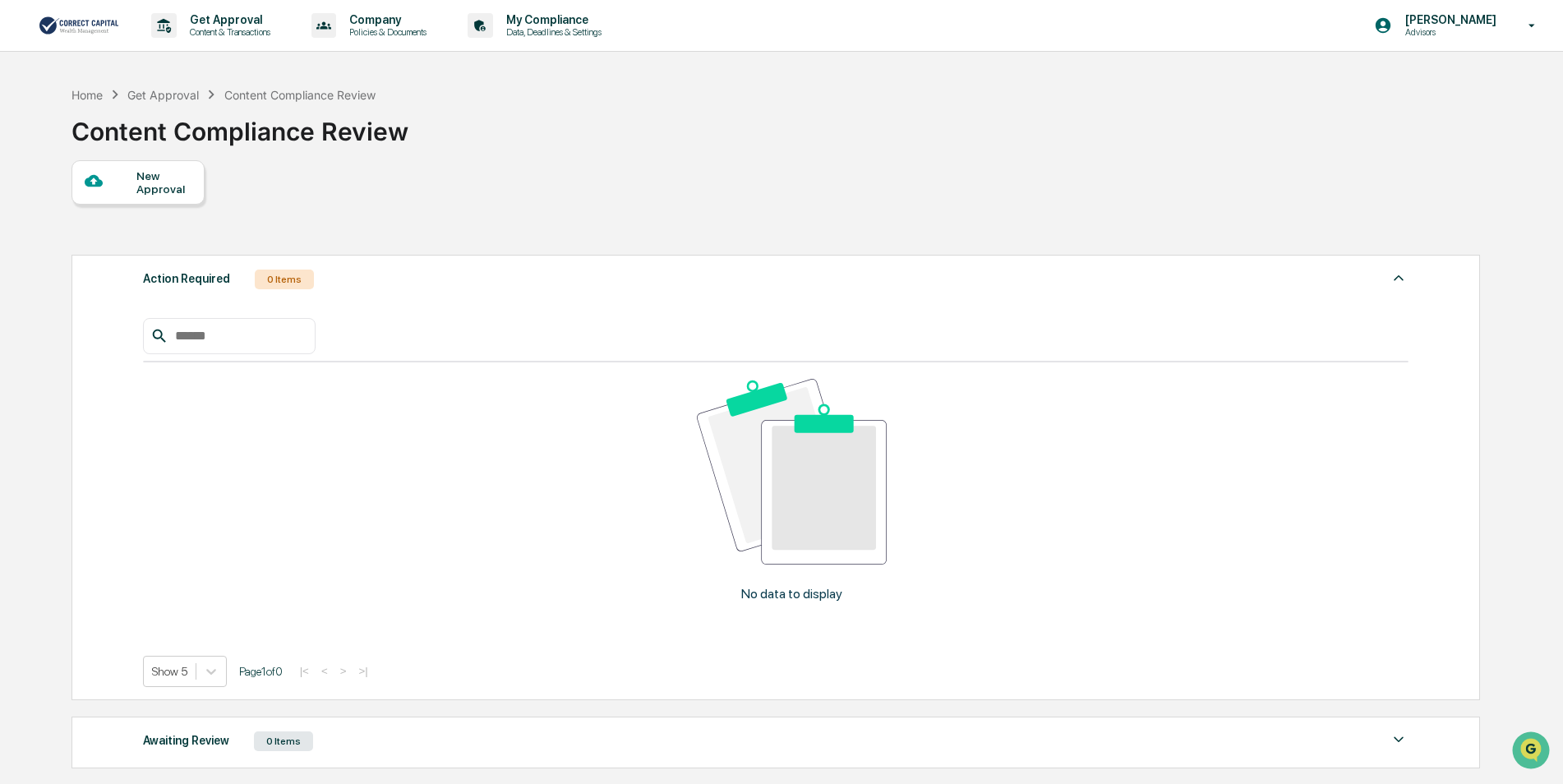
click at [1391, 283] on img at bounding box center [1399, 278] width 20 height 20
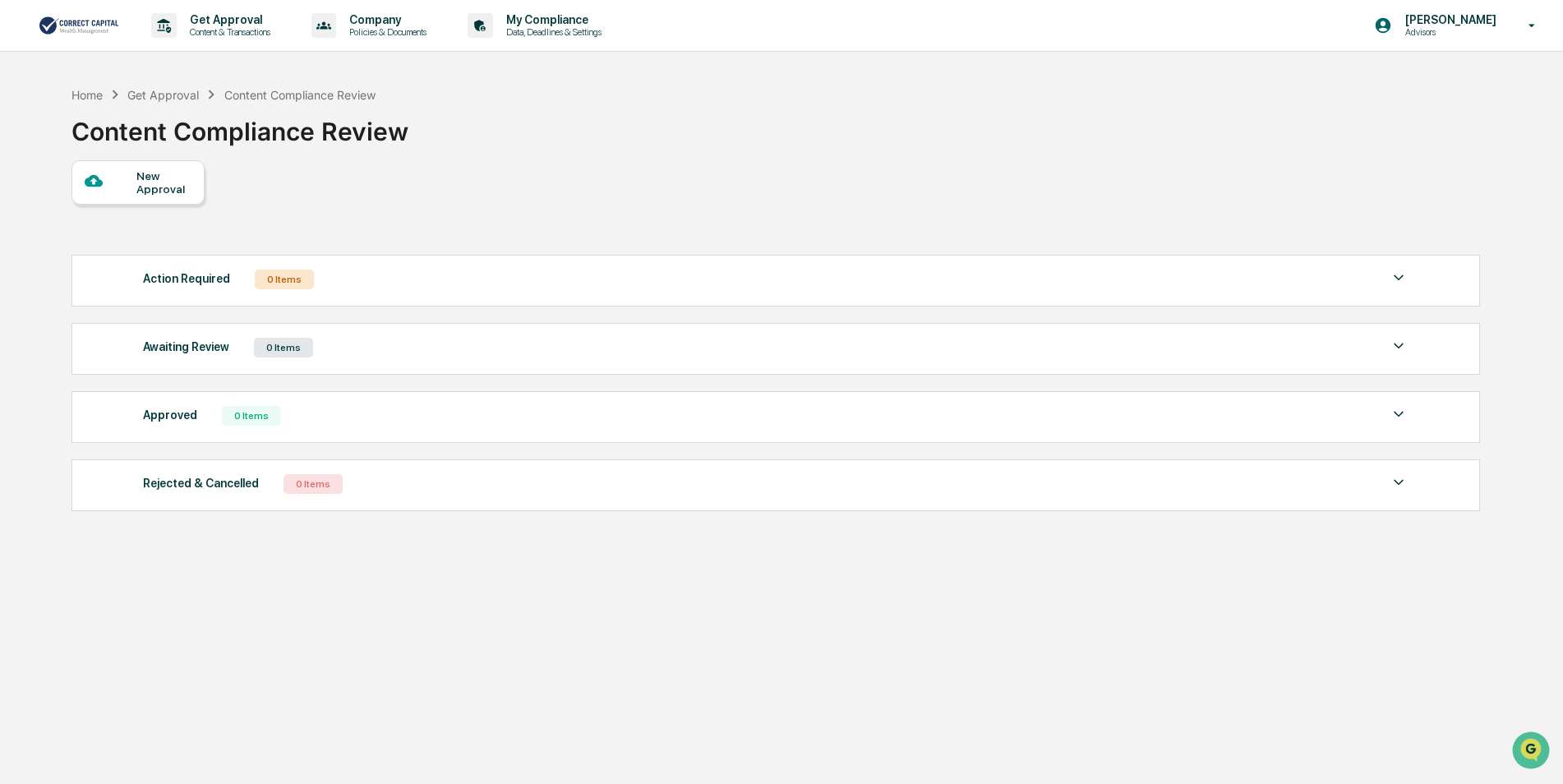
click at [700, 295] on div "Action Required 0 Items No data to display Show 5 Page 1 of 0 |< < > >|" at bounding box center [776, 281] width 1408 height 52
click at [142, 179] on div "New Approval" at bounding box center [164, 182] width 55 height 26
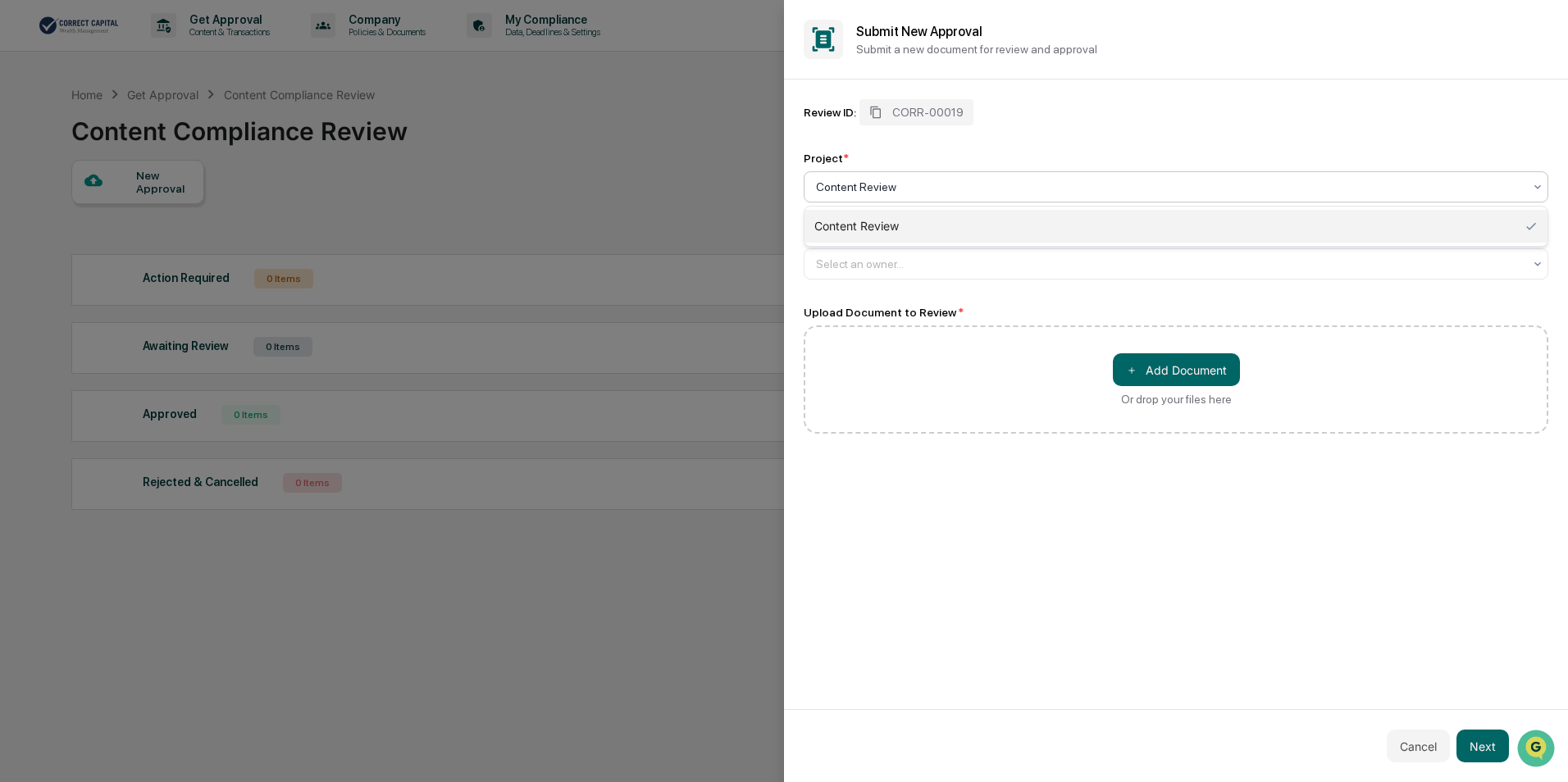
click at [934, 193] on div at bounding box center [1169, 187] width 707 height 17
click at [899, 231] on div "Content Review" at bounding box center [1176, 226] width 743 height 33
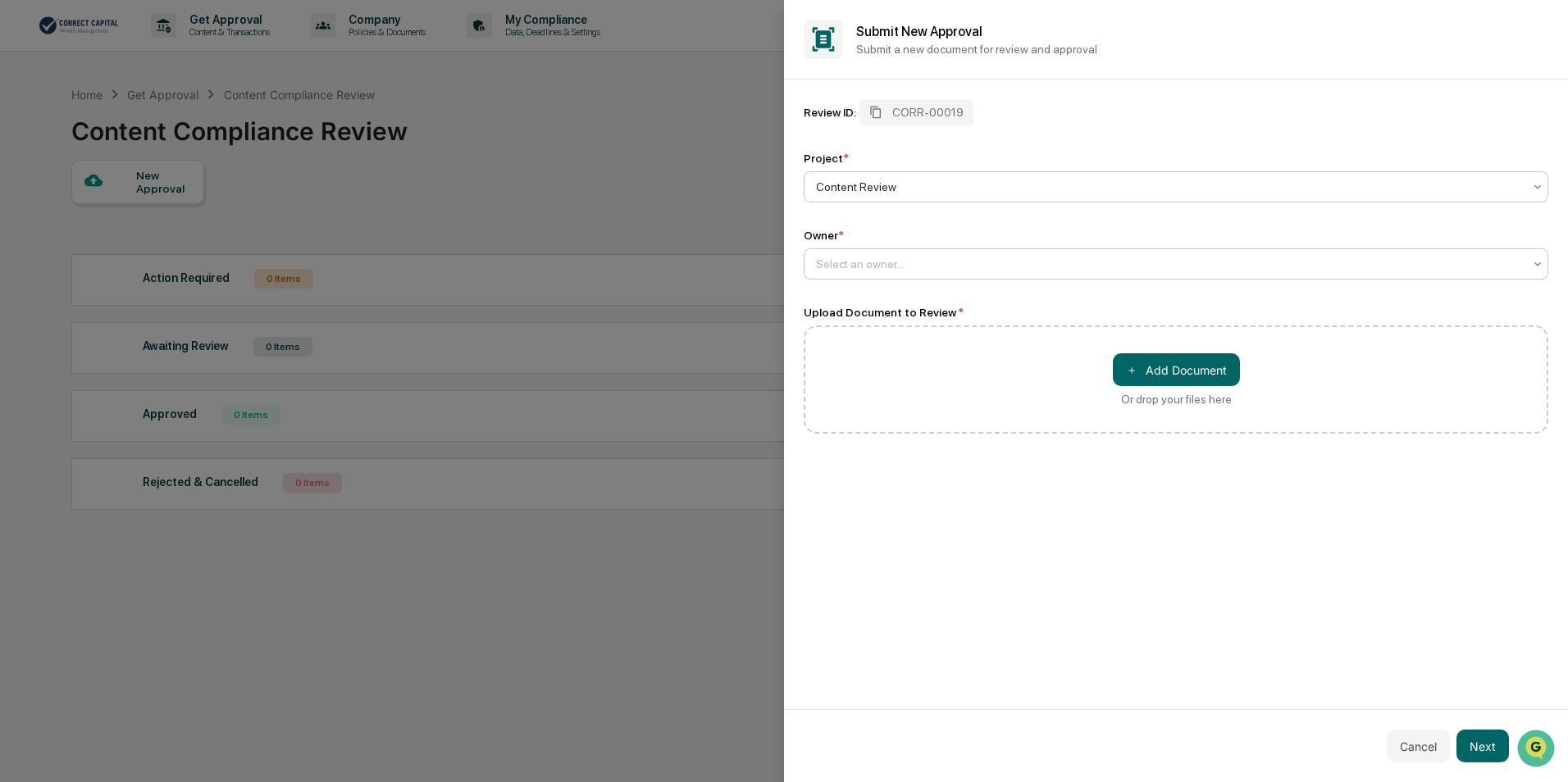
click at [868, 264] on div at bounding box center [1169, 264] width 707 height 17
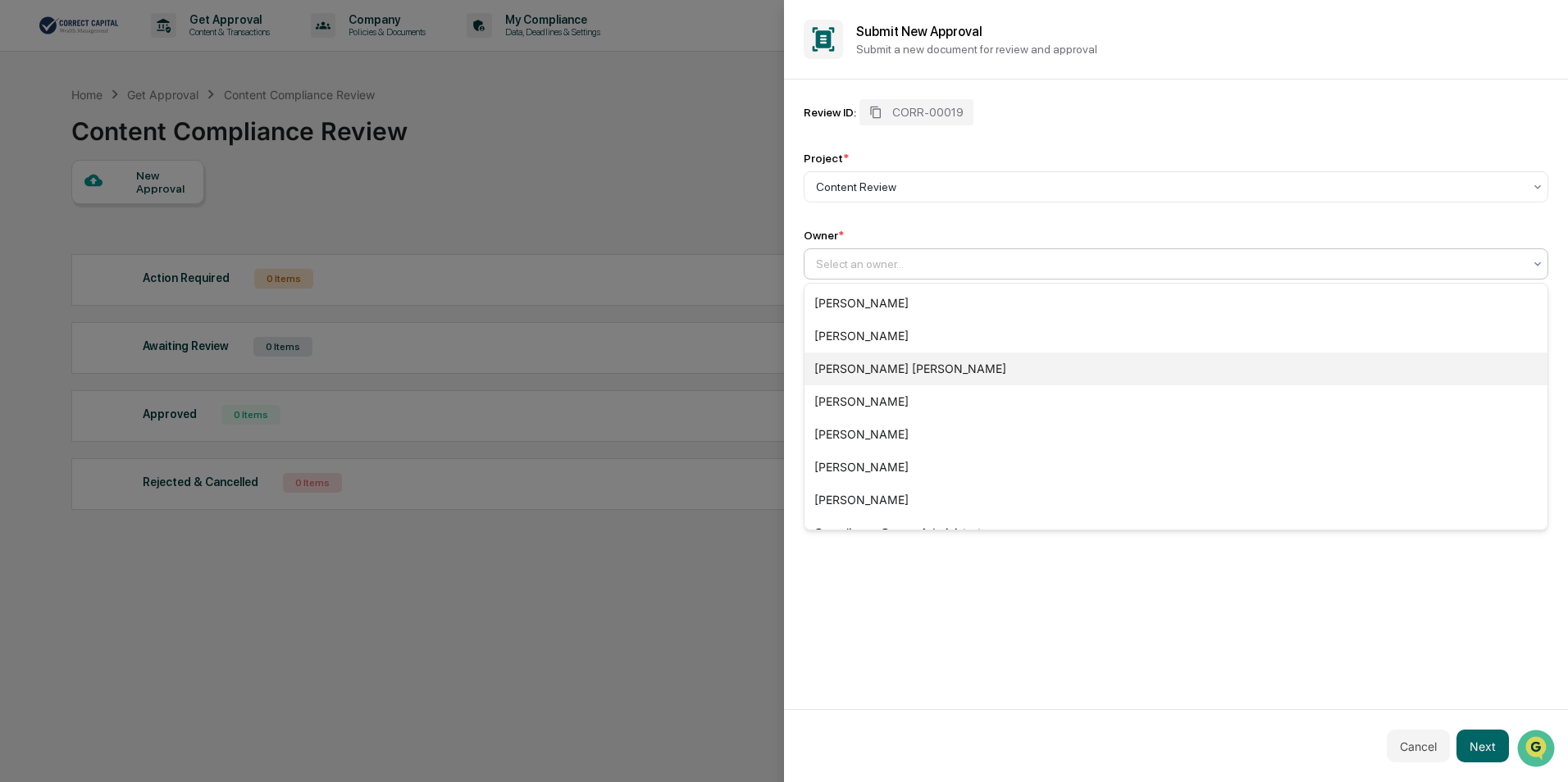
scroll to position [122, 0]
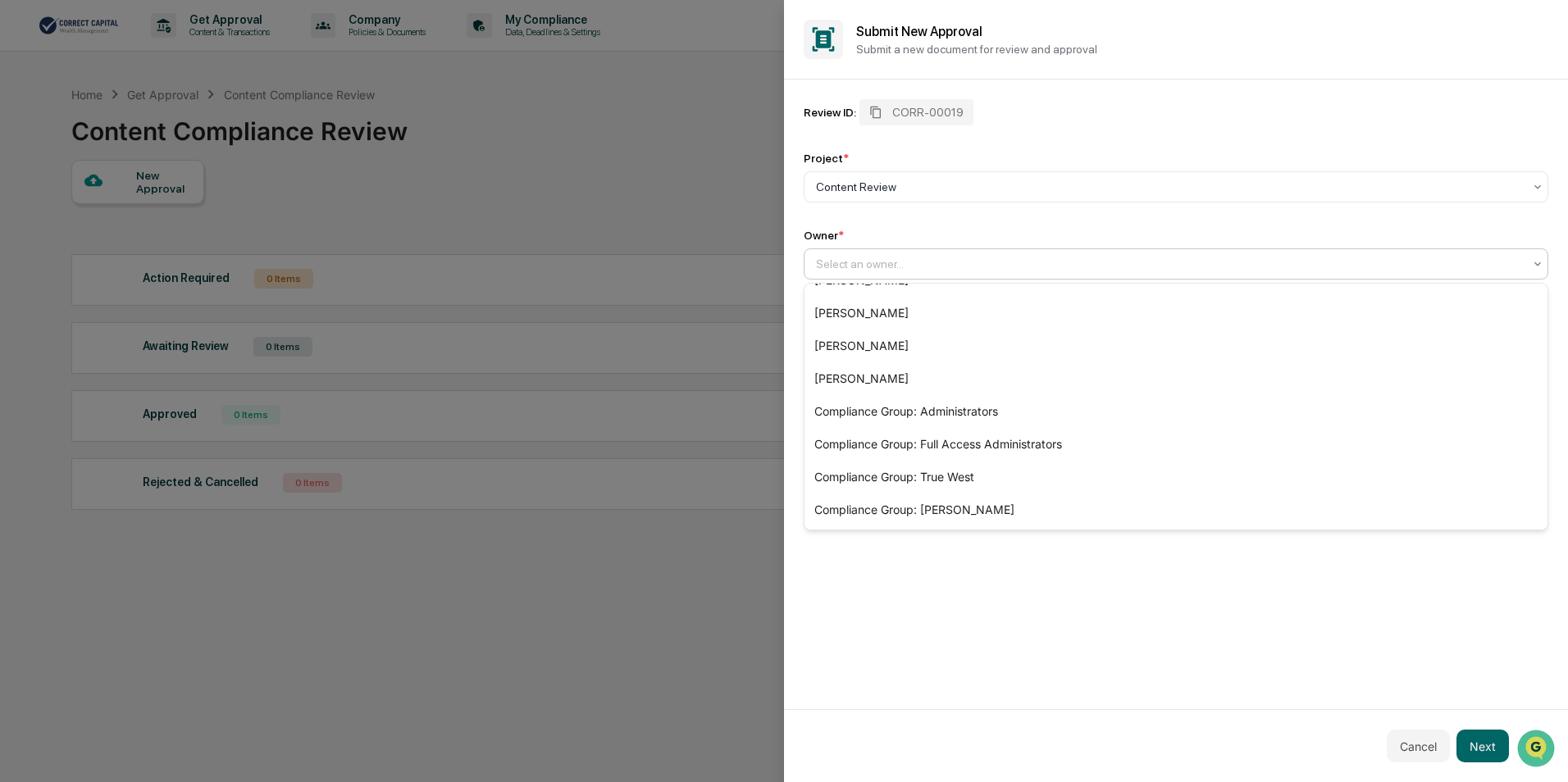
click at [1044, 588] on div "Review ID: CORR-00019 Project * Content Review Owner * 11 results available. Us…" at bounding box center [1176, 394] width 784 height 629
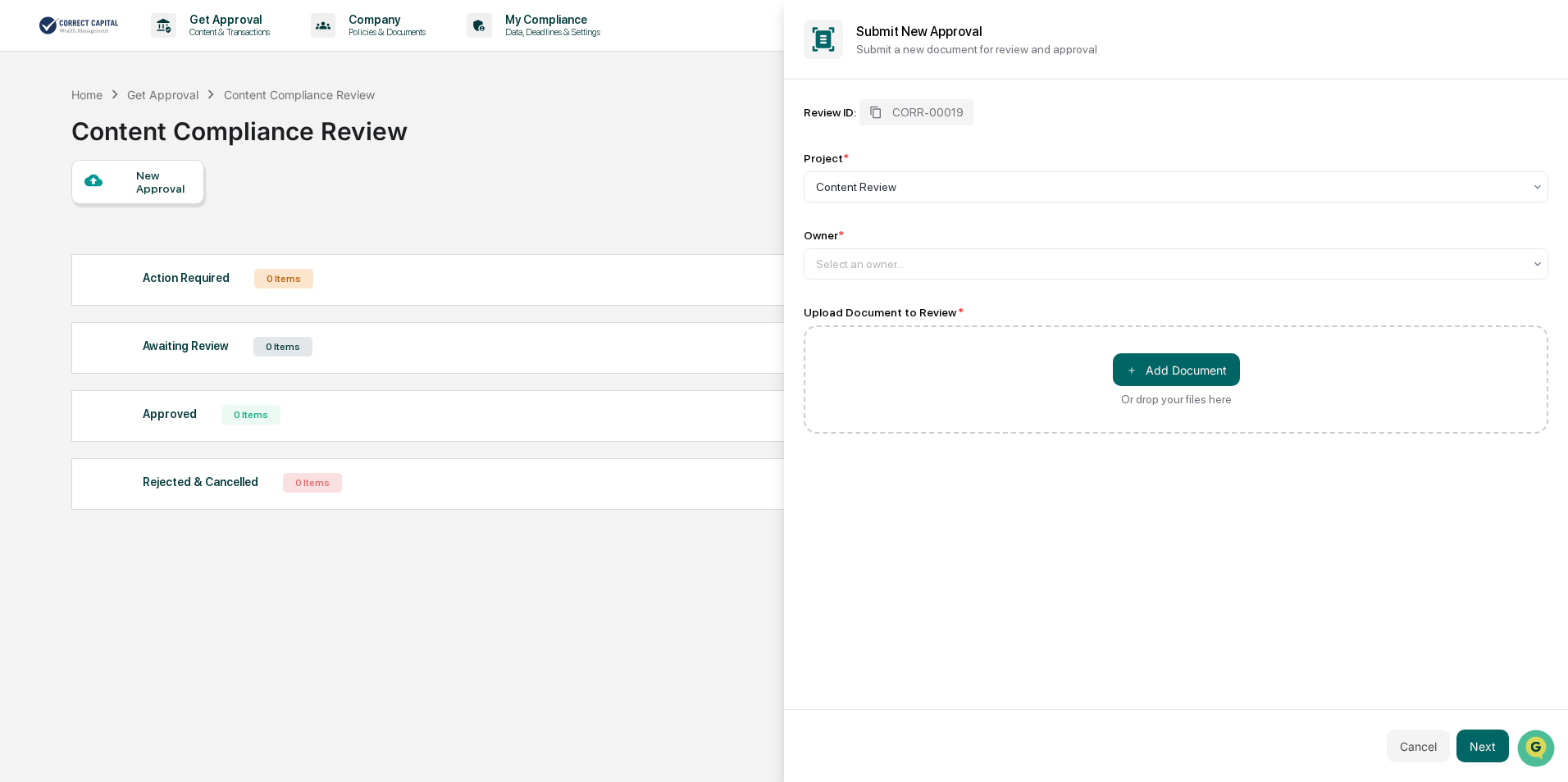
click at [453, 191] on div at bounding box center [784, 391] width 1568 height 782
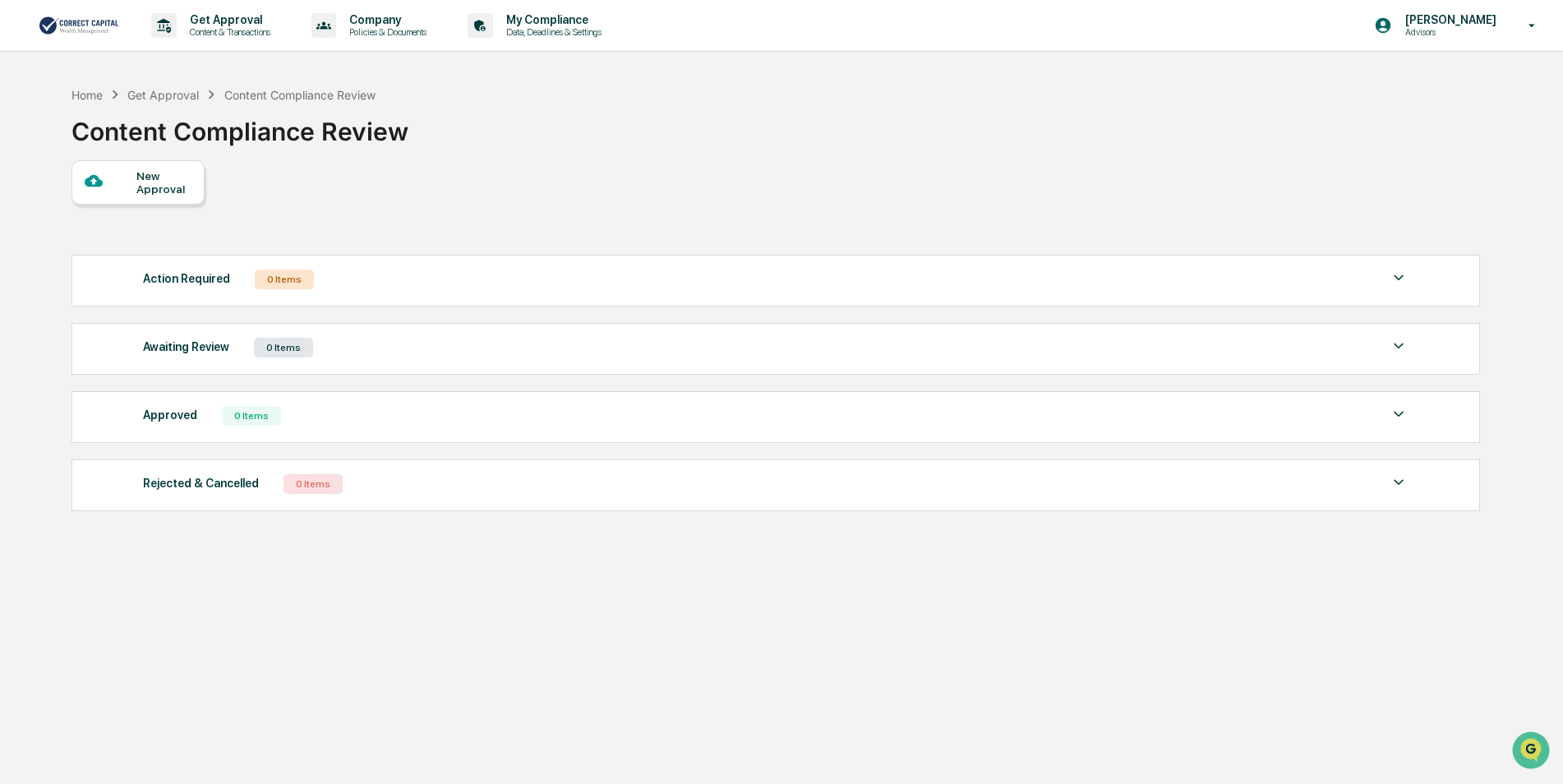
click at [415, 221] on div "New Approval Action Required 0 Items No data to display Show 5 Page 1 of 0 |< <…" at bounding box center [775, 340] width 1407 height 359
click at [183, 196] on div "New Approval" at bounding box center [138, 182] width 133 height 44
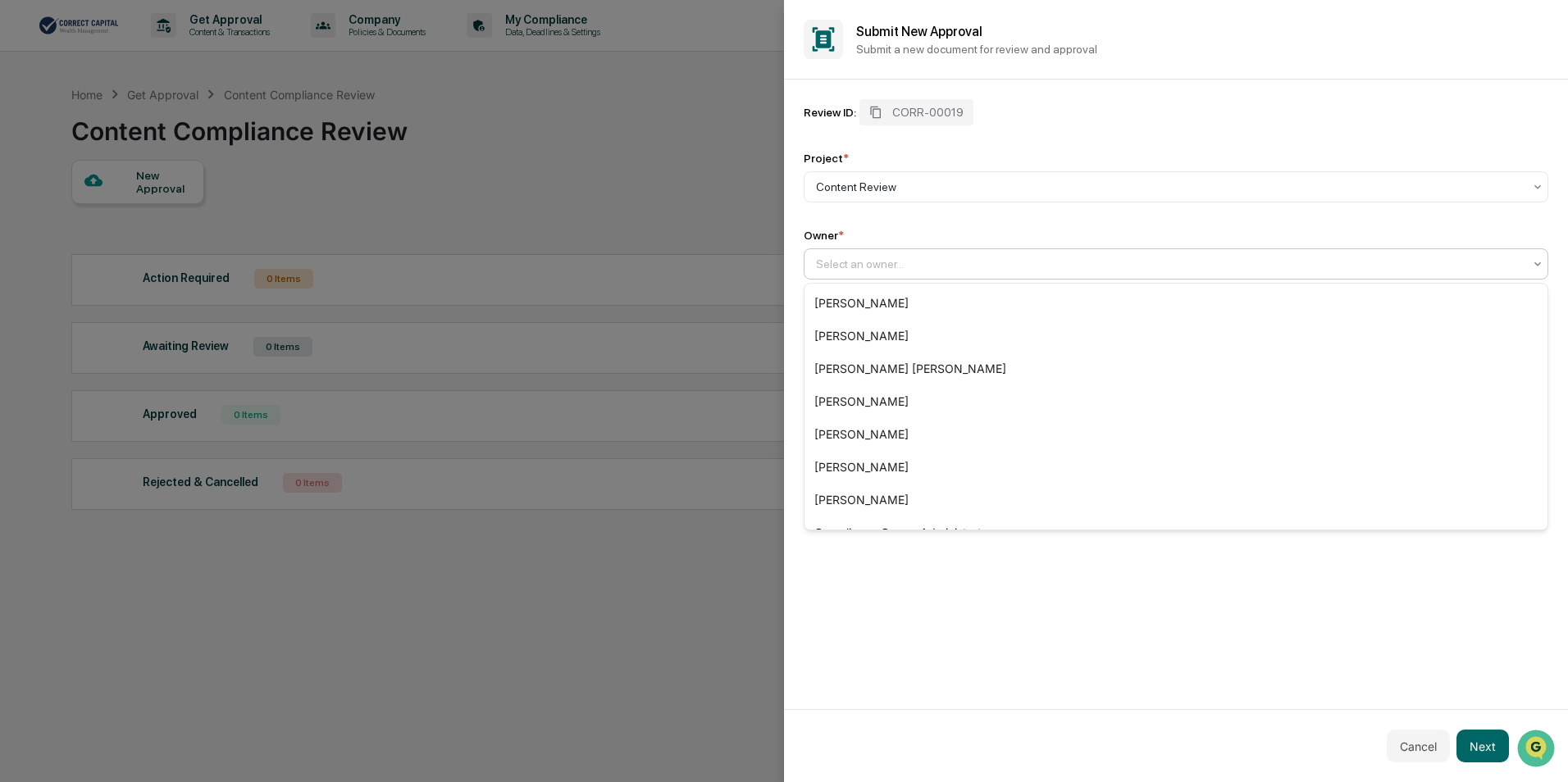
click at [863, 273] on div "Select an owner..." at bounding box center [1169, 264] width 723 height 23
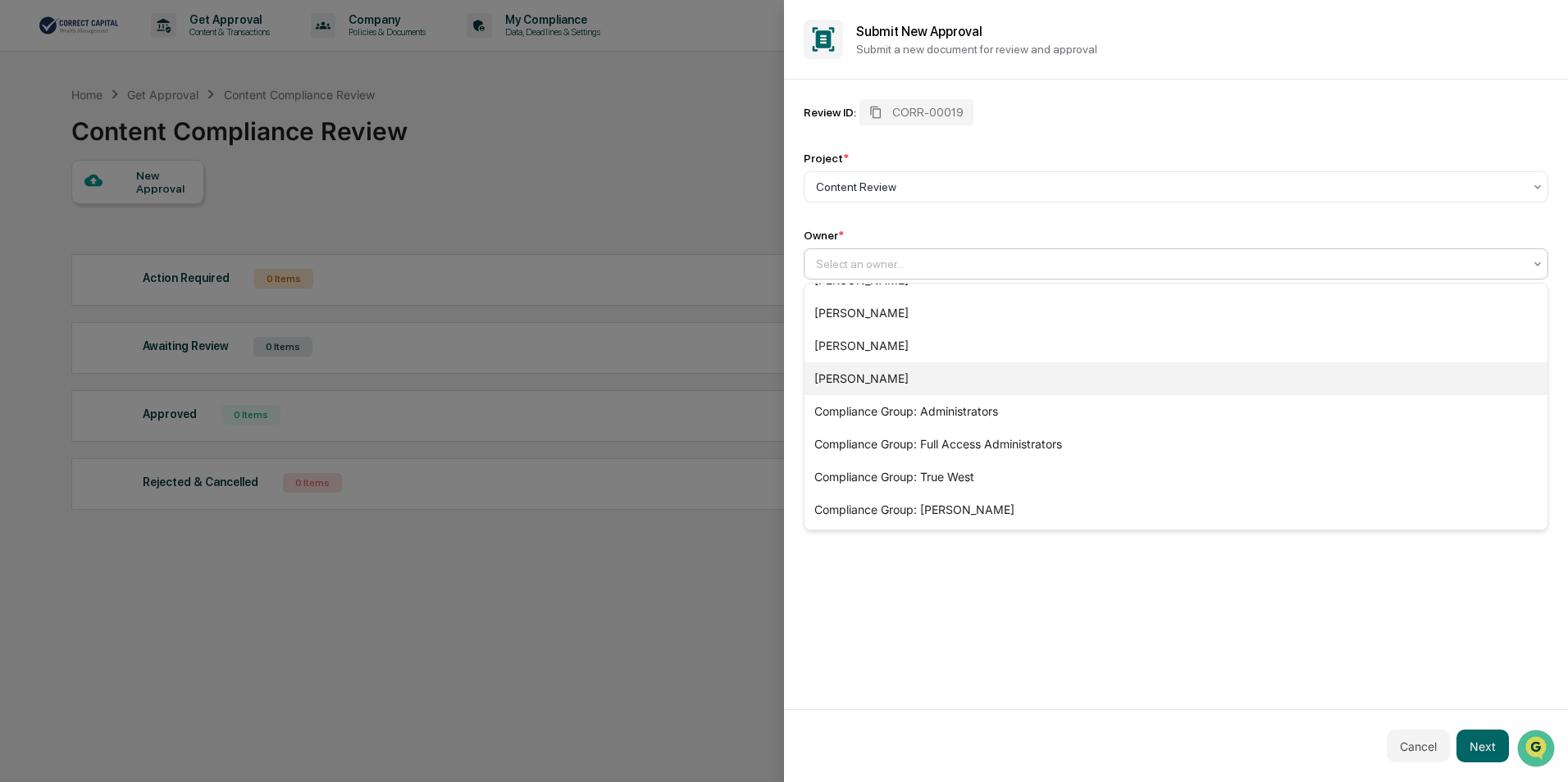
scroll to position [0, 0]
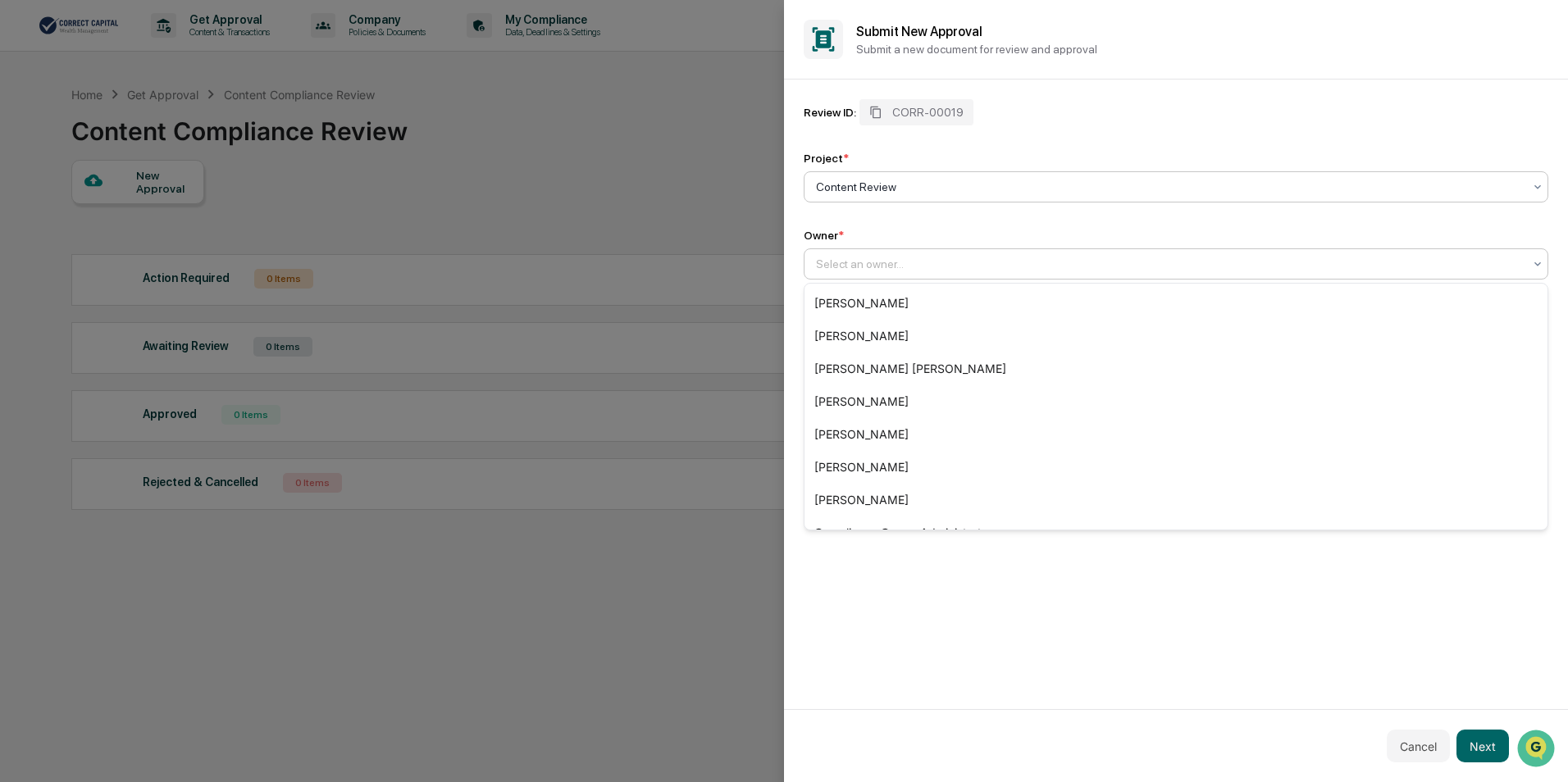
click at [907, 173] on div "Content Review" at bounding box center [1176, 187] width 745 height 31
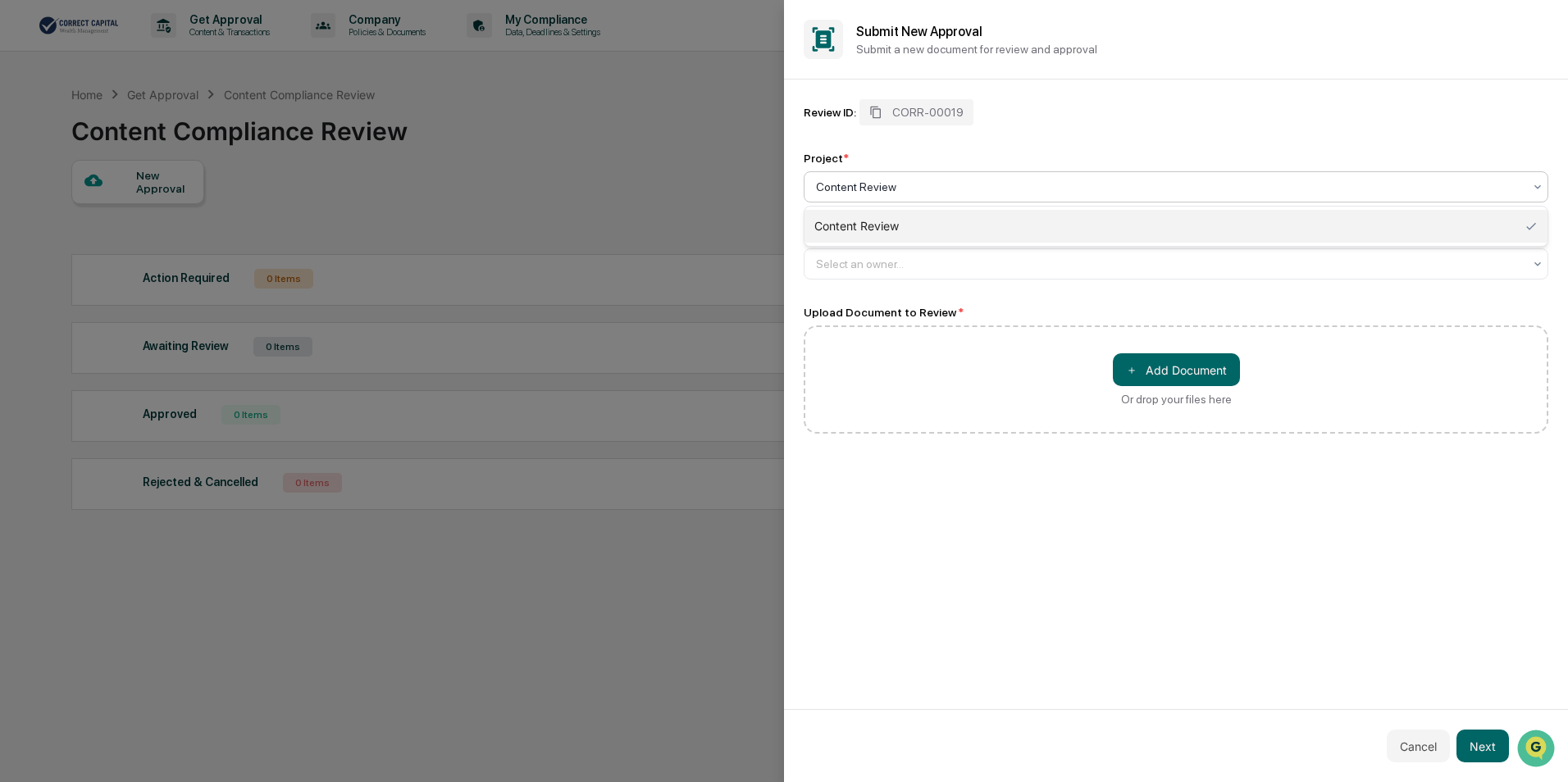
click at [887, 223] on div "Content Review" at bounding box center [1176, 226] width 743 height 33
click at [913, 179] on div at bounding box center [1169, 187] width 707 height 17
click at [907, 214] on div "Content Review" at bounding box center [1176, 226] width 743 height 33
click at [933, 175] on div "Content Review" at bounding box center [1169, 187] width 723 height 23
click at [929, 223] on div "Content Review" at bounding box center [1176, 226] width 743 height 33
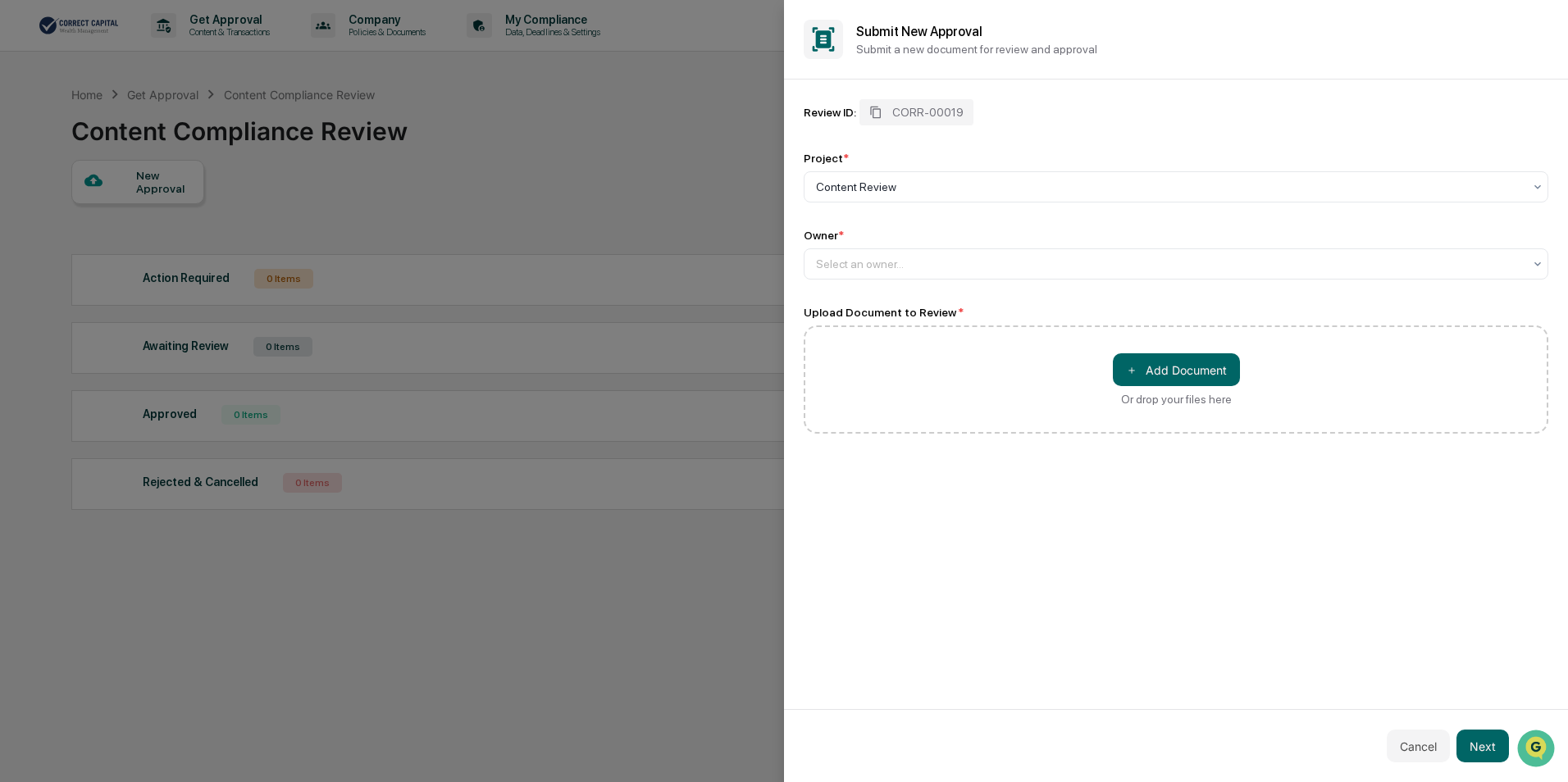
click at [950, 477] on div "Review ID: CORR-00019 Project * Content Review Owner * Select an owner... Uploa…" at bounding box center [1176, 394] width 784 height 629
click at [957, 384] on div "＋ Add Document Or drop your files here" at bounding box center [1176, 379] width 745 height 108
click at [1167, 371] on button "＋ Add Document" at bounding box center [1176, 369] width 127 height 33
click at [895, 454] on div "Dominic Grasse Bio.docx" at bounding box center [1186, 458] width 711 height 13
click at [991, 586] on div "**********" at bounding box center [1176, 394] width 784 height 629
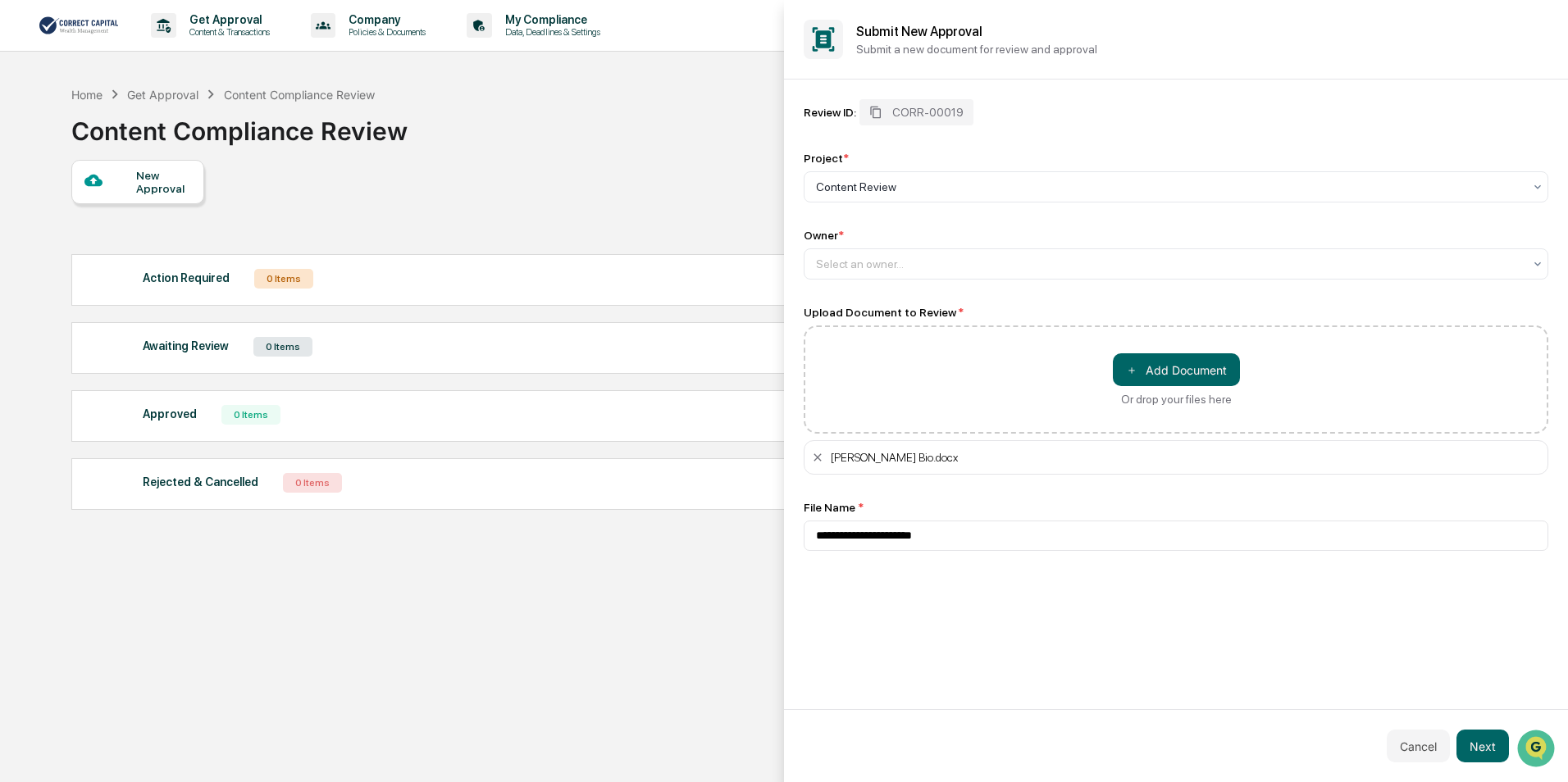
click at [576, 147] on div at bounding box center [784, 391] width 1568 height 782
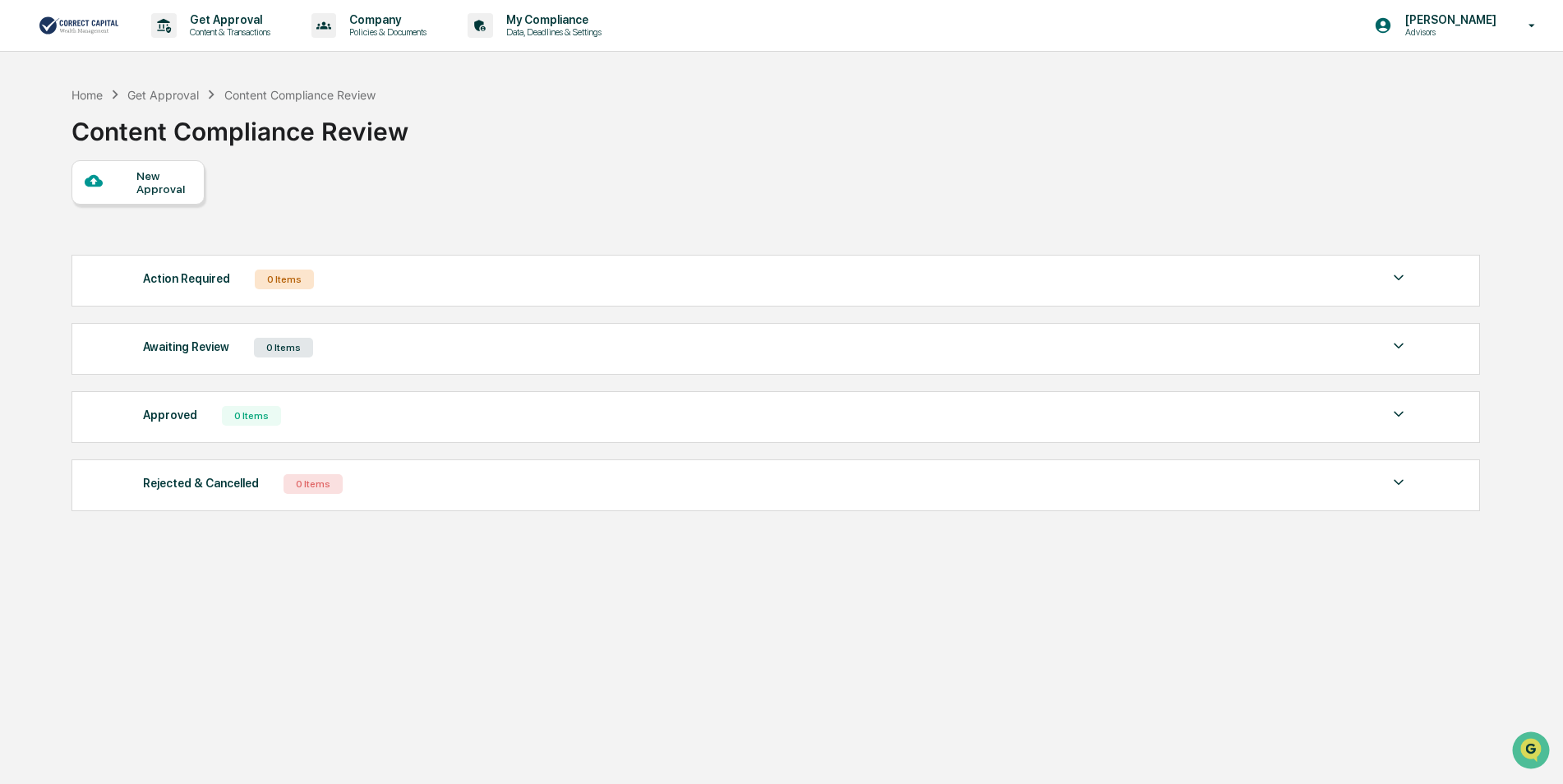
click at [174, 197] on div "New Approval" at bounding box center [138, 182] width 133 height 44
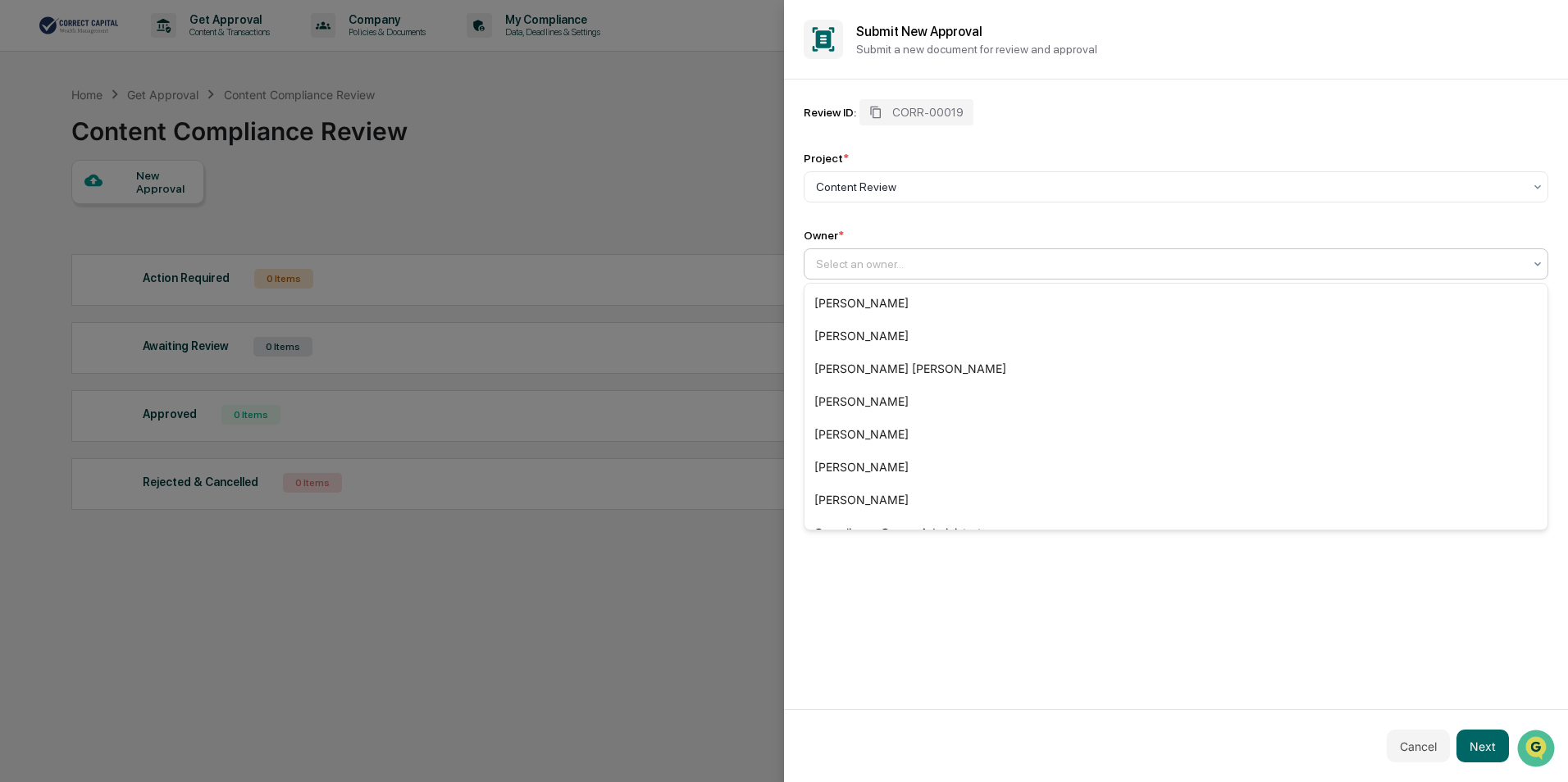
click at [893, 257] on div at bounding box center [1169, 264] width 707 height 17
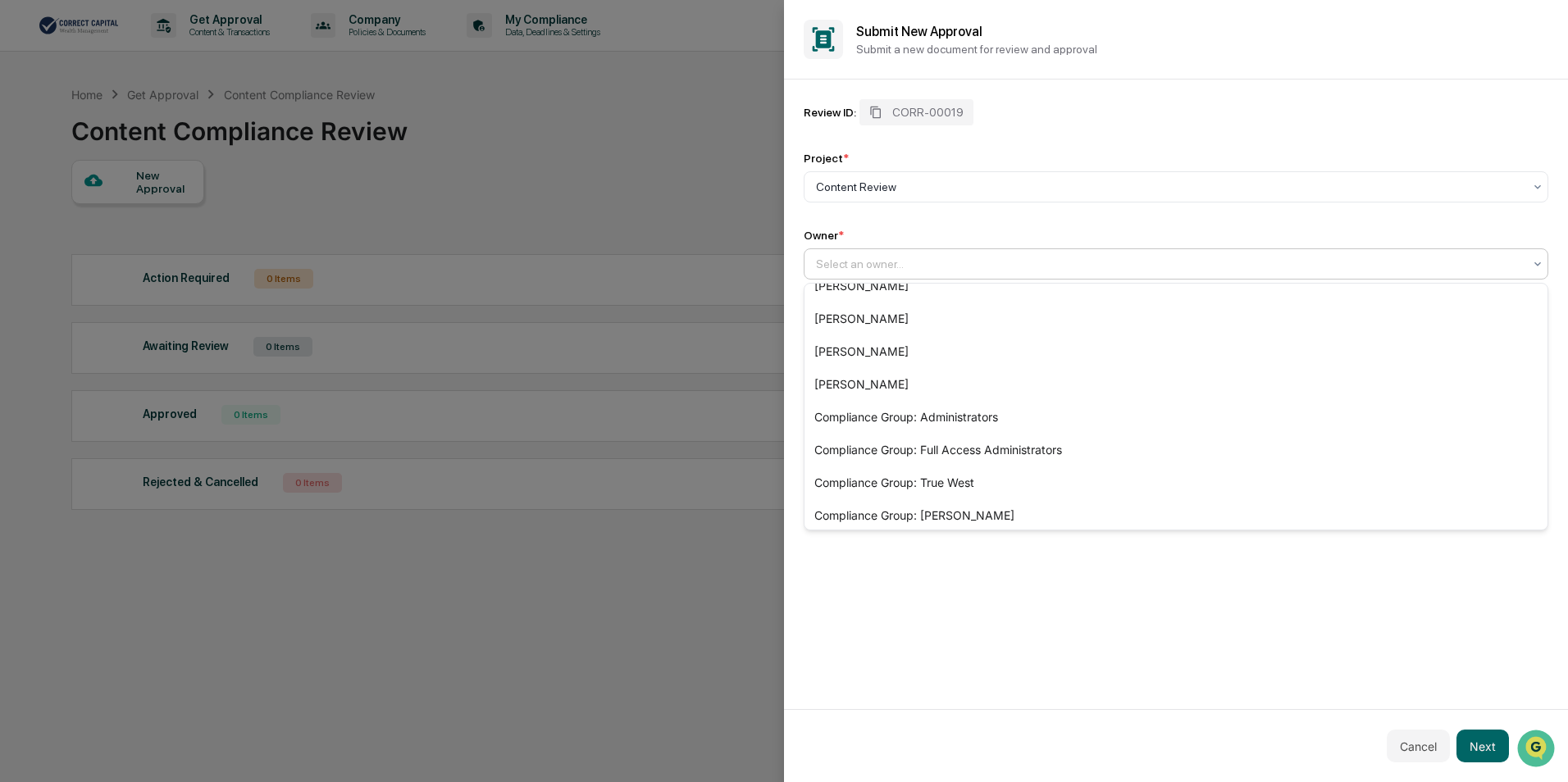
scroll to position [122, 0]
click at [1163, 501] on div "Compliance Group: Pintip Perdun" at bounding box center [1176, 509] width 743 height 33
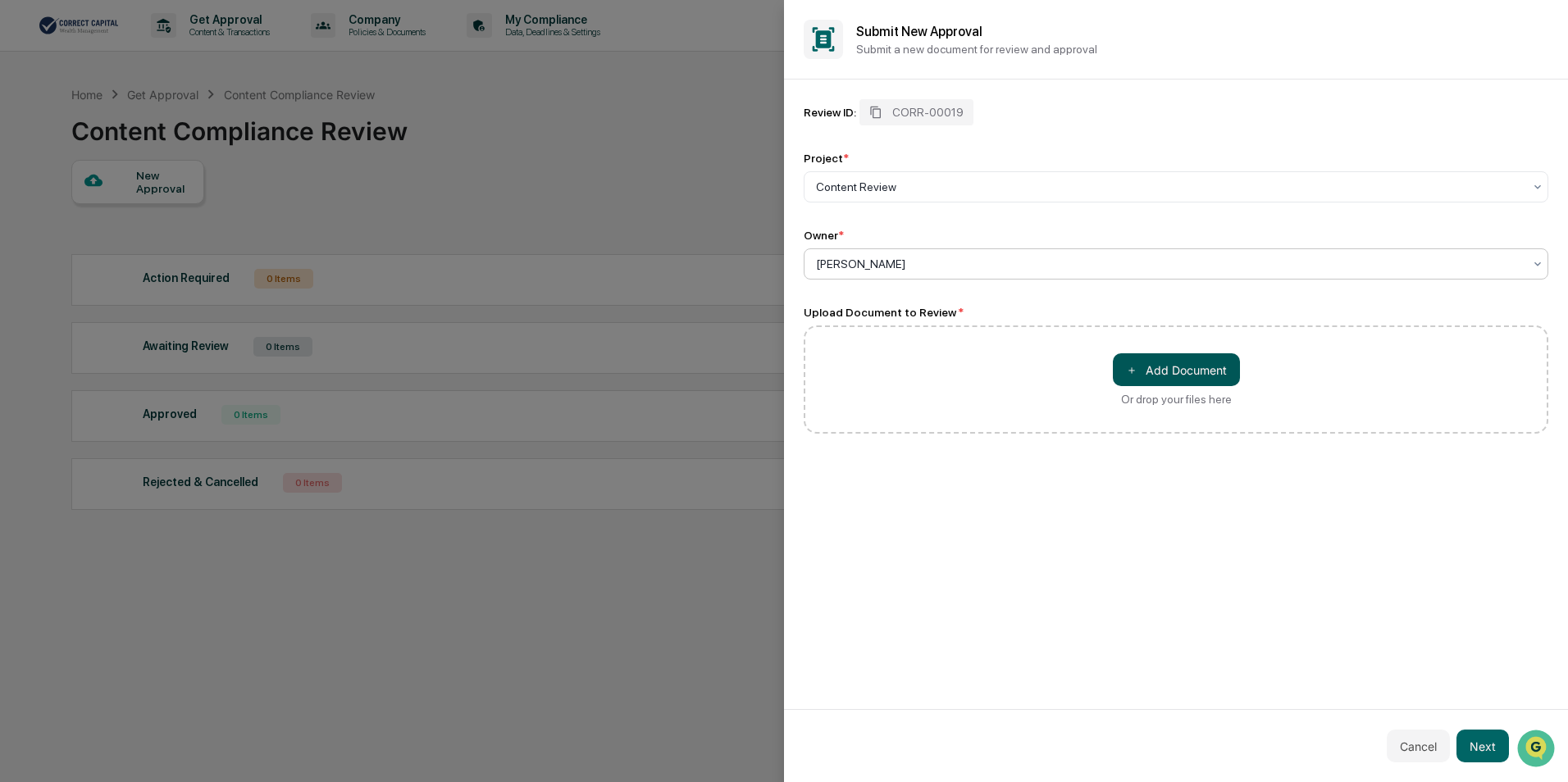
click at [1163, 373] on button "＋ Add Document" at bounding box center [1176, 369] width 127 height 33
click at [1482, 744] on button "Next" at bounding box center [1482, 745] width 53 height 33
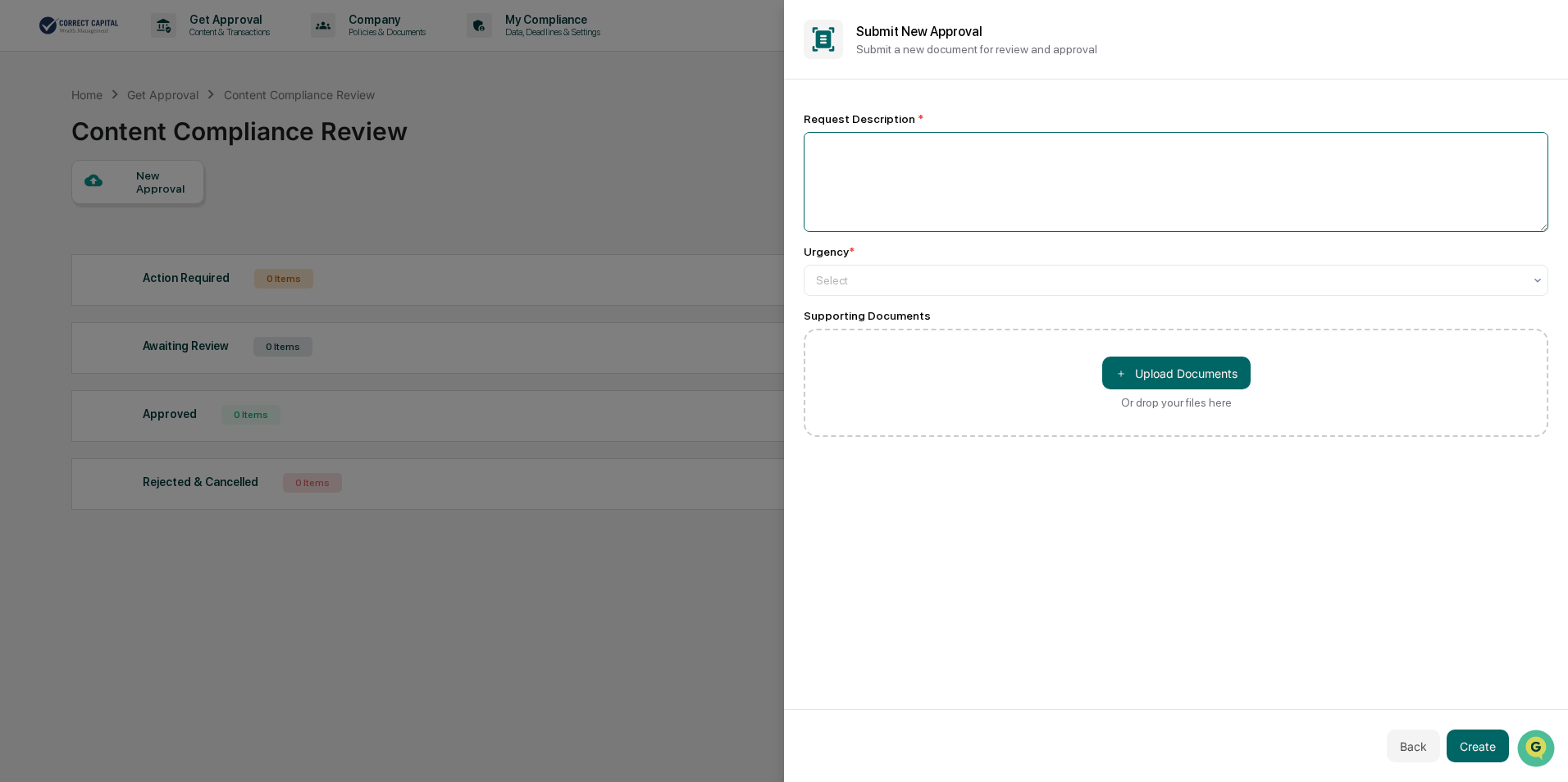
click at [937, 185] on textarea at bounding box center [1176, 182] width 745 height 100
drag, startPoint x: 907, startPoint y: 116, endPoint x: 804, endPoint y: 123, distance: 103.2
click at [804, 123] on div "Request Description *" at bounding box center [1176, 119] width 745 height 13
drag, startPoint x: 804, startPoint y: 123, endPoint x: 927, endPoint y: 172, distance: 132.4
click at [927, 172] on textarea at bounding box center [1176, 182] width 745 height 100
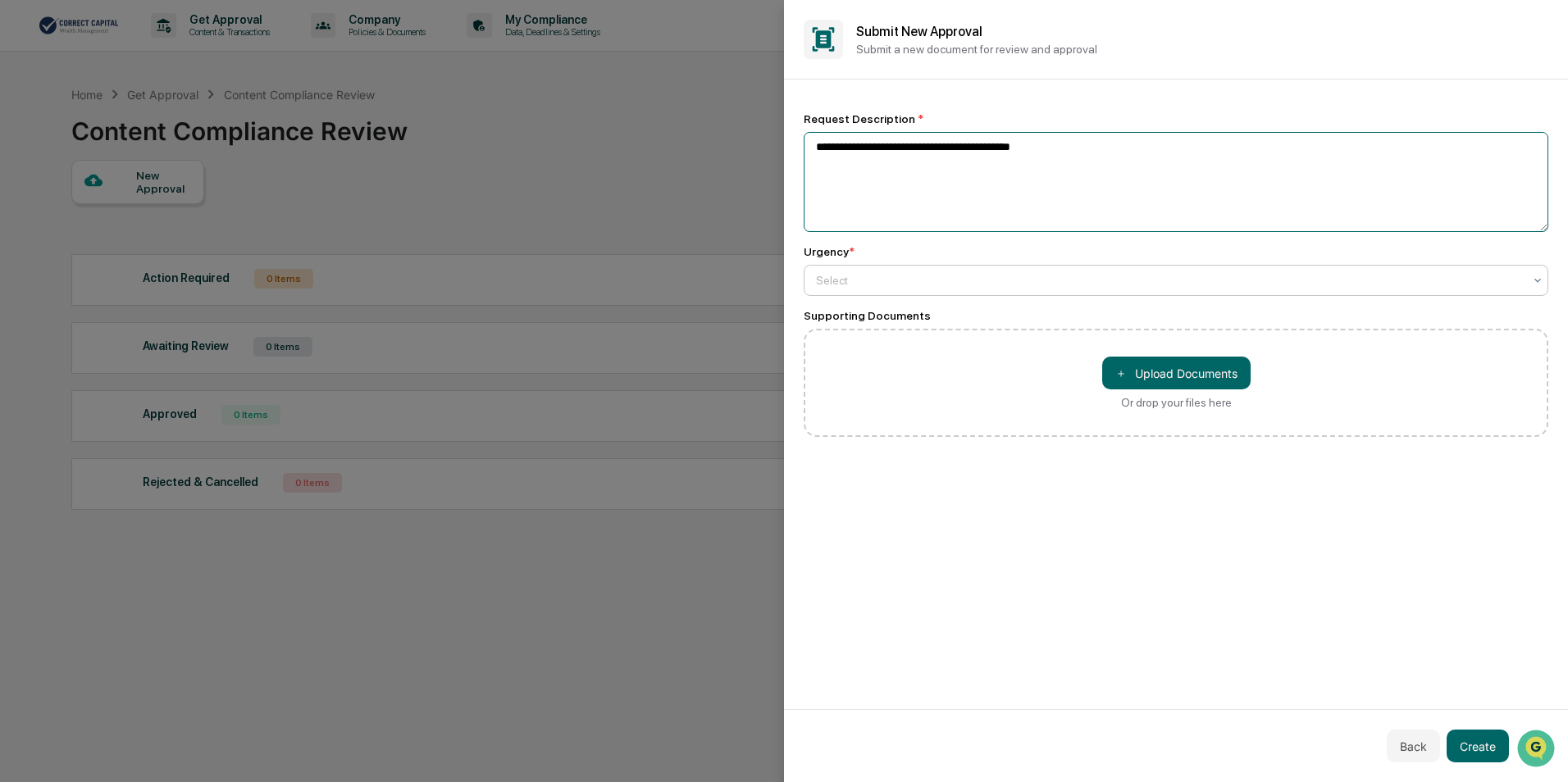
type textarea "**********"
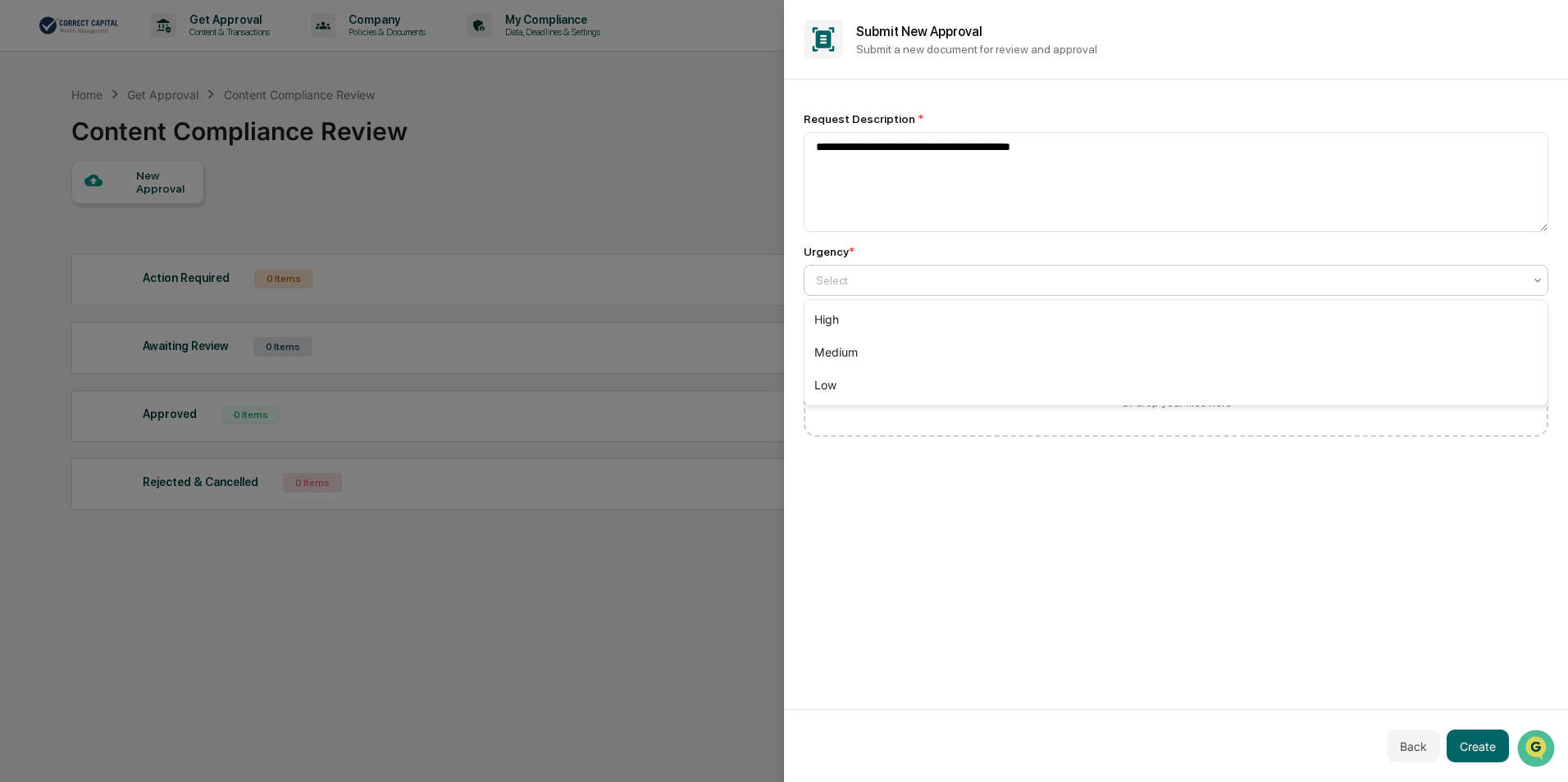
click at [874, 272] on div at bounding box center [1169, 280] width 707 height 17
click at [865, 349] on div "Medium" at bounding box center [1176, 352] width 743 height 33
click at [1467, 737] on button "Create" at bounding box center [1478, 745] width 63 height 33
click at [1472, 744] on button "Create" at bounding box center [1478, 745] width 63 height 33
click at [1457, 754] on button "Create" at bounding box center [1478, 745] width 63 height 33
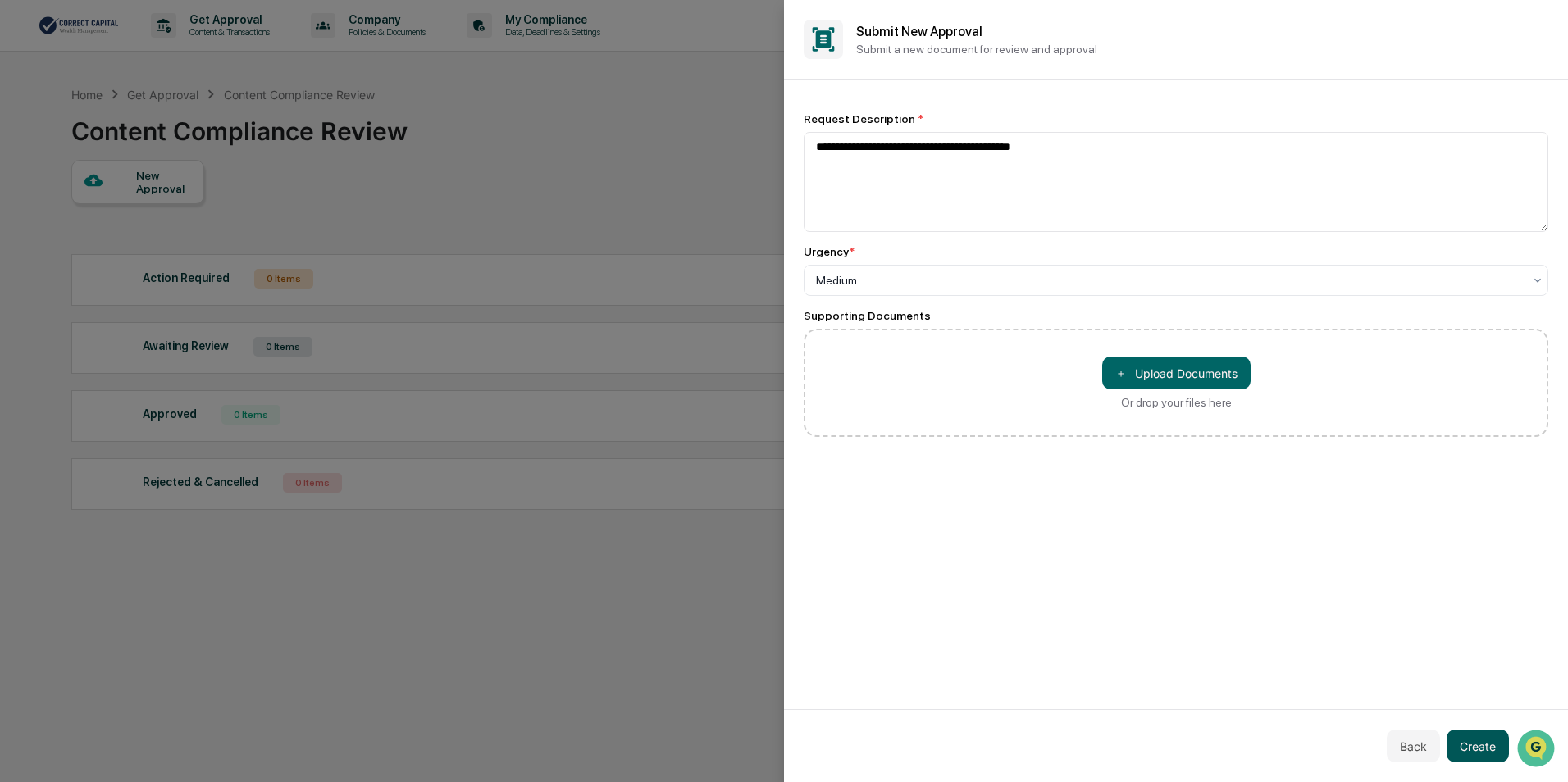
click at [1470, 744] on button "Create" at bounding box center [1478, 745] width 63 height 33
click at [1497, 757] on button "Create" at bounding box center [1478, 745] width 63 height 33
click at [1362, 529] on div "**********" at bounding box center [1176, 394] width 784 height 629
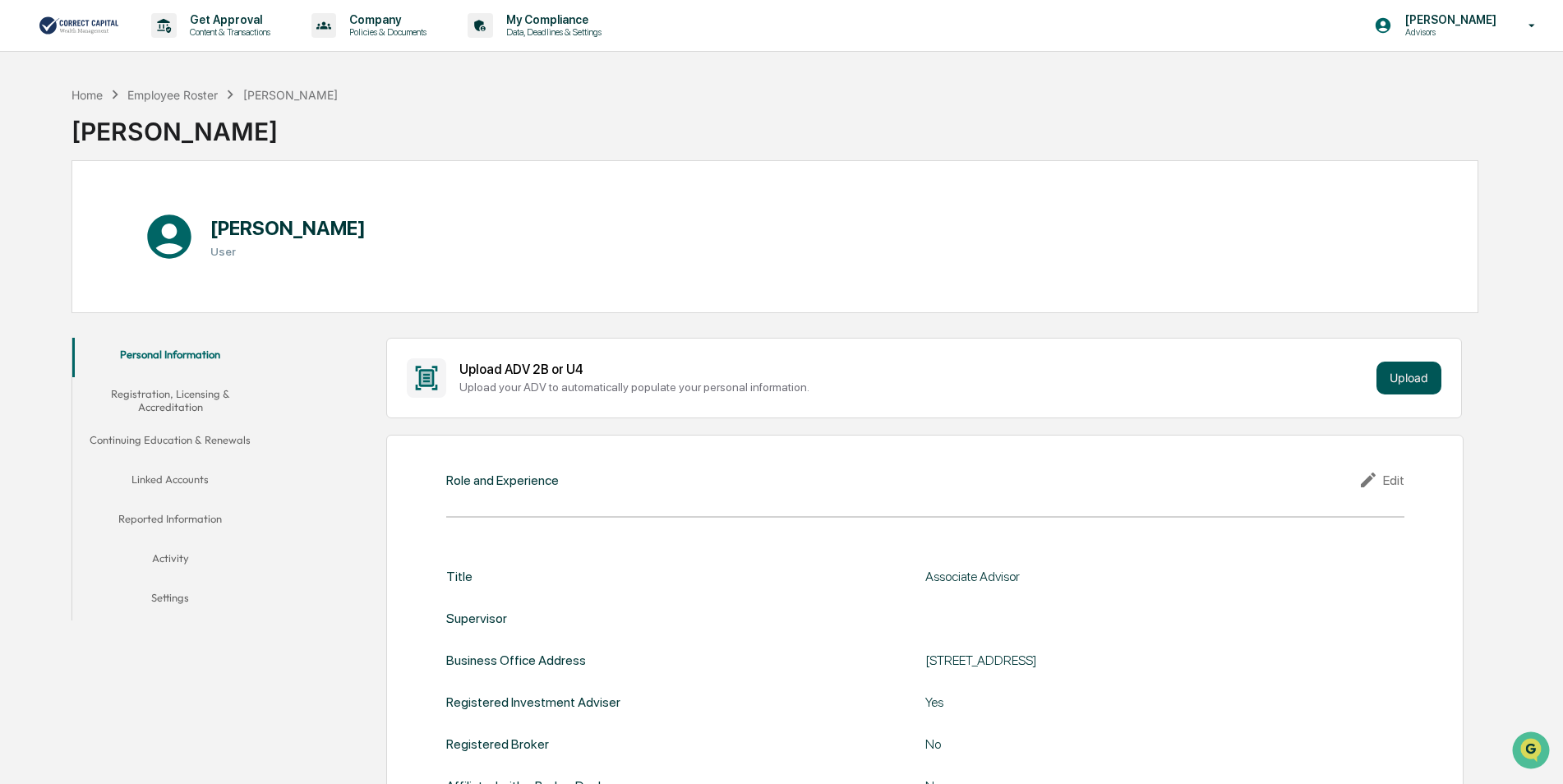
click at [1395, 374] on button "Upload" at bounding box center [1409, 378] width 65 height 33
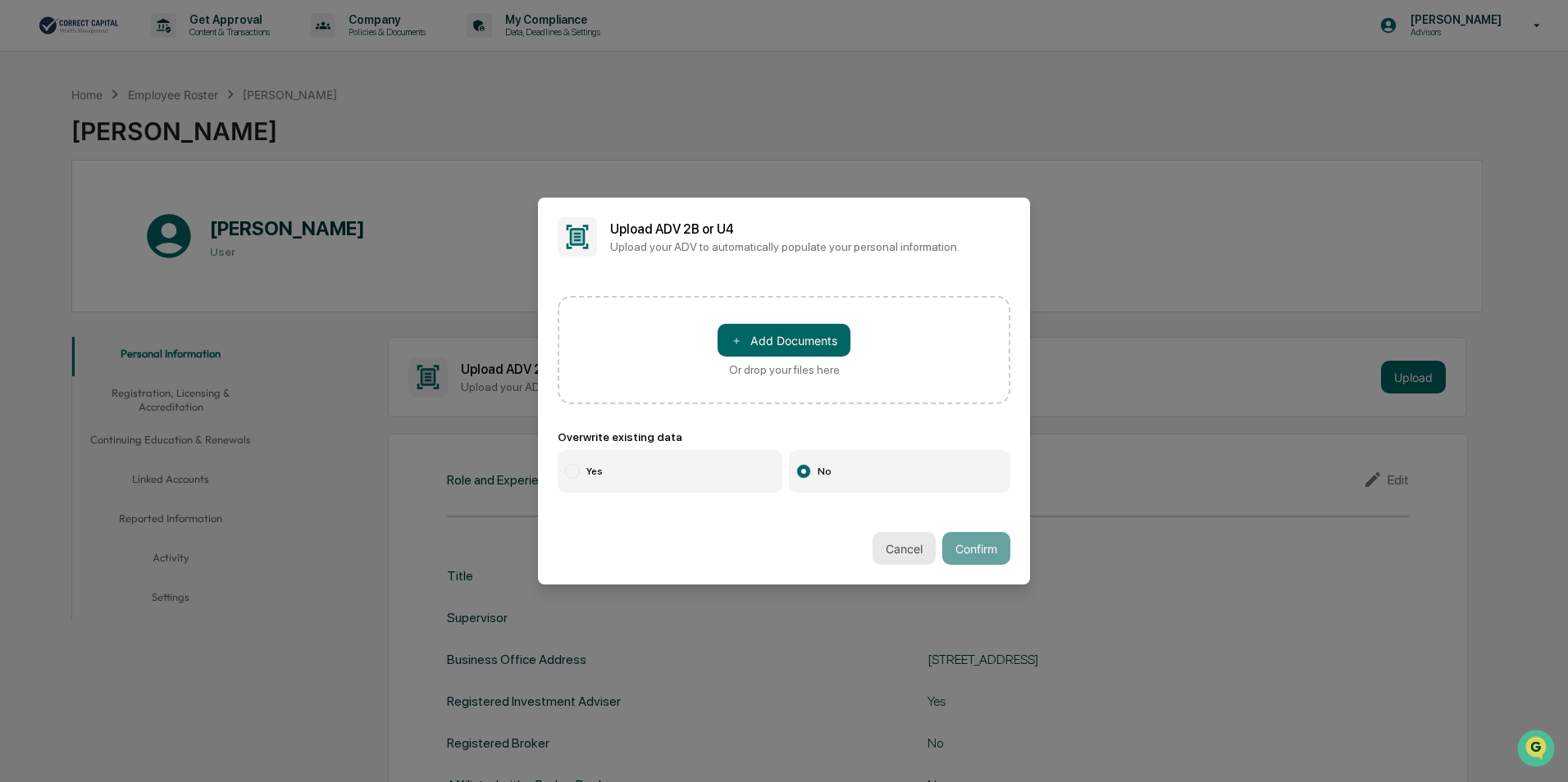
click at [872, 545] on button "Cancel" at bounding box center [904, 548] width 63 height 33
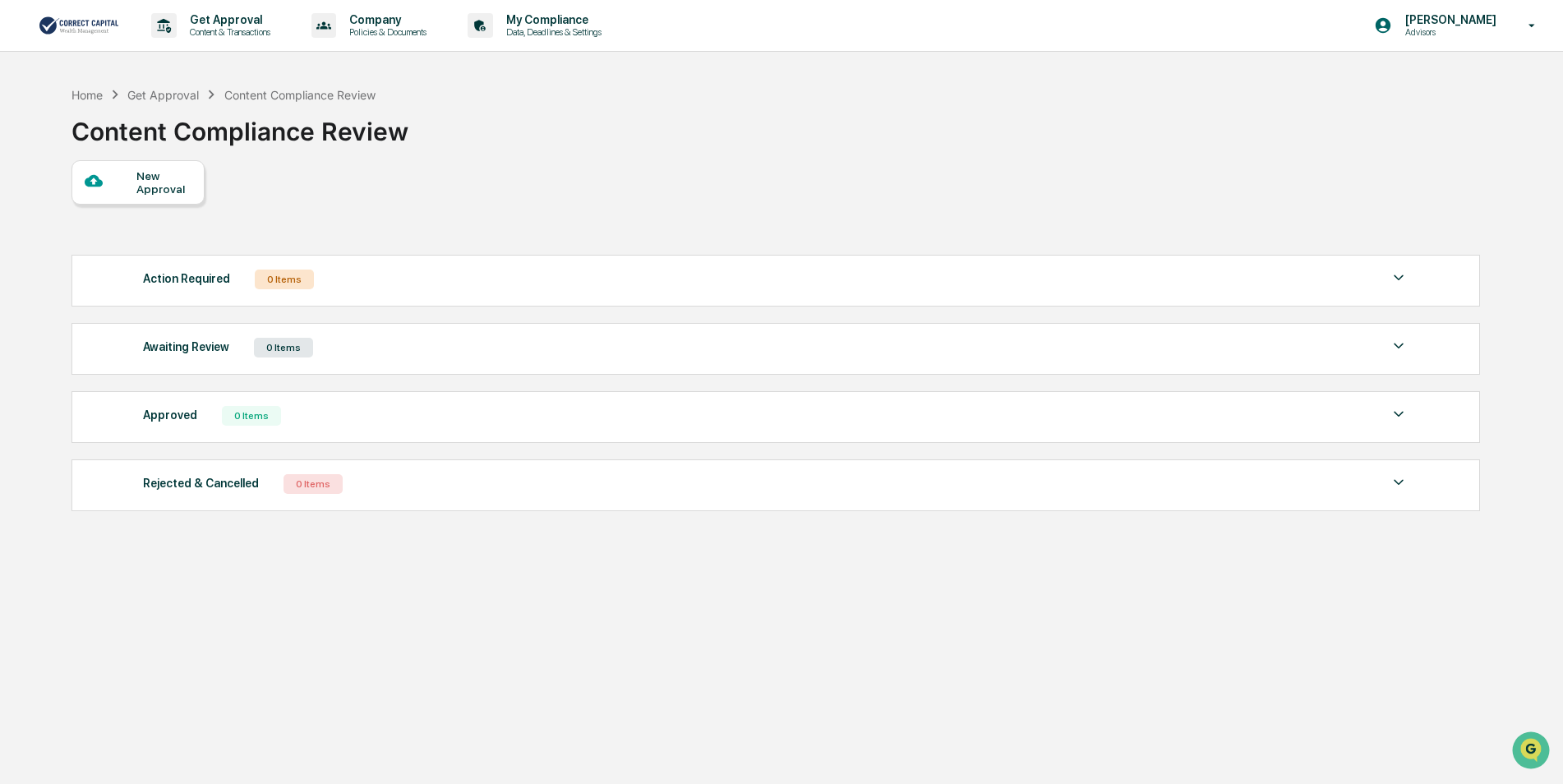
click at [190, 175] on div "New Approval" at bounding box center [164, 182] width 55 height 26
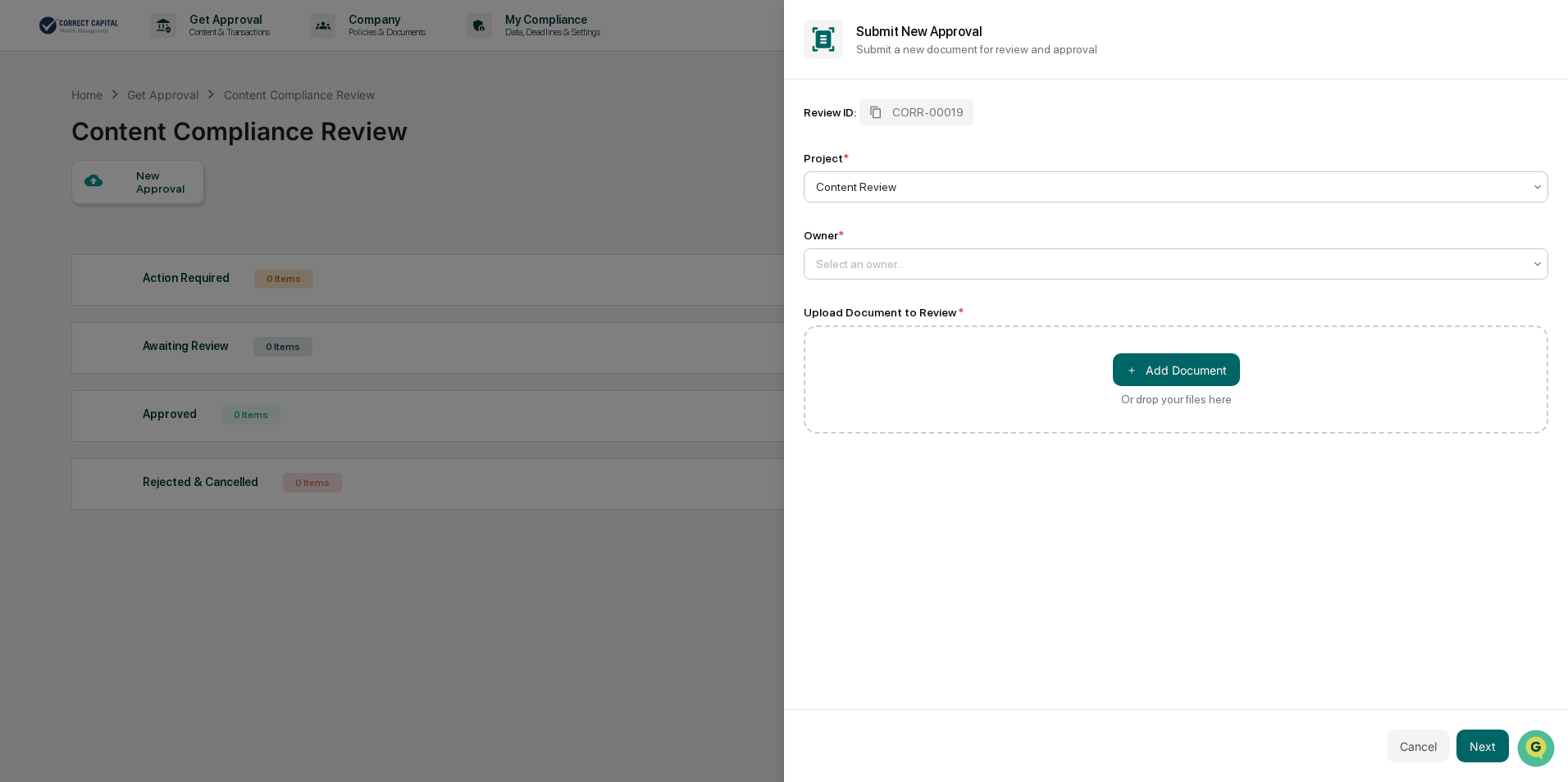
click at [988, 263] on div at bounding box center [1169, 264] width 707 height 17
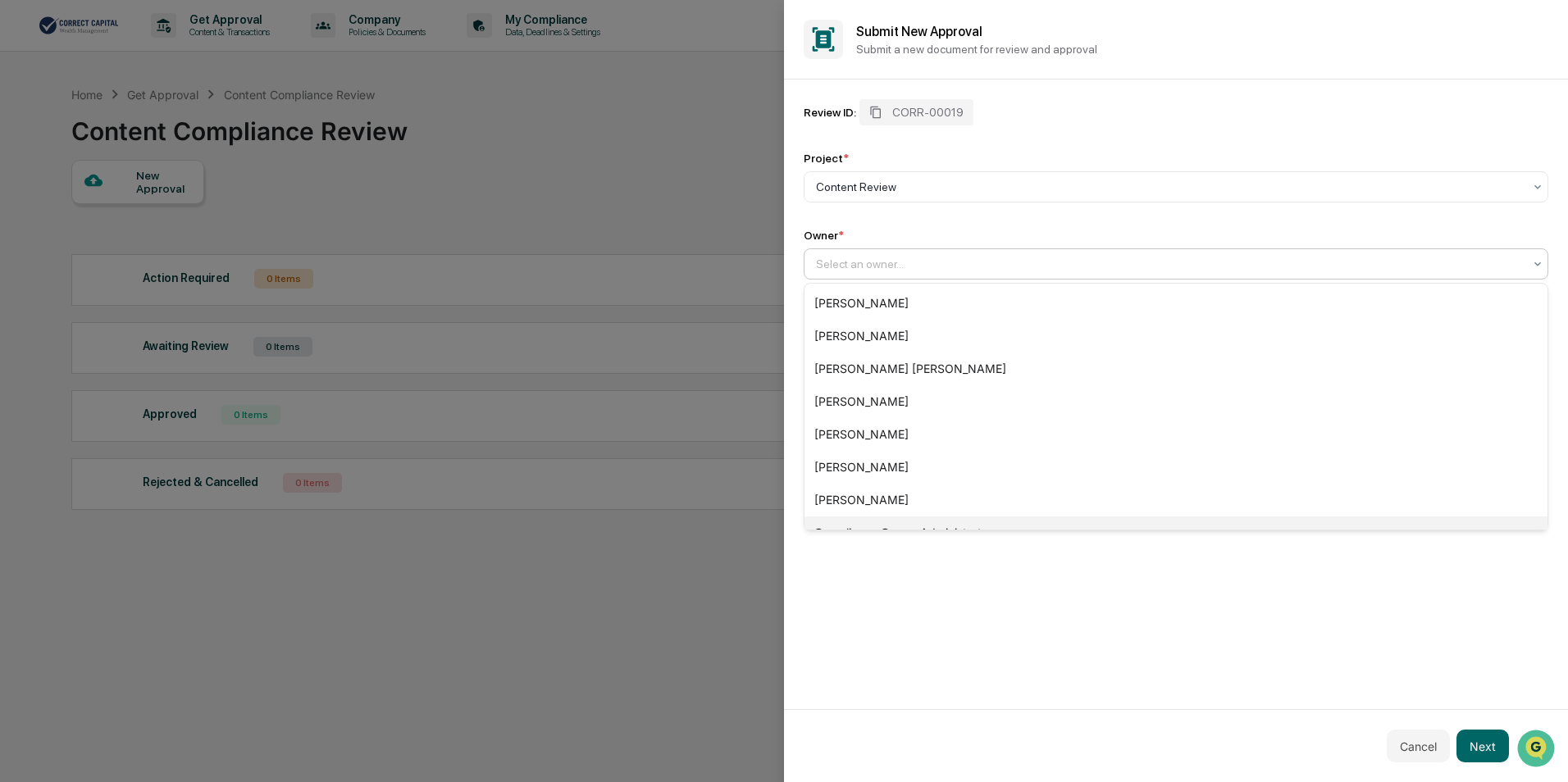
scroll to position [122, 0]
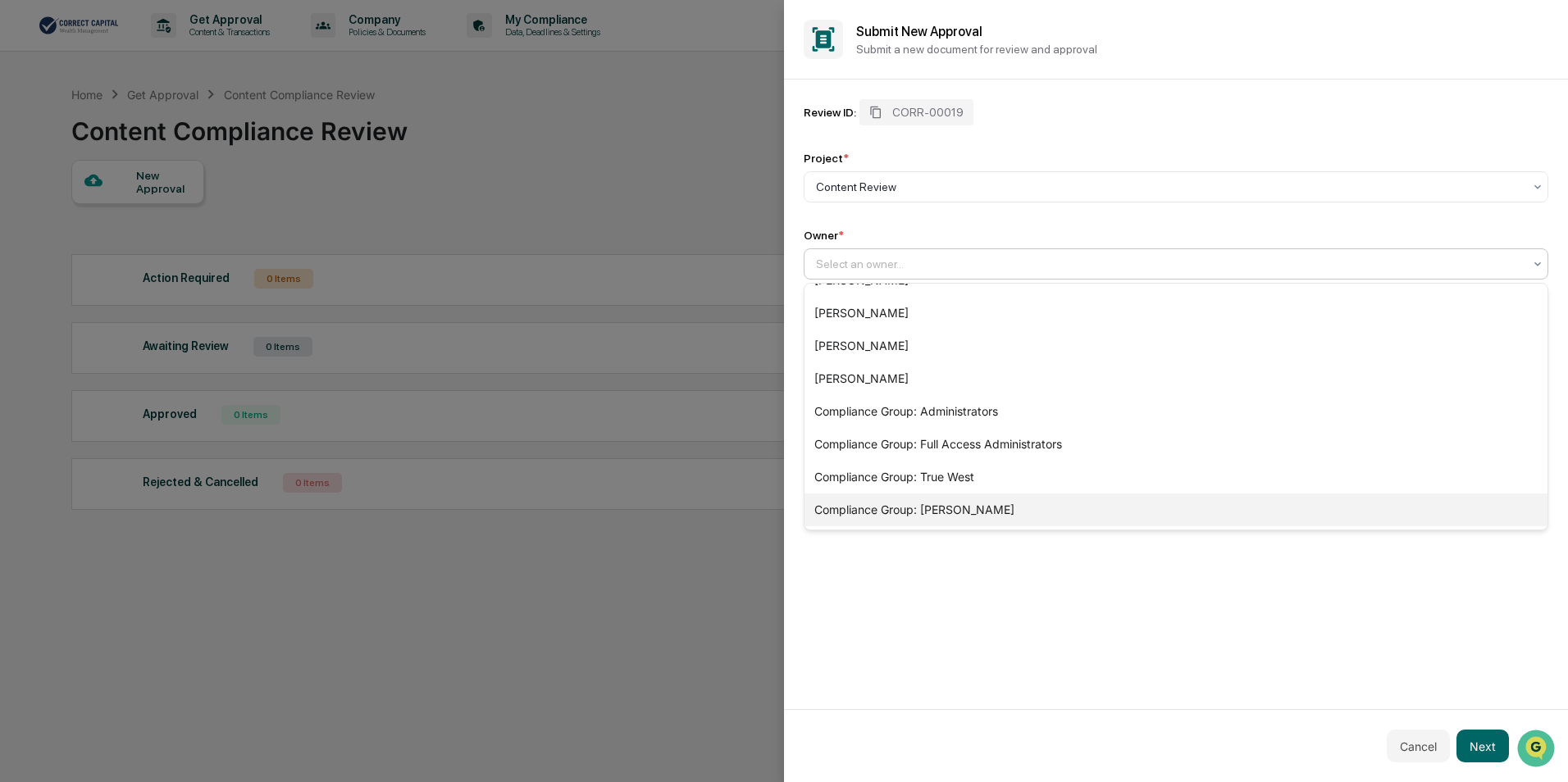
click at [971, 514] on div "Compliance Group: Pintip Perdun" at bounding box center [1176, 509] width 743 height 33
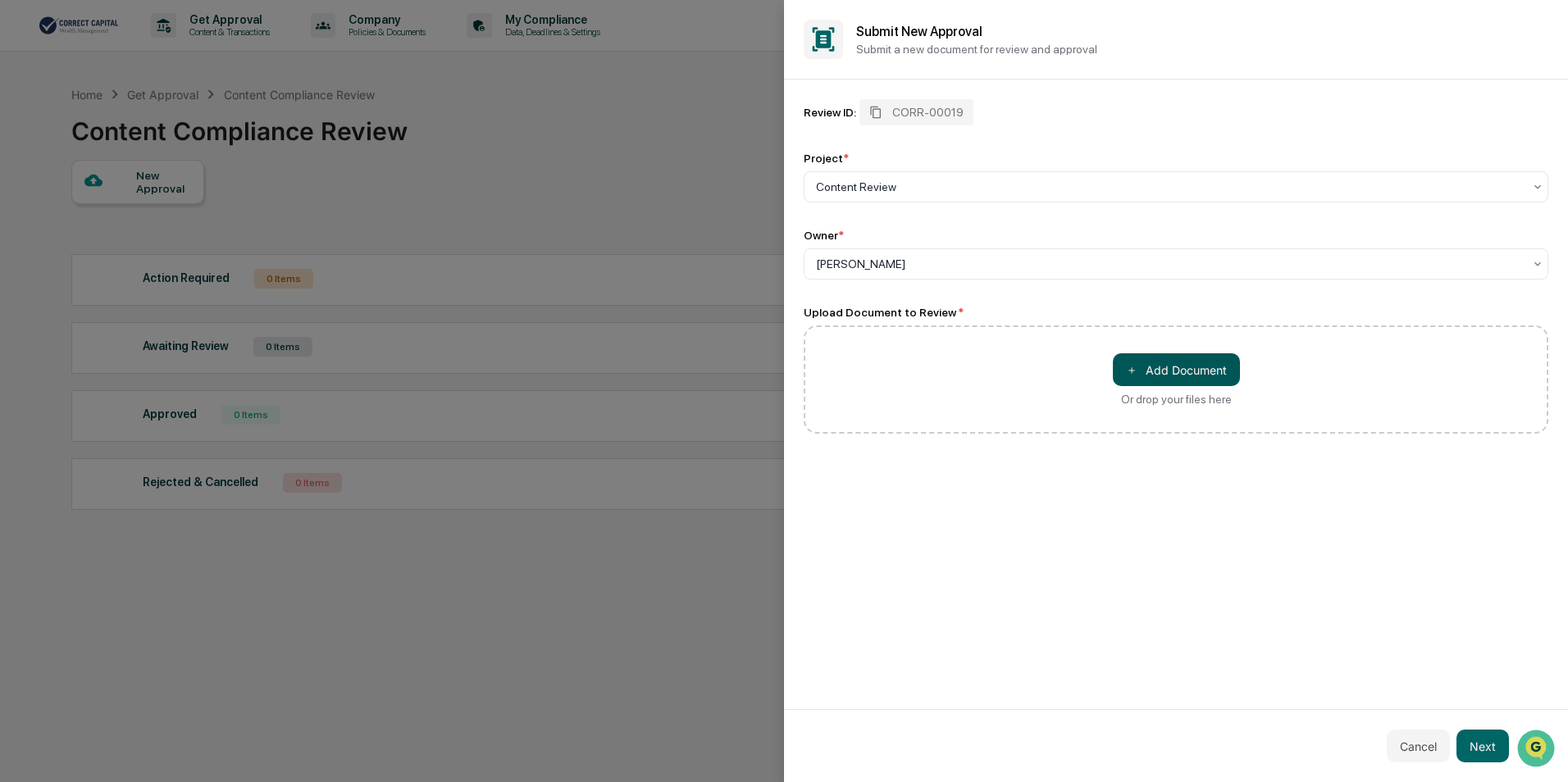
click at [1168, 370] on button "＋ Add Document" at bounding box center [1176, 369] width 127 height 33
click at [1490, 751] on button "Next" at bounding box center [1482, 745] width 53 height 33
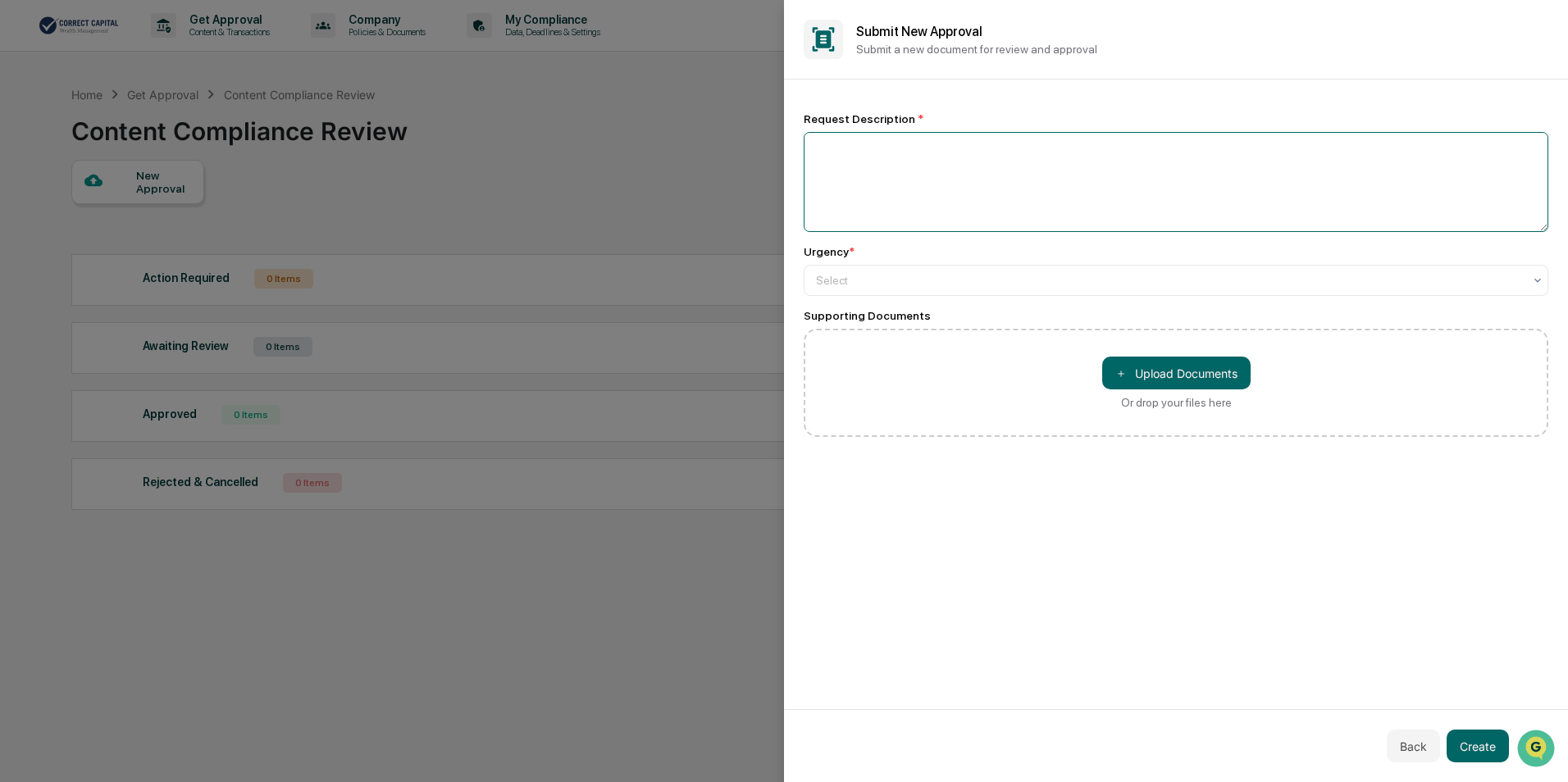
click at [941, 159] on textarea at bounding box center [1176, 182] width 745 height 100
type textarea "**********"
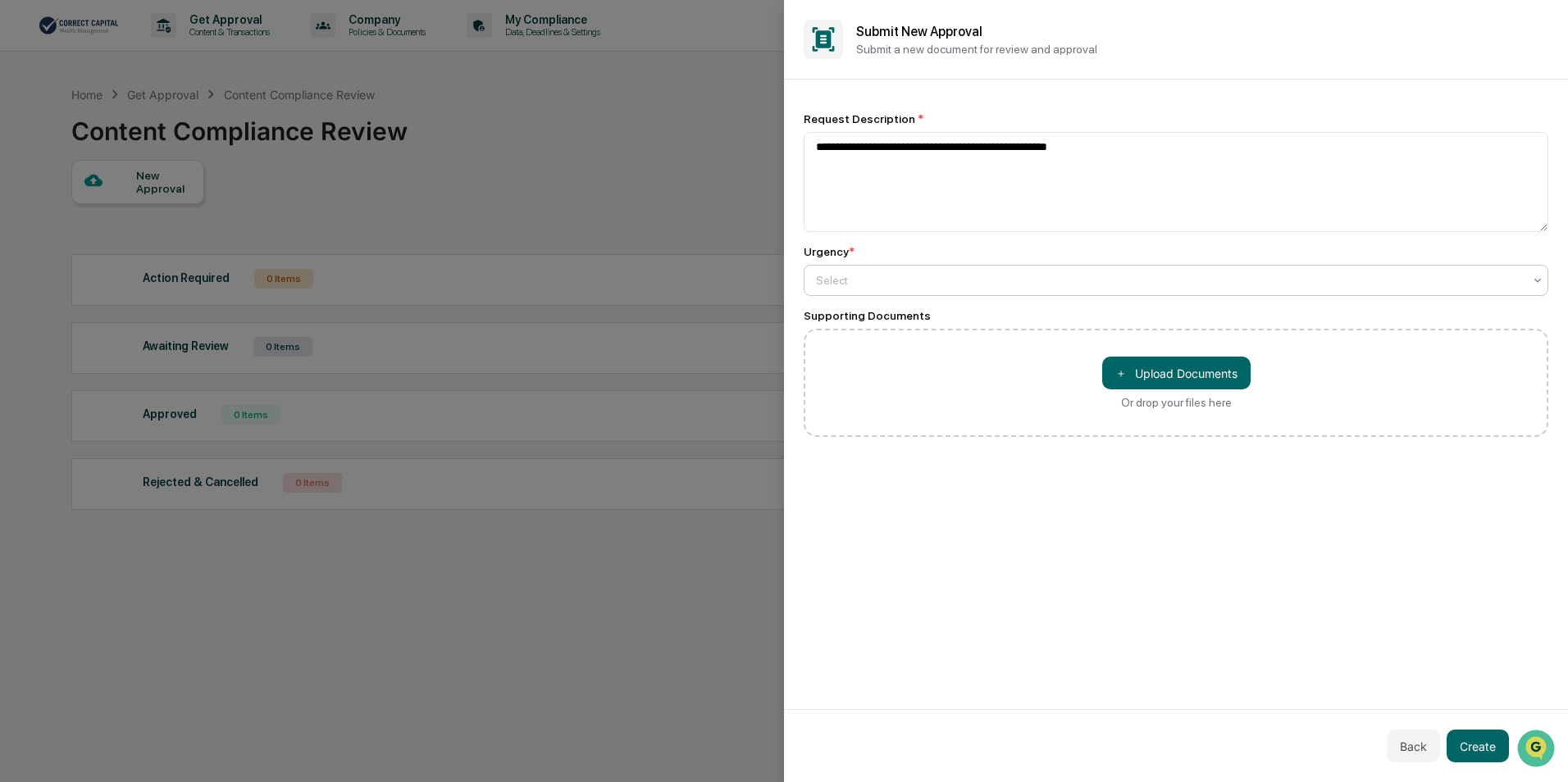
click at [925, 280] on div at bounding box center [1169, 280] width 707 height 17
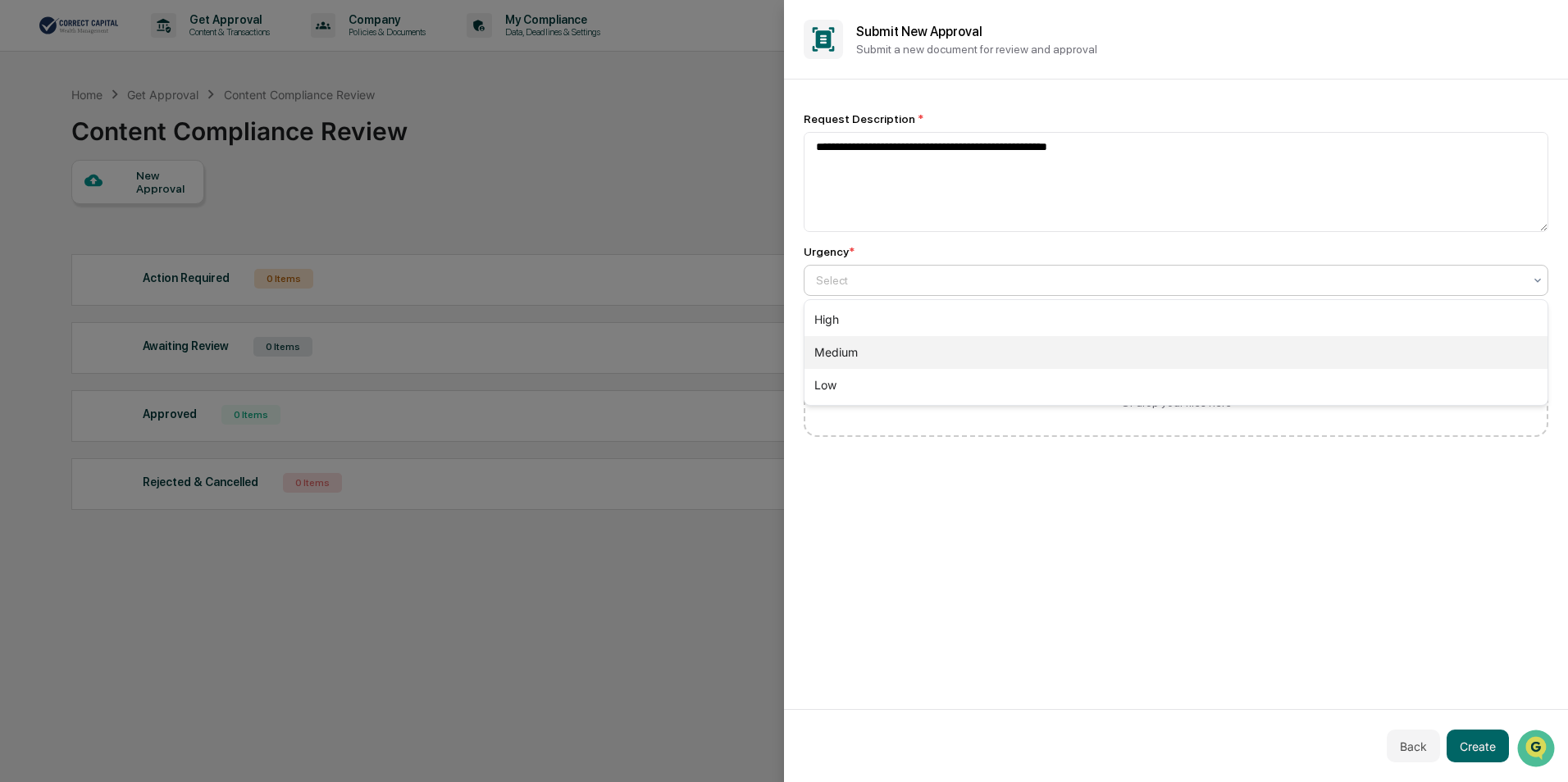
click at [891, 353] on div "Medium" at bounding box center [1176, 352] width 743 height 33
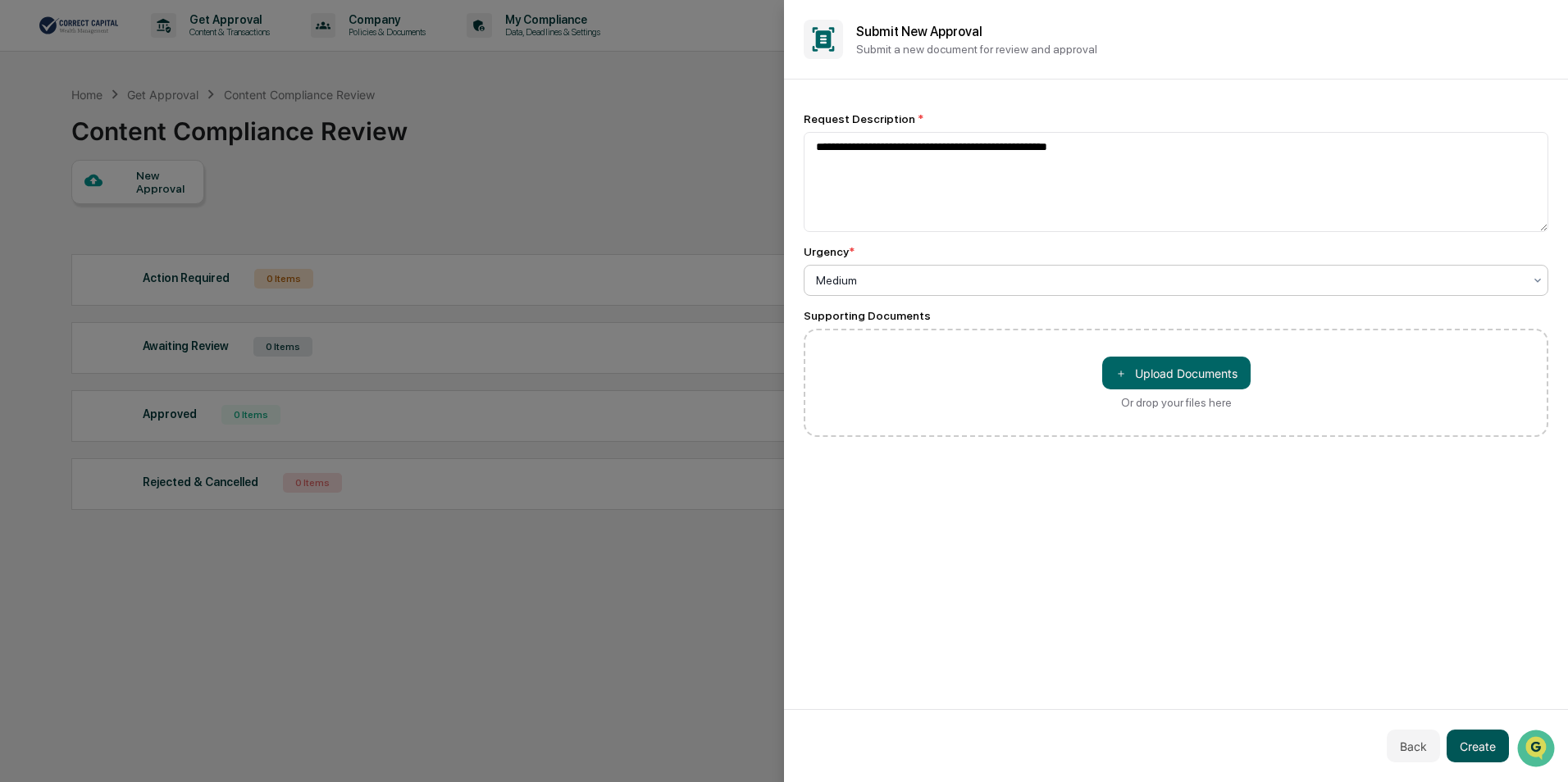
click at [1485, 756] on button "Create" at bounding box center [1478, 745] width 63 height 33
click at [1485, 756] on button "Create" at bounding box center [1467, 745] width 83 height 33
click at [993, 447] on div "**********" at bounding box center [1176, 274] width 745 height 351
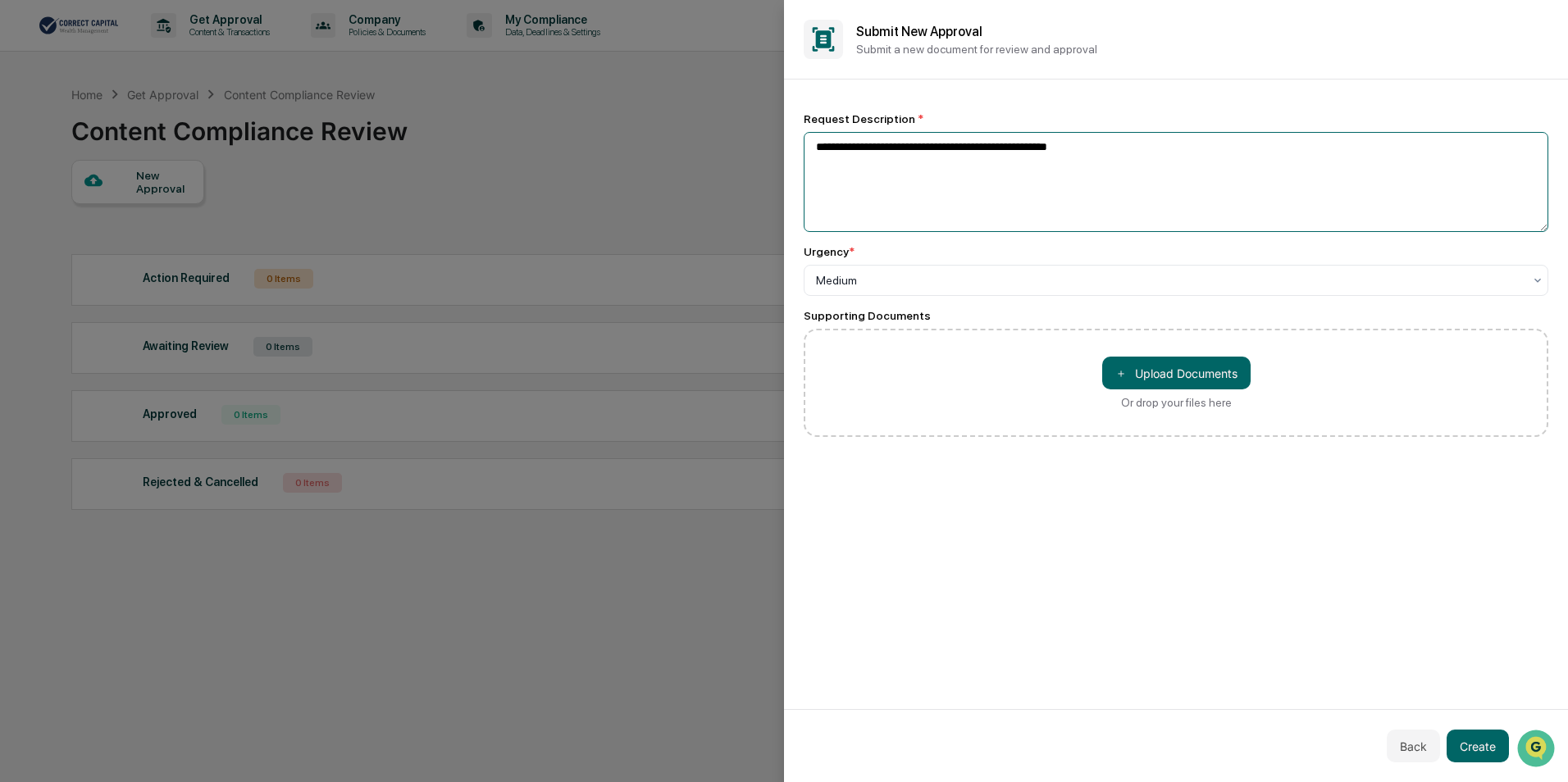
click at [968, 170] on textarea "**********" at bounding box center [1176, 182] width 745 height 100
click at [902, 38] on h2 "Submit New Approval" at bounding box center [1203, 32] width 692 height 16
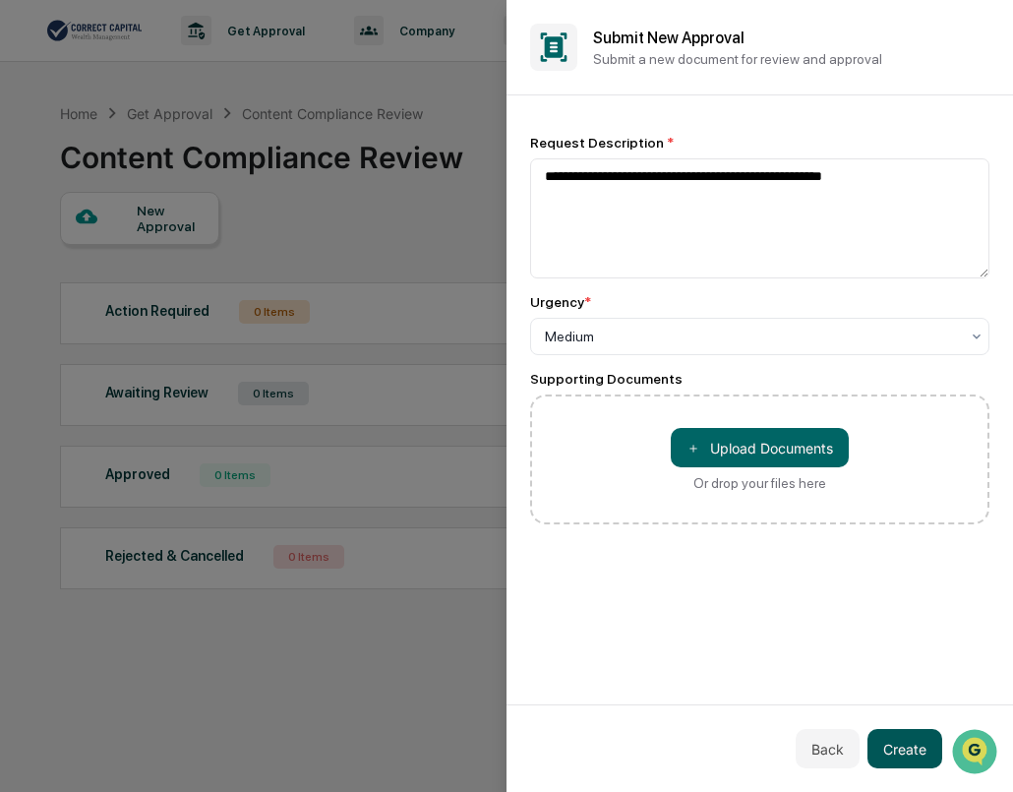
click at [916, 741] on button "Create" at bounding box center [904, 748] width 75 height 39
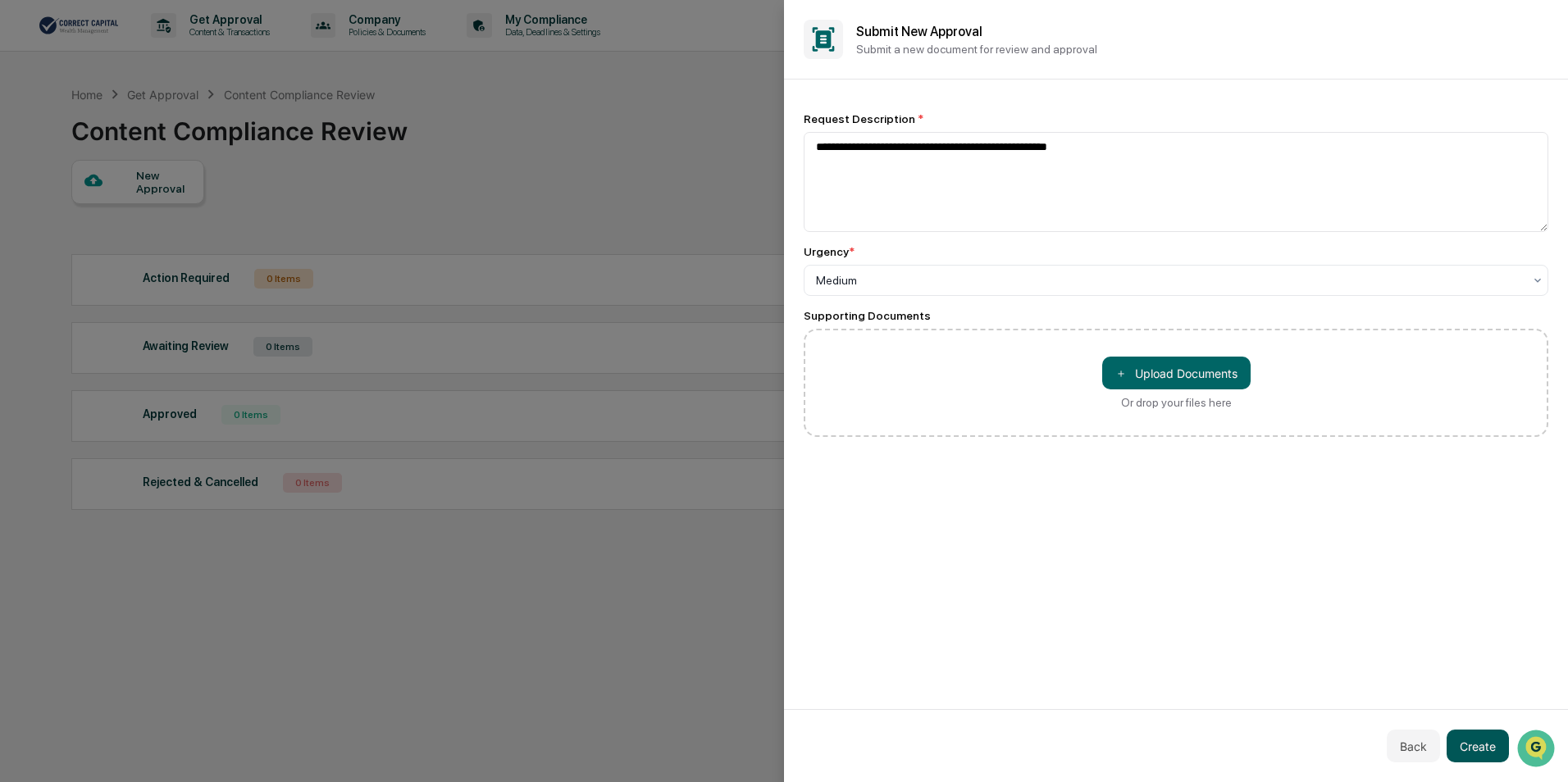
click at [1478, 747] on button "Create" at bounding box center [1478, 745] width 63 height 33
click at [1479, 747] on button "Create" at bounding box center [1478, 745] width 63 height 33
drag, startPoint x: 1479, startPoint y: 747, endPoint x: 1419, endPoint y: 702, distance: 75.0
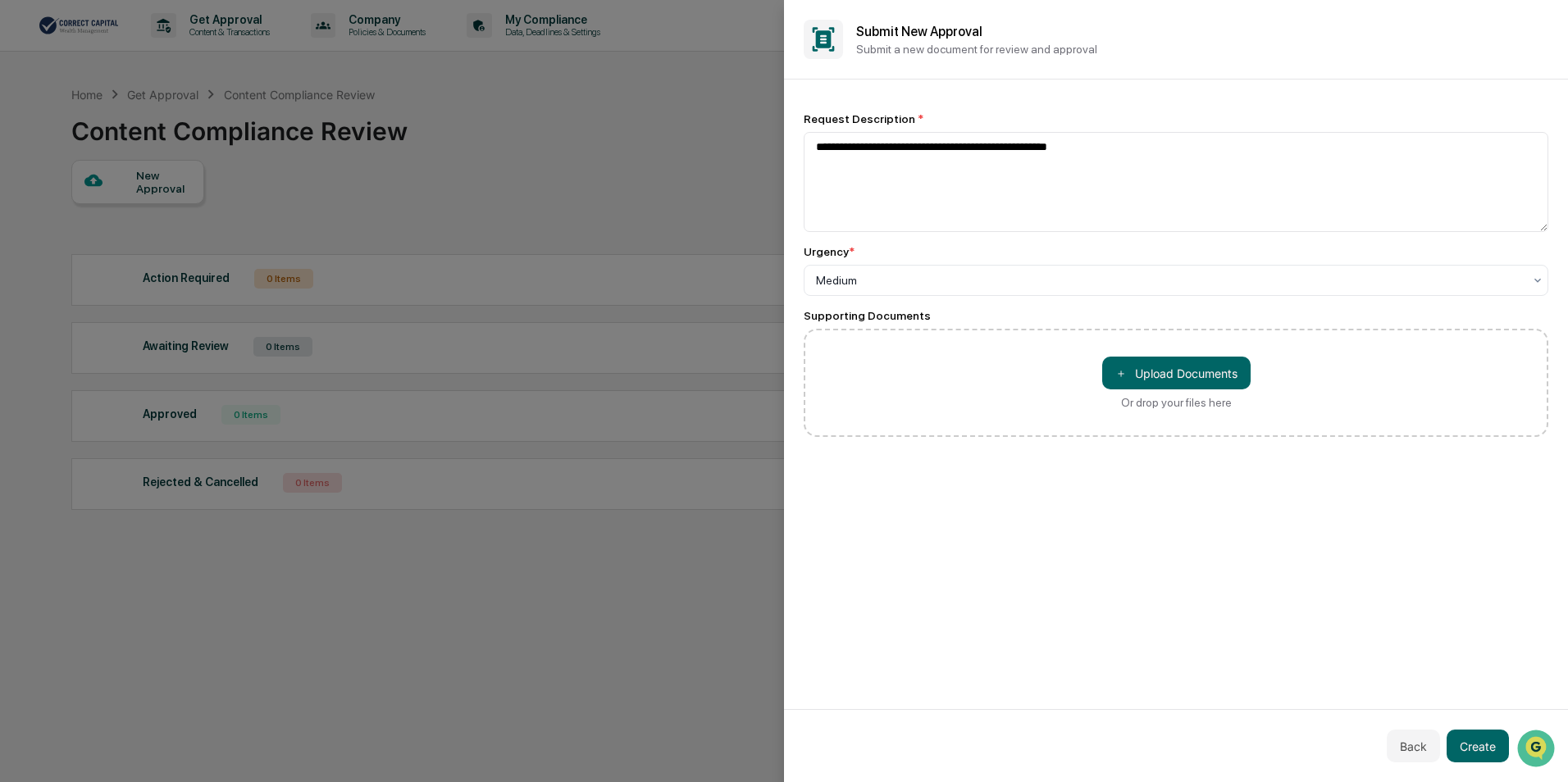
click at [1441, 715] on div "Back Create" at bounding box center [1176, 746] width 784 height 73
